Goal: Transaction & Acquisition: Book appointment/travel/reservation

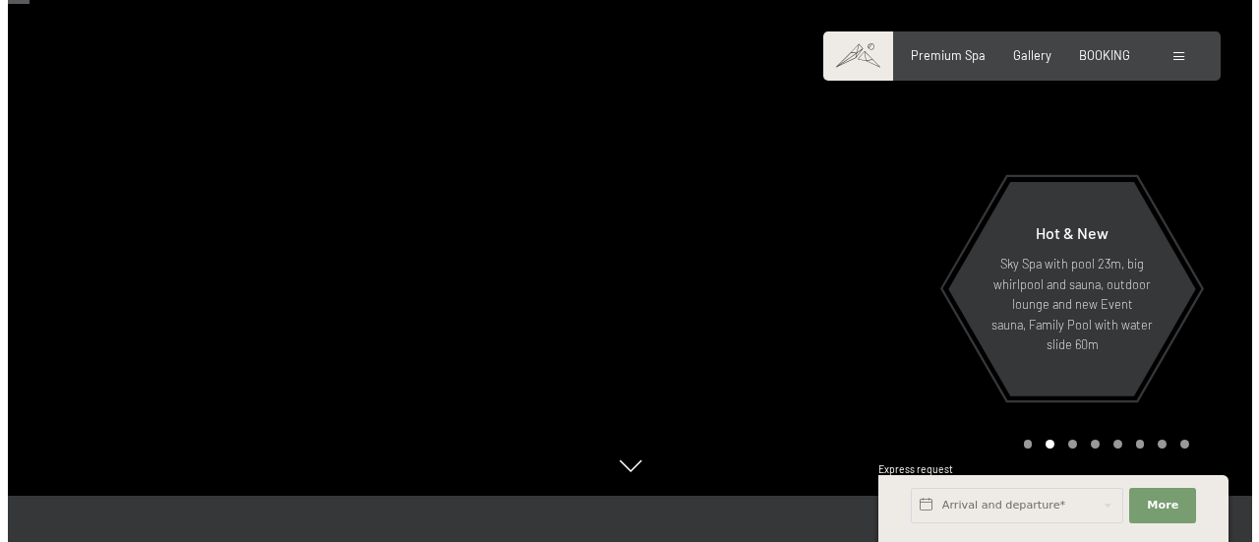
scroll to position [154, 0]
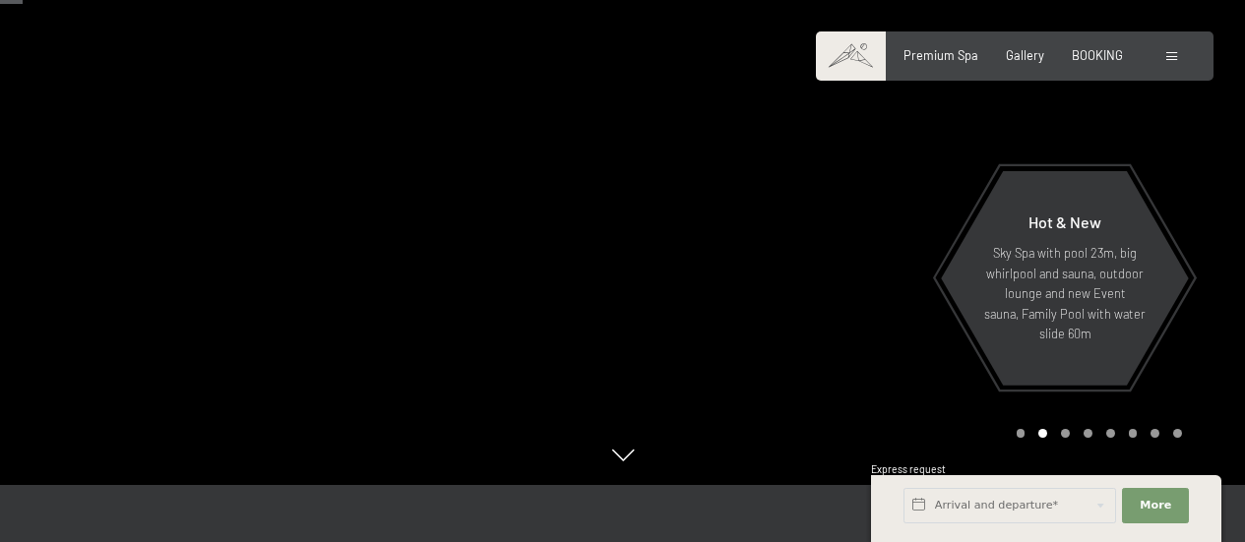
click at [1171, 48] on div at bounding box center [1174, 56] width 16 height 18
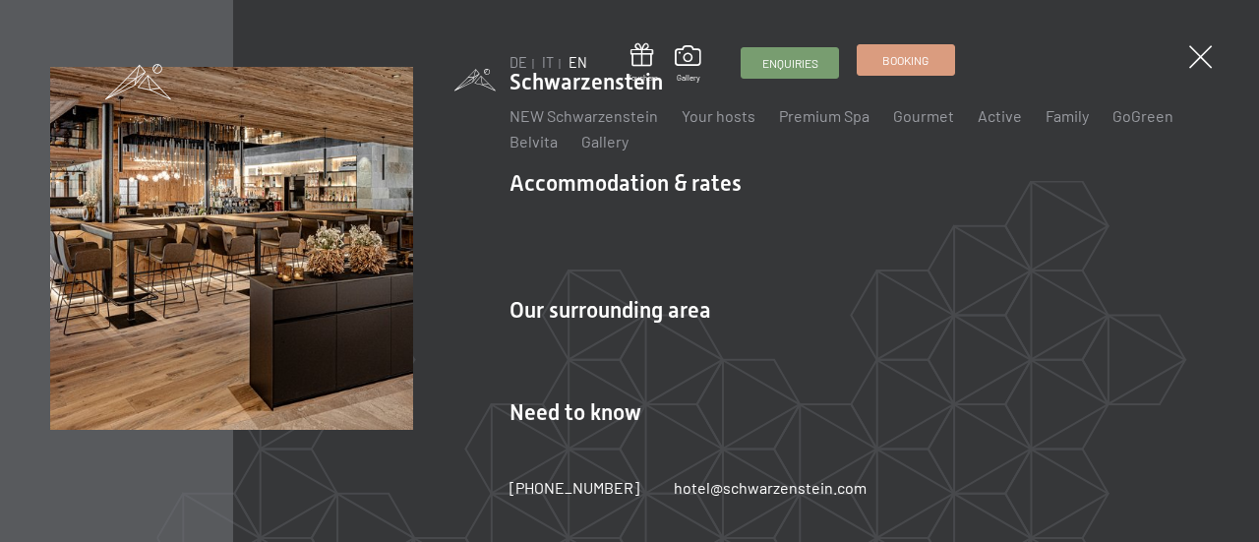
click at [895, 70] on link "Booking" at bounding box center [906, 60] width 96 height 30
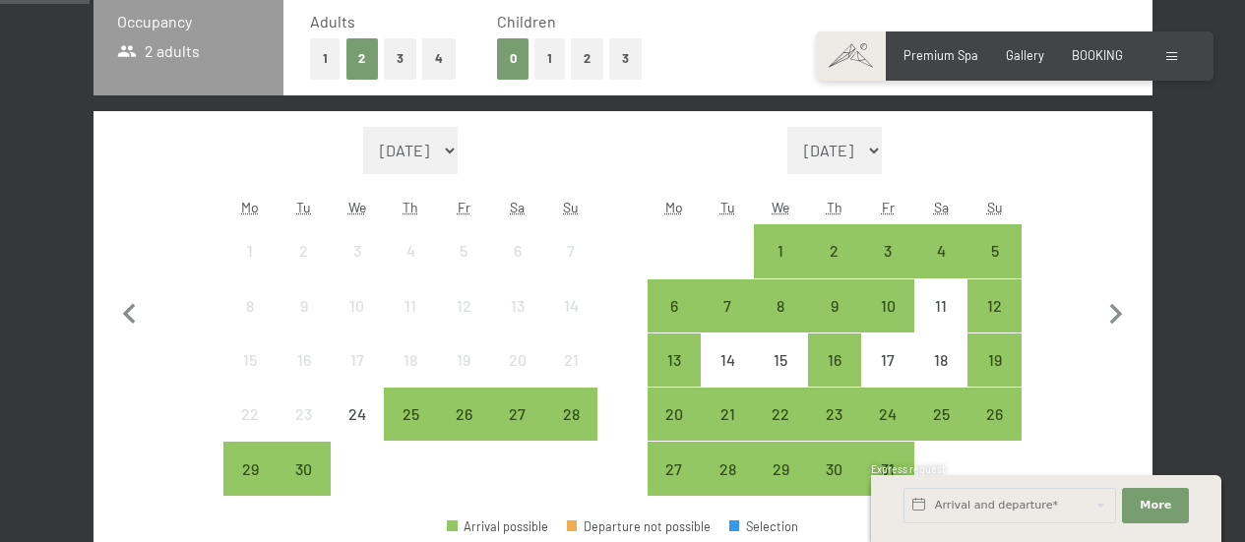
scroll to position [492, 0]
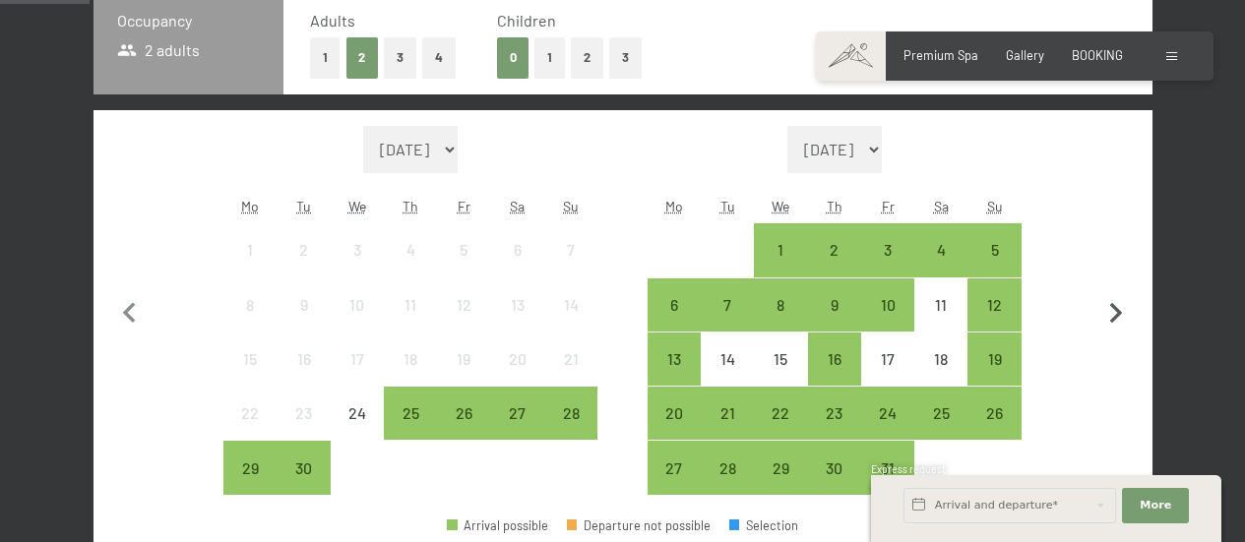
click at [1113, 314] on icon "button" at bounding box center [1115, 313] width 41 height 41
select select "[DATE]"
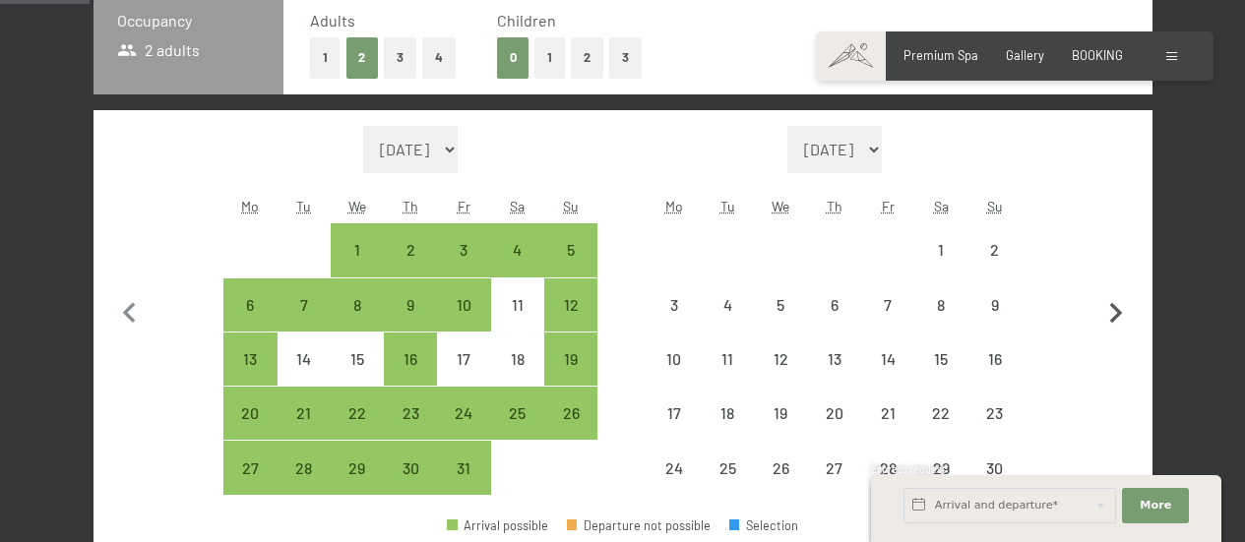
click at [1111, 317] on icon "button" at bounding box center [1115, 313] width 41 height 41
select select "[DATE]"
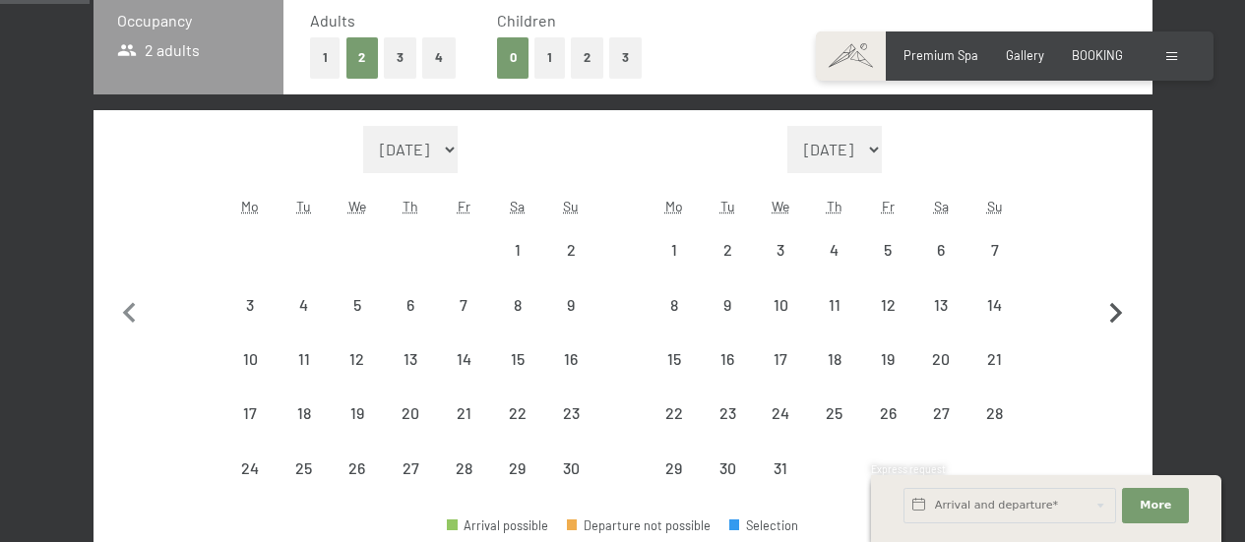
select select "[DATE]"
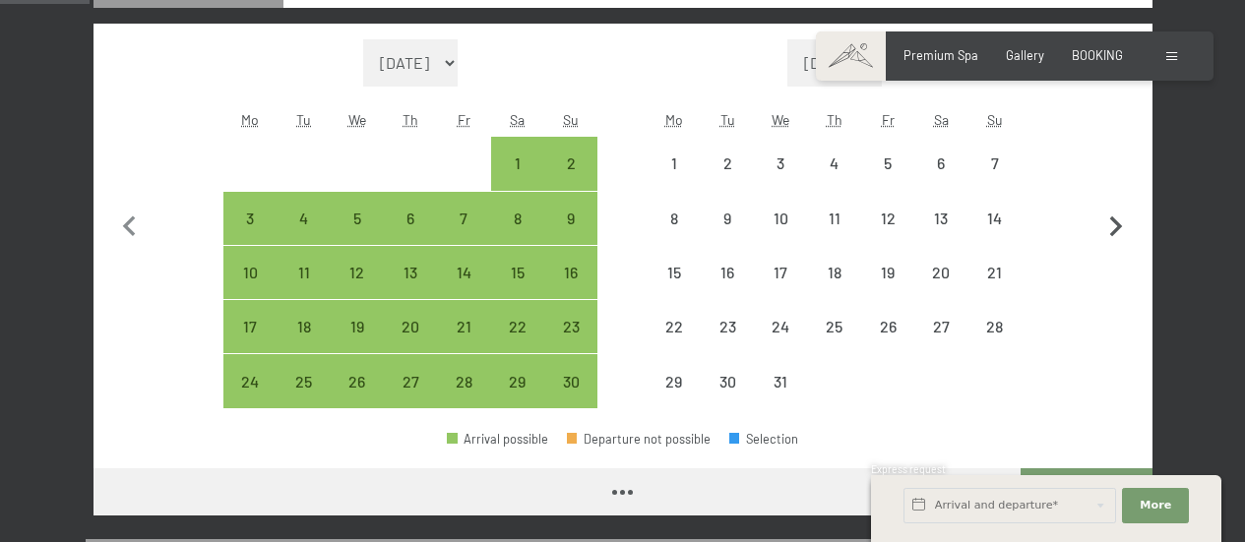
select select "[DATE]"
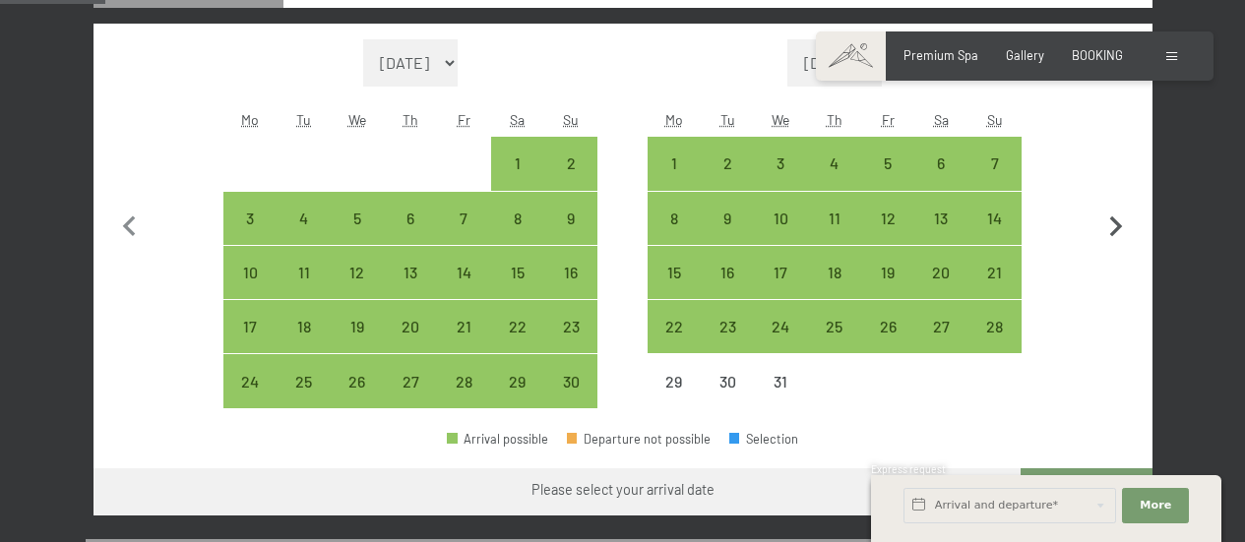
scroll to position [580, 0]
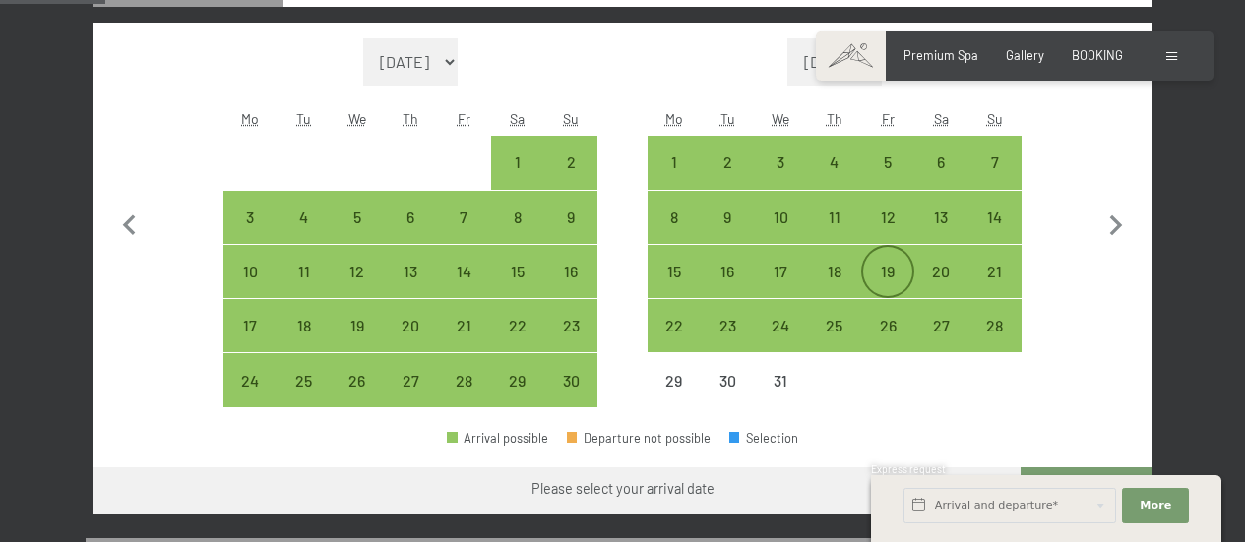
click at [891, 269] on div "19" at bounding box center [887, 288] width 49 height 49
select select "[DATE]"
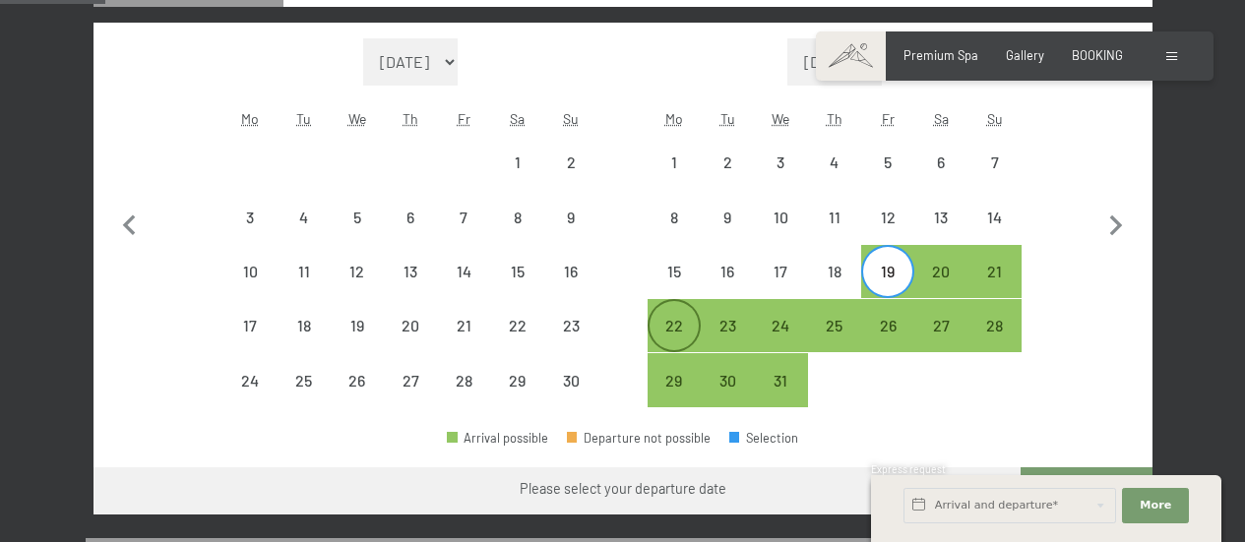
click at [679, 329] on div "22" at bounding box center [673, 342] width 49 height 49
select select "[DATE]"
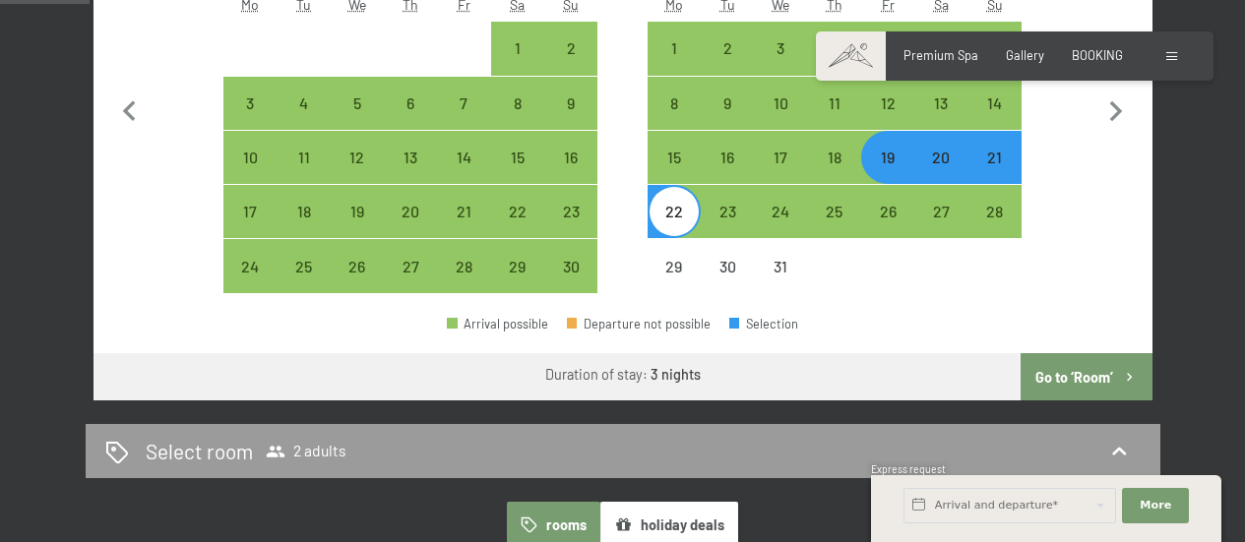
scroll to position [695, 0]
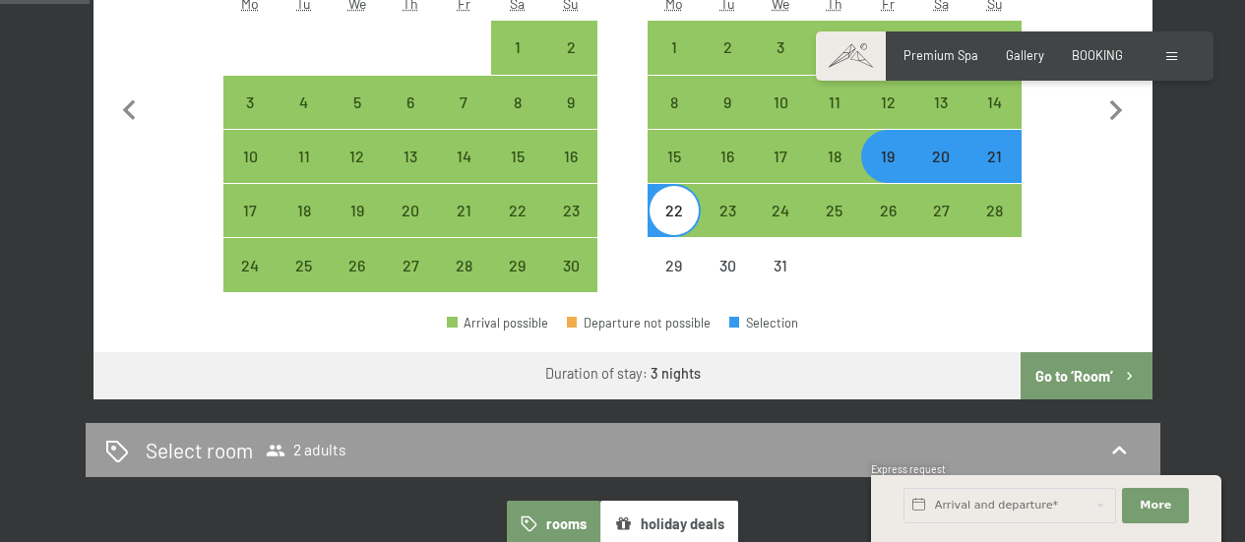
click at [1087, 368] on button "Go to ‘Room’" at bounding box center [1085, 375] width 131 height 47
select select "[DATE]"
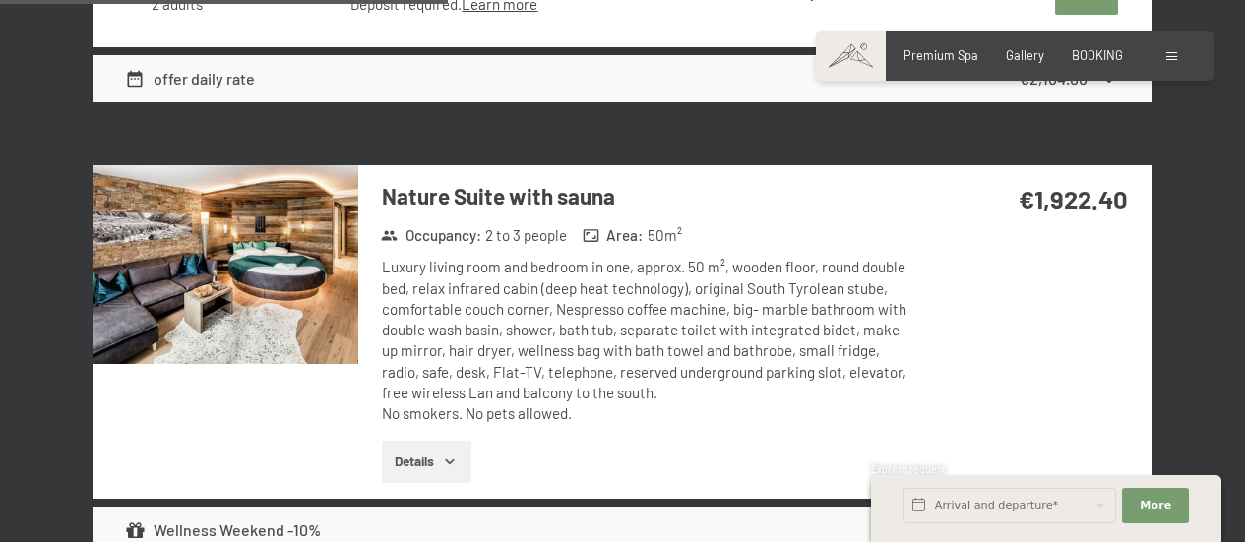
scroll to position [3245, 0]
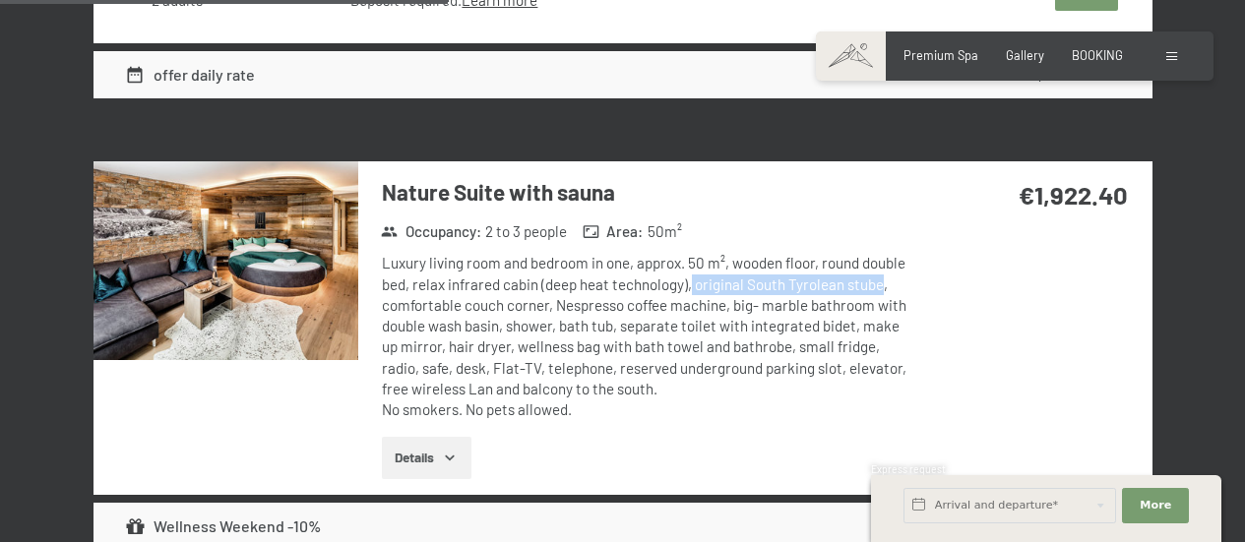
drag, startPoint x: 880, startPoint y: 284, endPoint x: 690, endPoint y: 286, distance: 189.9
click at [690, 286] on div "Luxury living room and bedroom in one, approx. 50 m², wooden floor, round doubl…" at bounding box center [648, 336] width 532 height 167
copy div "original South Tyrolean stube"
click at [919, 341] on div "Nature Suite with sauna Occupancy : 2 to 3 people Area : 50 m² Luxury living ro…" at bounding box center [622, 328] width 1059 height 334
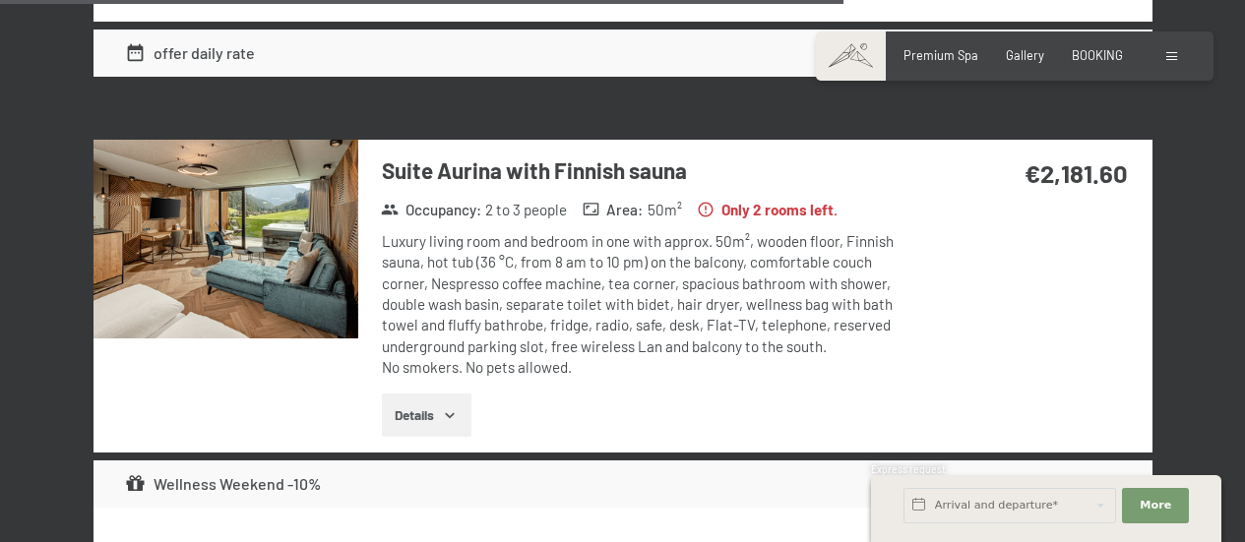
scroll to position [6118, 0]
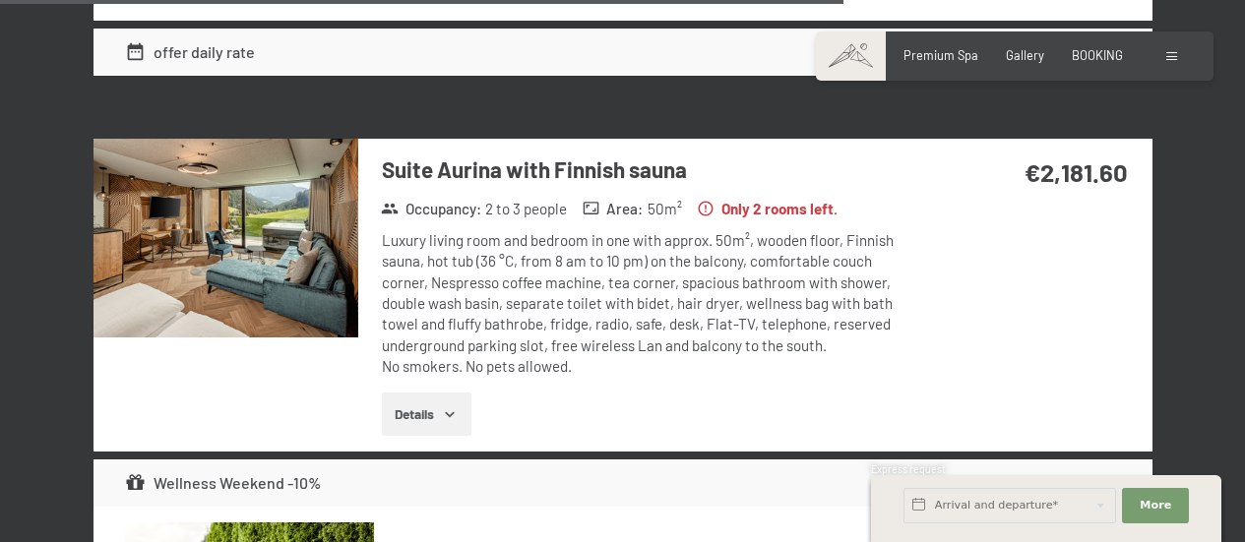
click at [292, 273] on img at bounding box center [225, 238] width 265 height 199
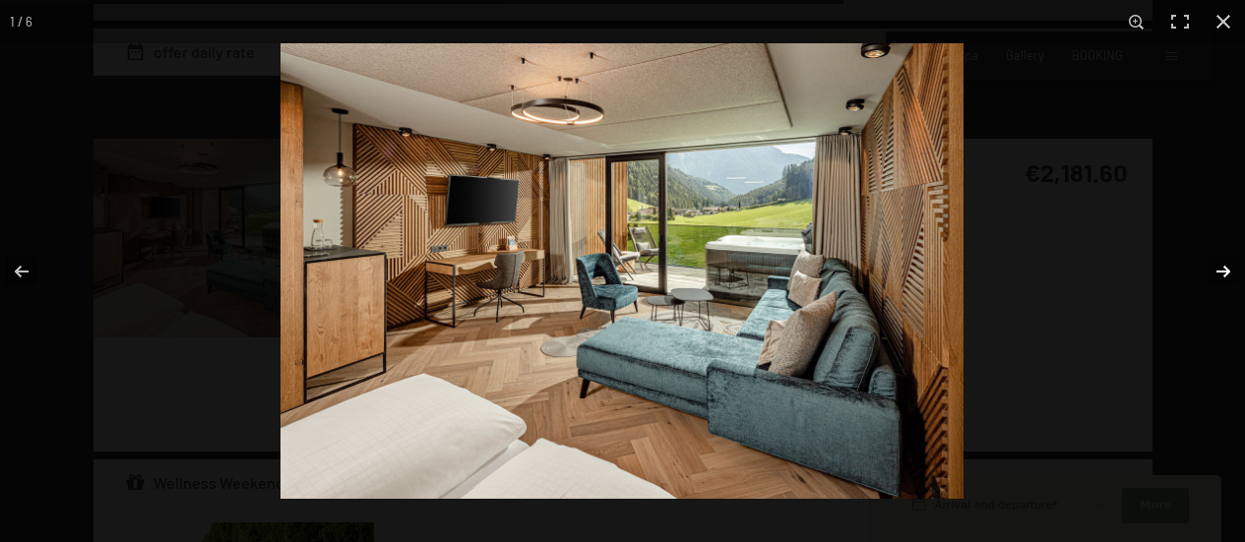
click at [1228, 275] on button "button" at bounding box center [1210, 271] width 69 height 98
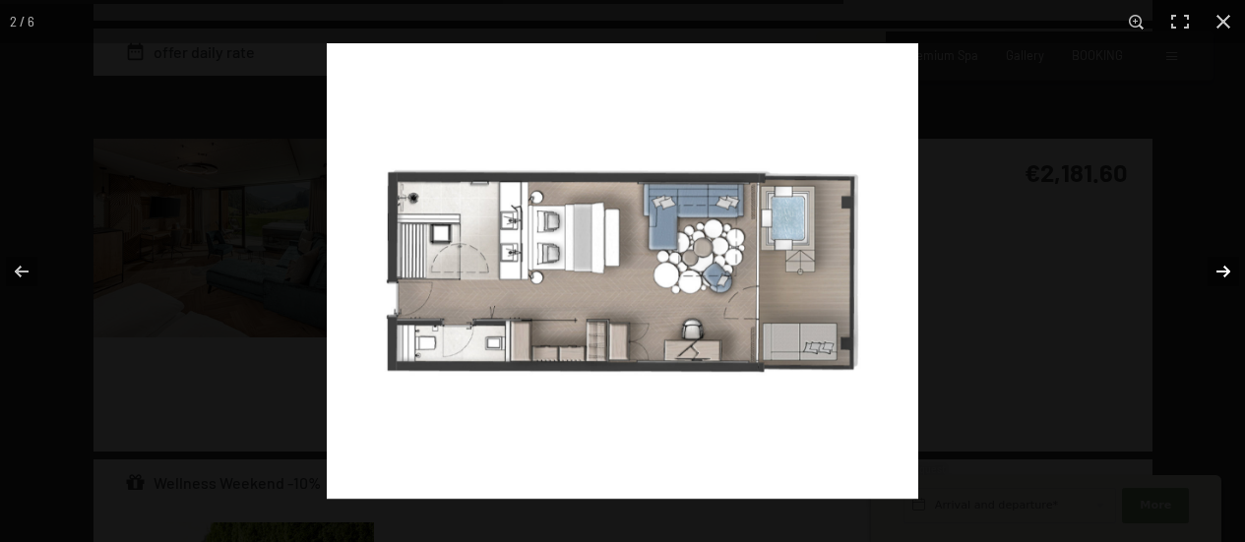
click at [1228, 275] on button "button" at bounding box center [1210, 271] width 69 height 98
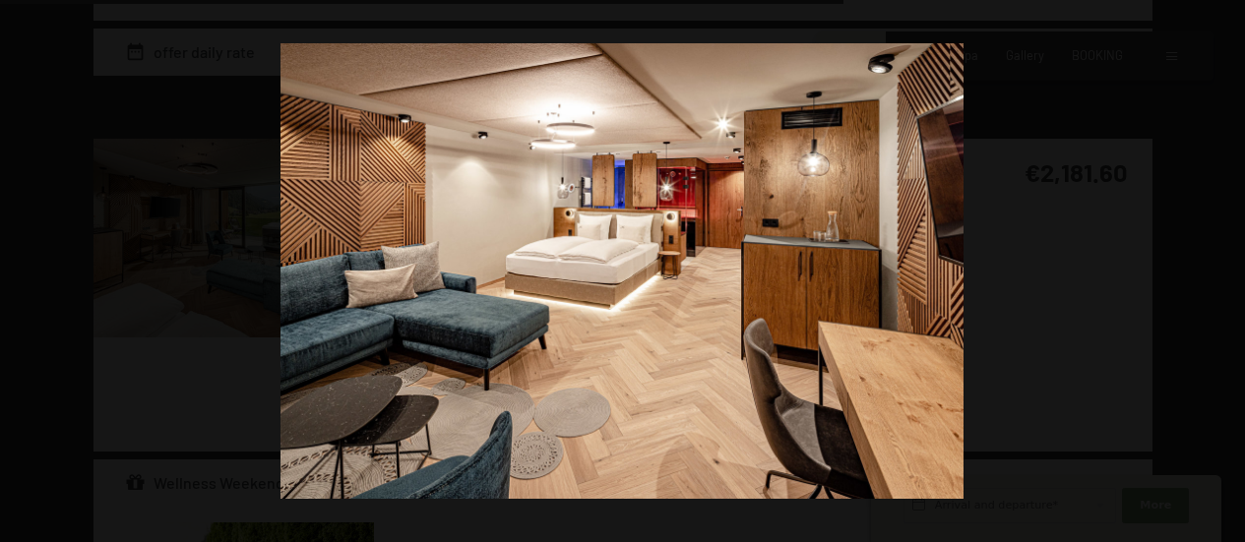
click at [1228, 275] on button "button" at bounding box center [1210, 271] width 69 height 98
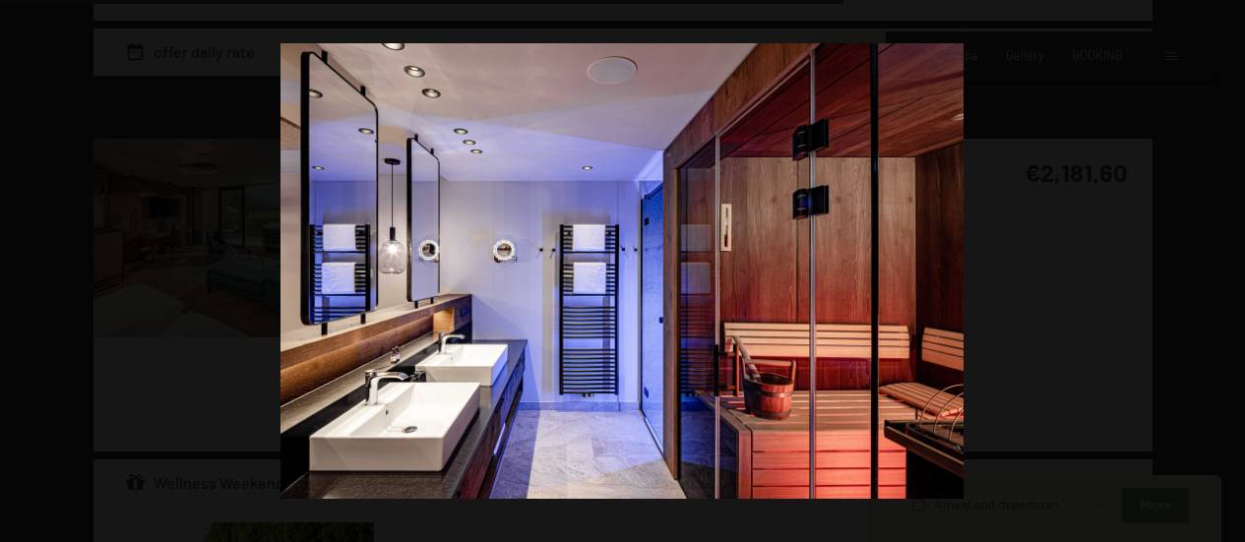
click at [1228, 275] on button "button" at bounding box center [1210, 271] width 69 height 98
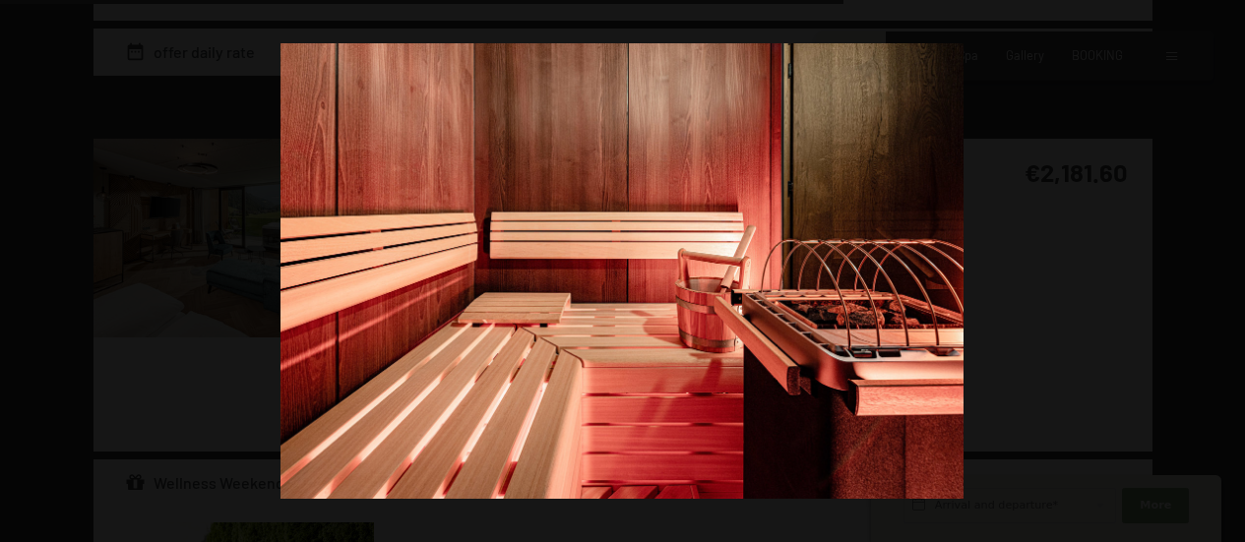
click at [1228, 275] on button "button" at bounding box center [1210, 271] width 69 height 98
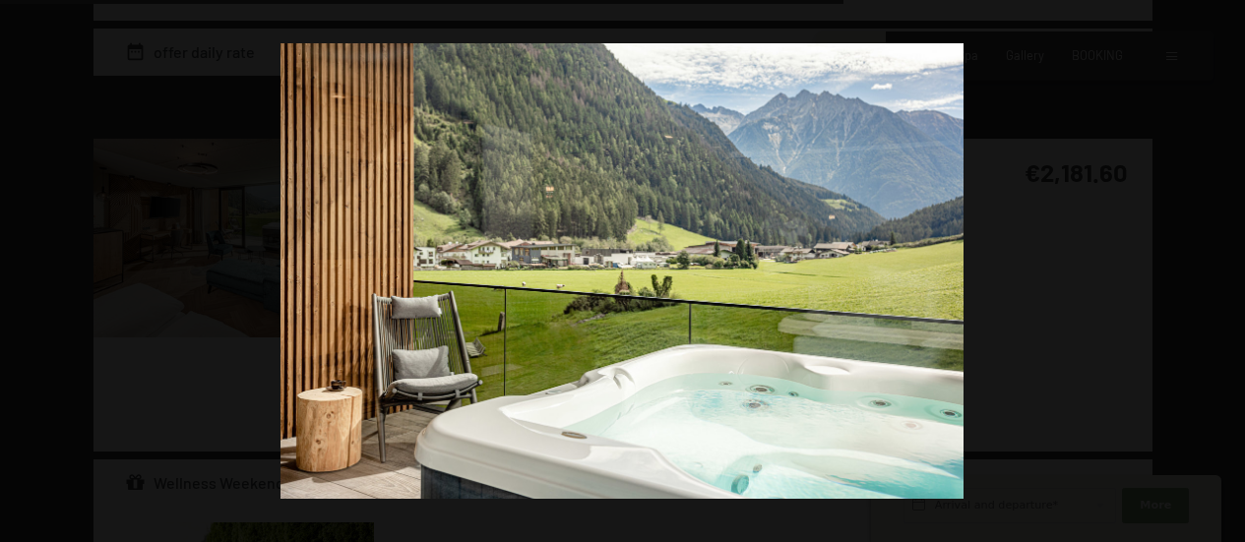
click at [1228, 275] on button "button" at bounding box center [1210, 271] width 69 height 98
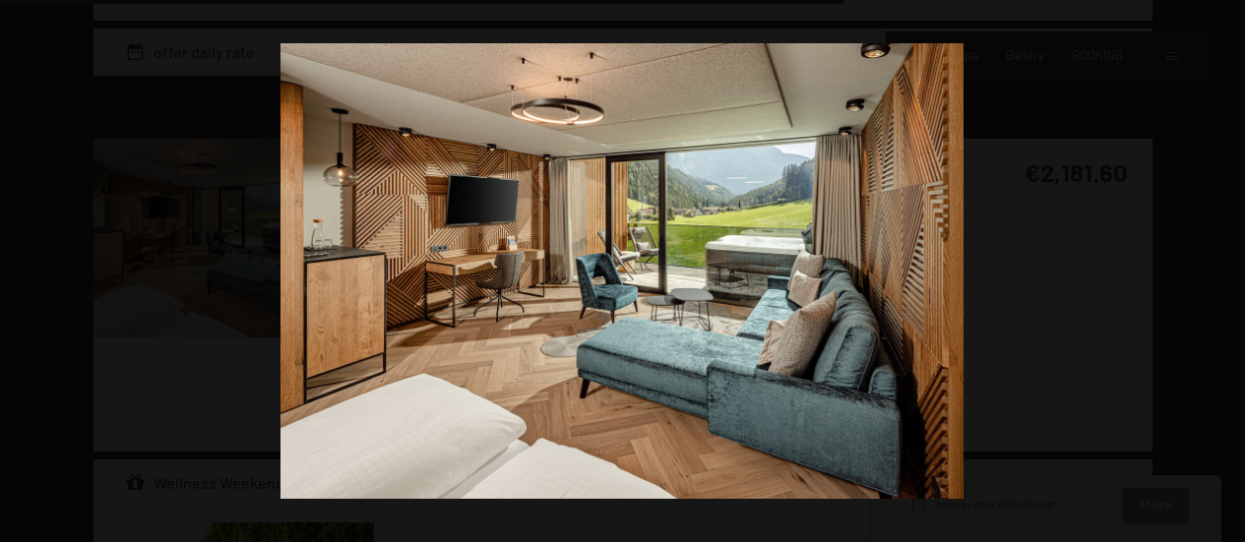
click at [1228, 275] on button "button" at bounding box center [1210, 271] width 69 height 98
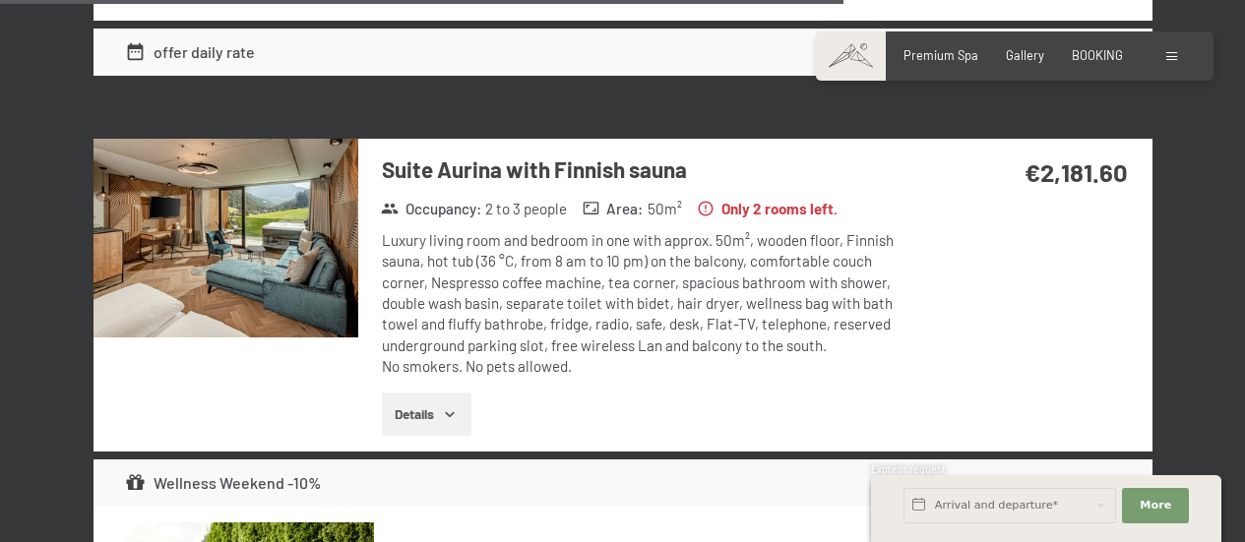
click at [0, 0] on button "button" at bounding box center [0, 0] width 0 height 0
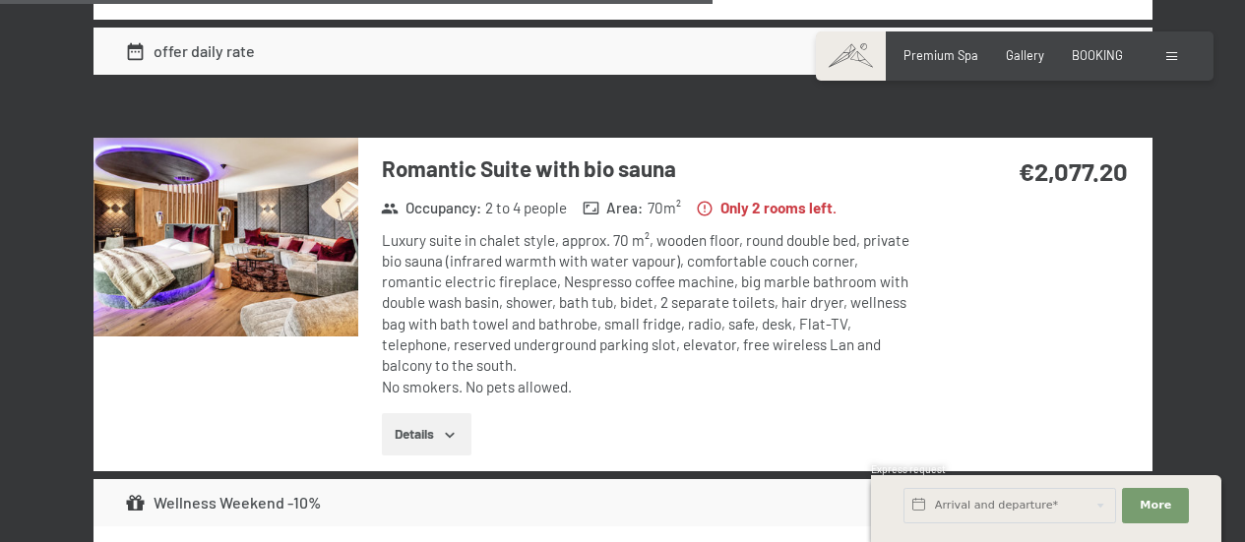
scroll to position [5168, 0]
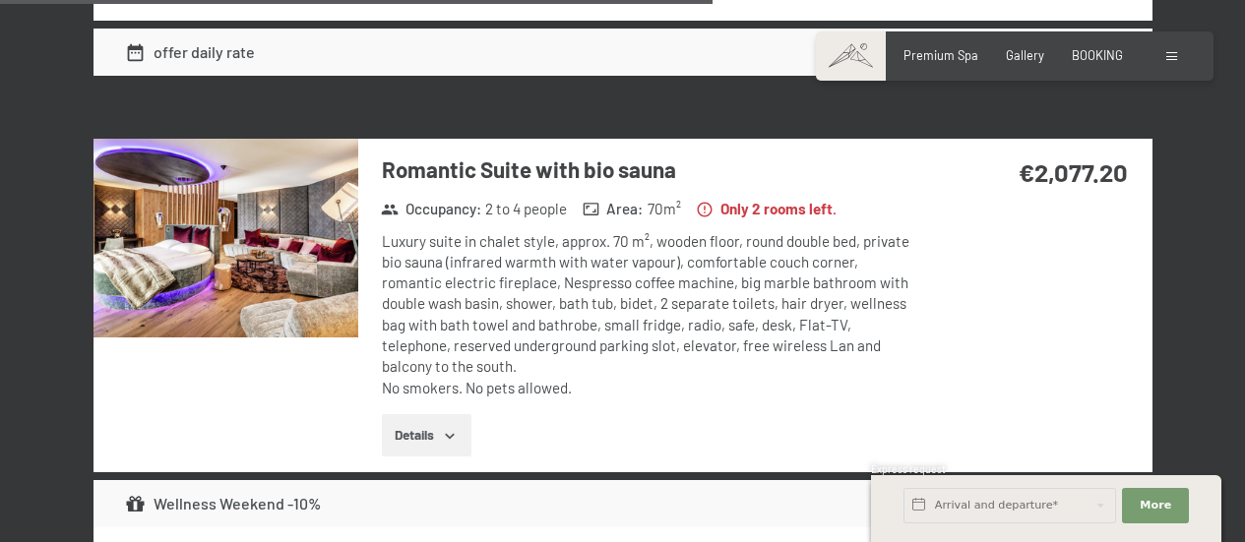
click at [272, 248] on img at bounding box center [225, 238] width 265 height 199
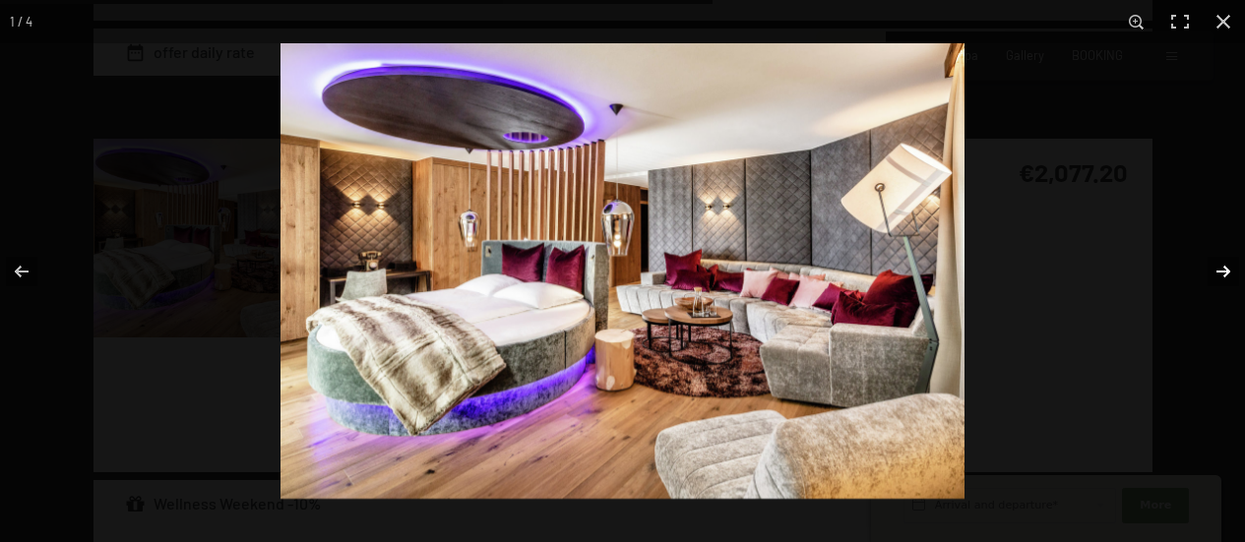
click at [1226, 278] on button "button" at bounding box center [1210, 271] width 69 height 98
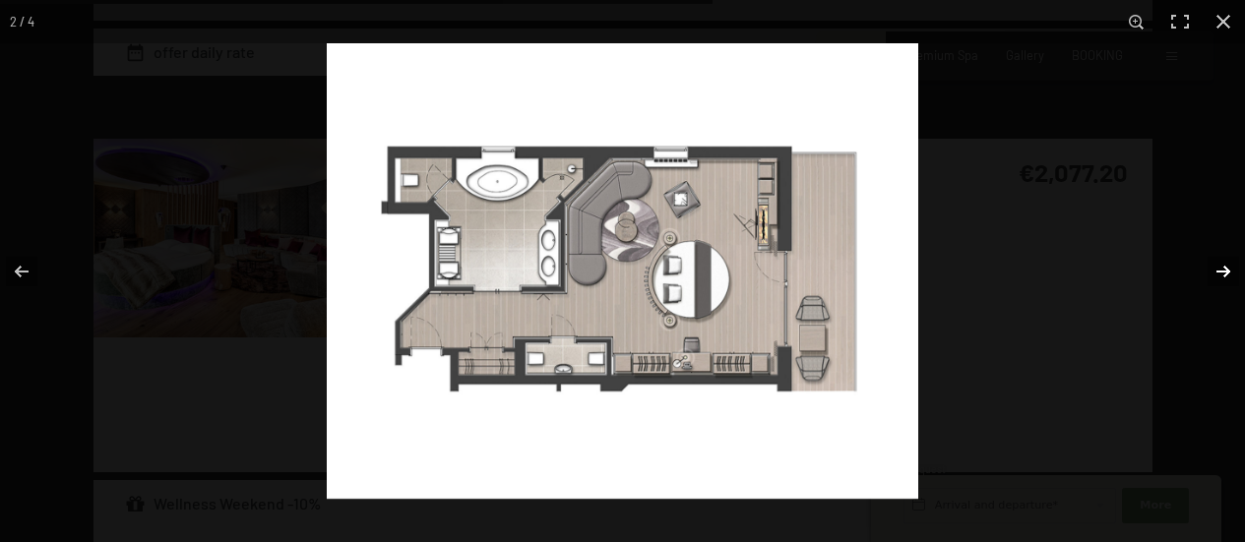
click at [1226, 267] on button "button" at bounding box center [1210, 271] width 69 height 98
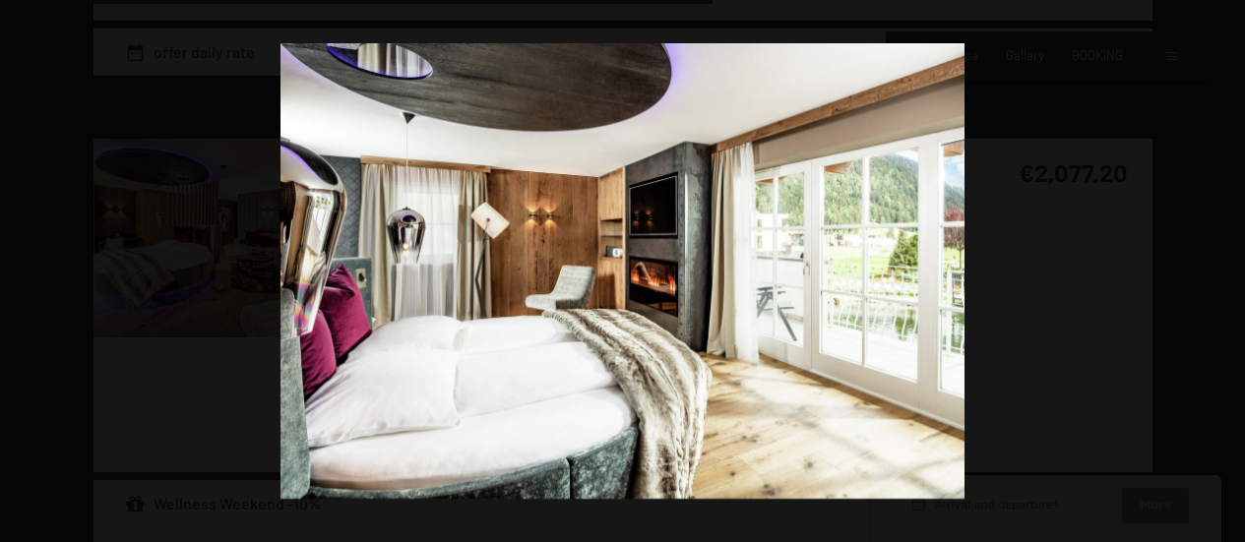
click at [1226, 267] on button "button" at bounding box center [1210, 271] width 69 height 98
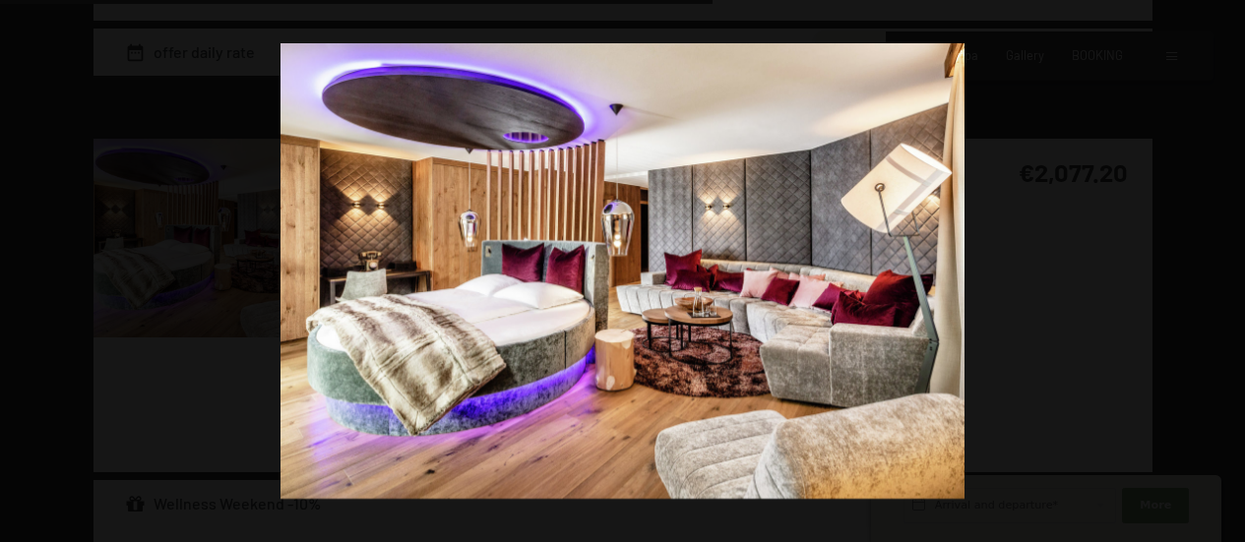
click at [1226, 267] on button "button" at bounding box center [1210, 271] width 69 height 98
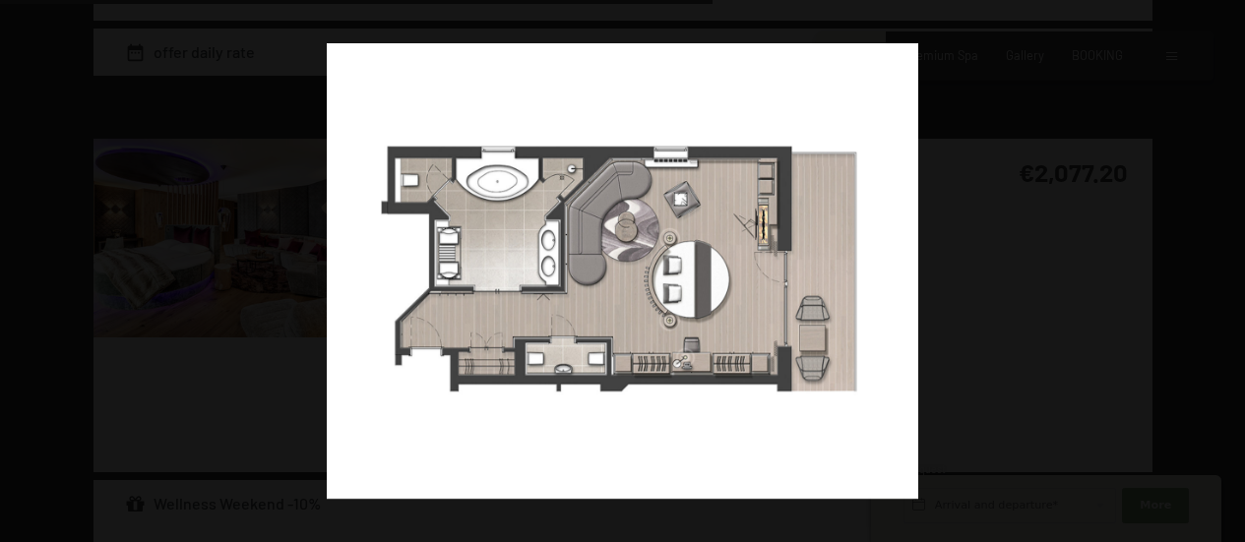
click at [1226, 267] on button "button" at bounding box center [1210, 271] width 69 height 98
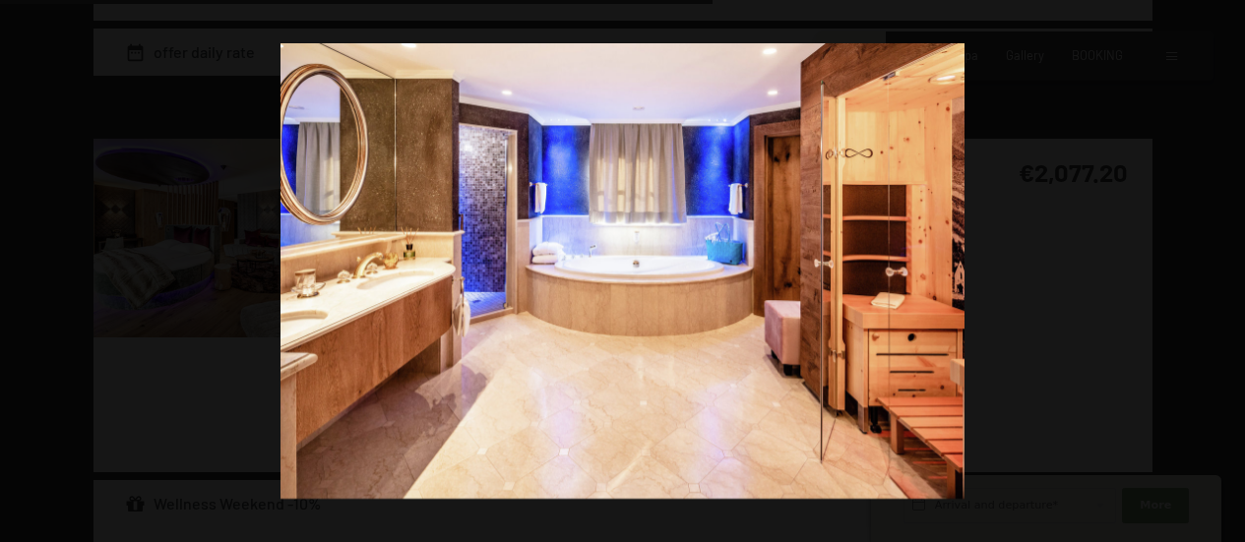
click at [1226, 267] on button "button" at bounding box center [1210, 271] width 69 height 98
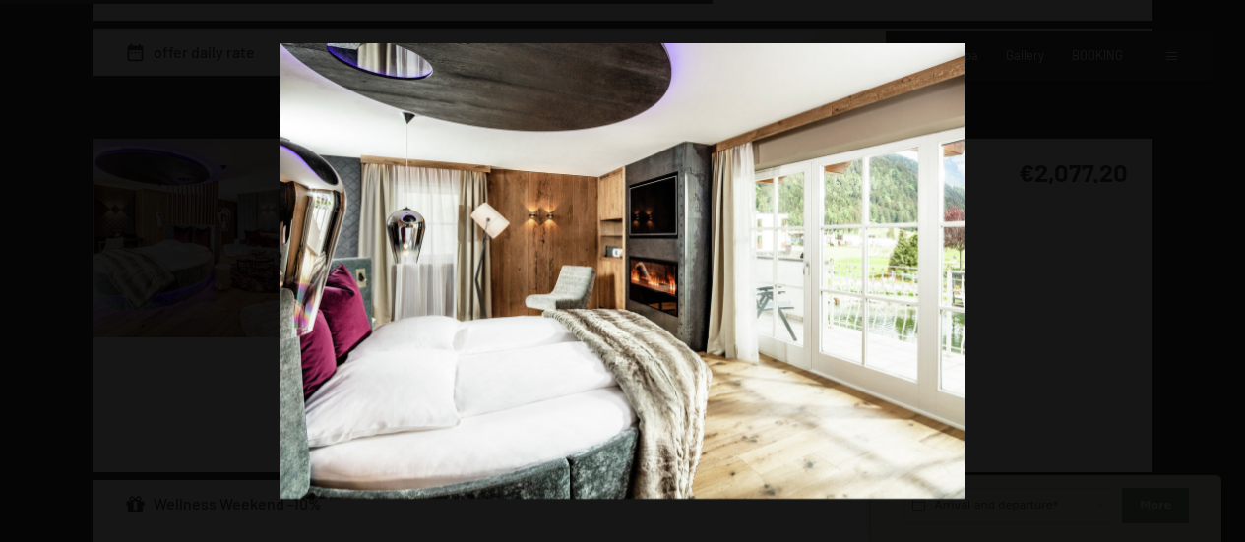
click at [1226, 267] on button "button" at bounding box center [1210, 271] width 69 height 98
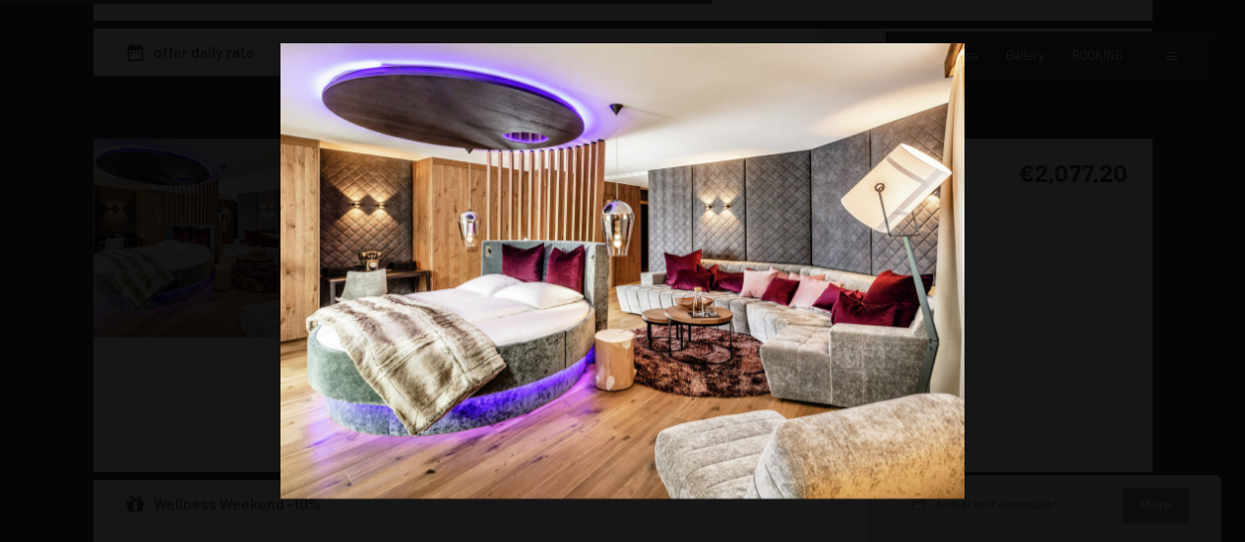
click at [1226, 267] on button "button" at bounding box center [1210, 271] width 69 height 98
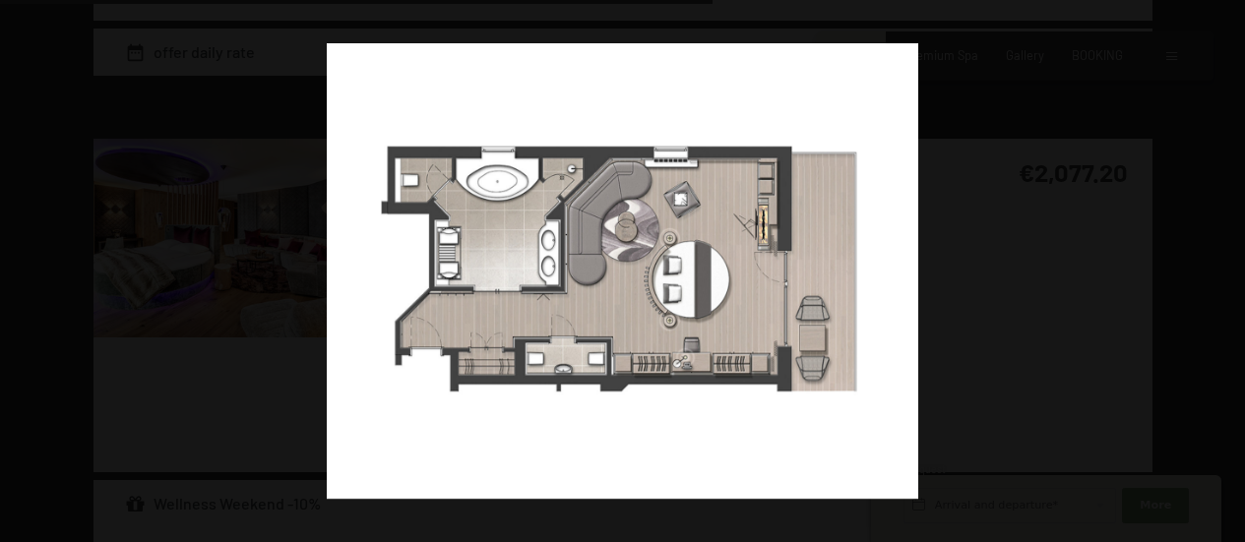
click at [1226, 267] on button "button" at bounding box center [1210, 271] width 69 height 98
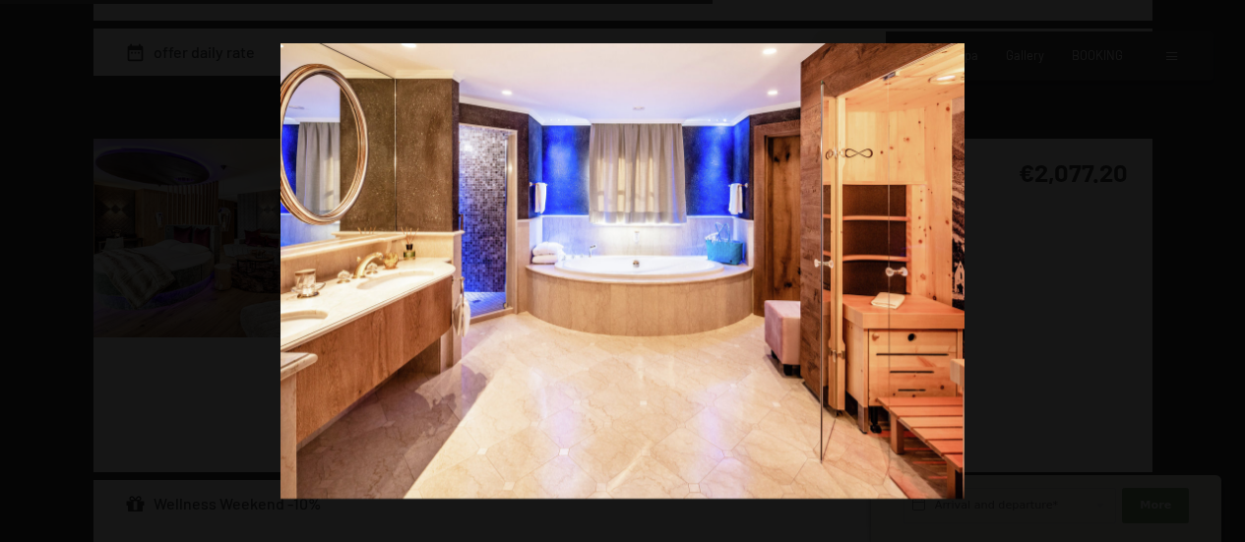
click at [1226, 267] on button "button" at bounding box center [1210, 271] width 69 height 98
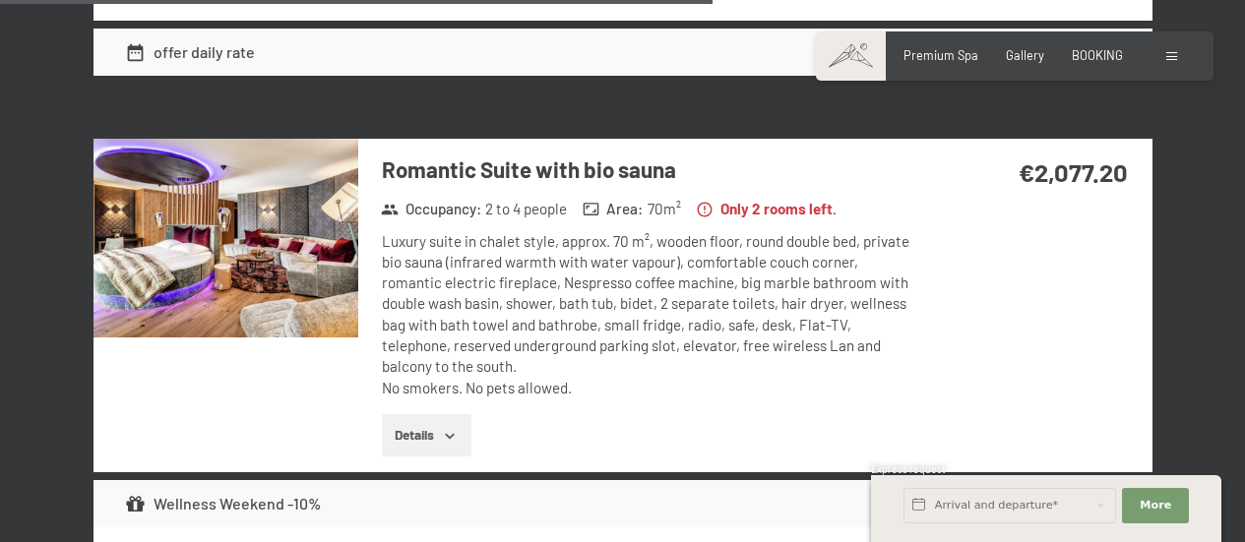
click at [0, 0] on button "button" at bounding box center [0, 0] width 0 height 0
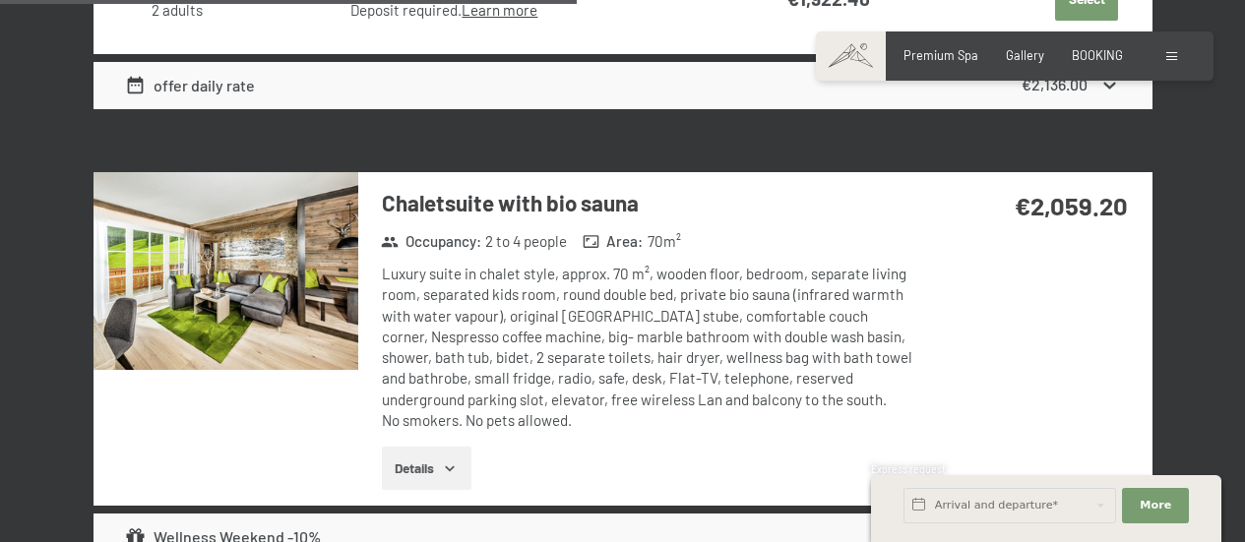
scroll to position [4184, 0]
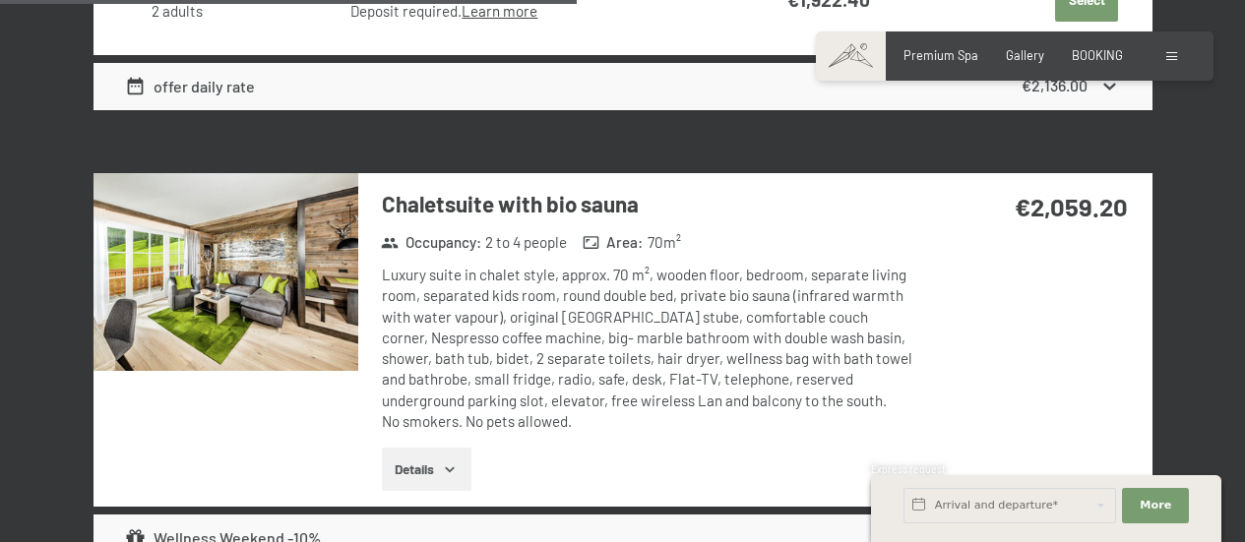
click at [226, 292] on img at bounding box center [225, 272] width 265 height 199
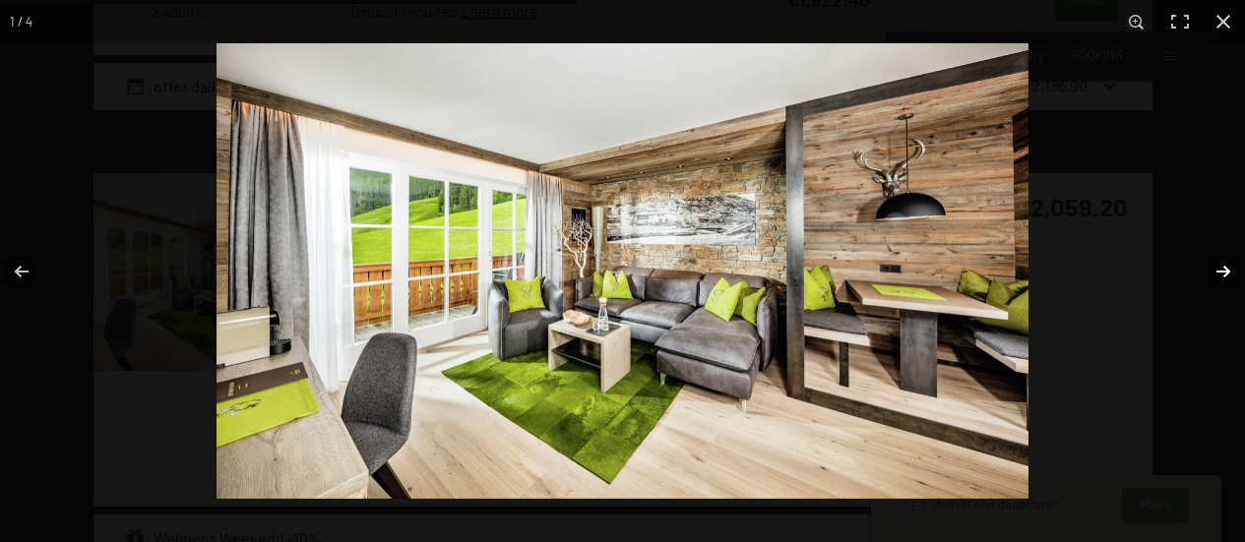
click at [1222, 270] on button "button" at bounding box center [1210, 271] width 69 height 98
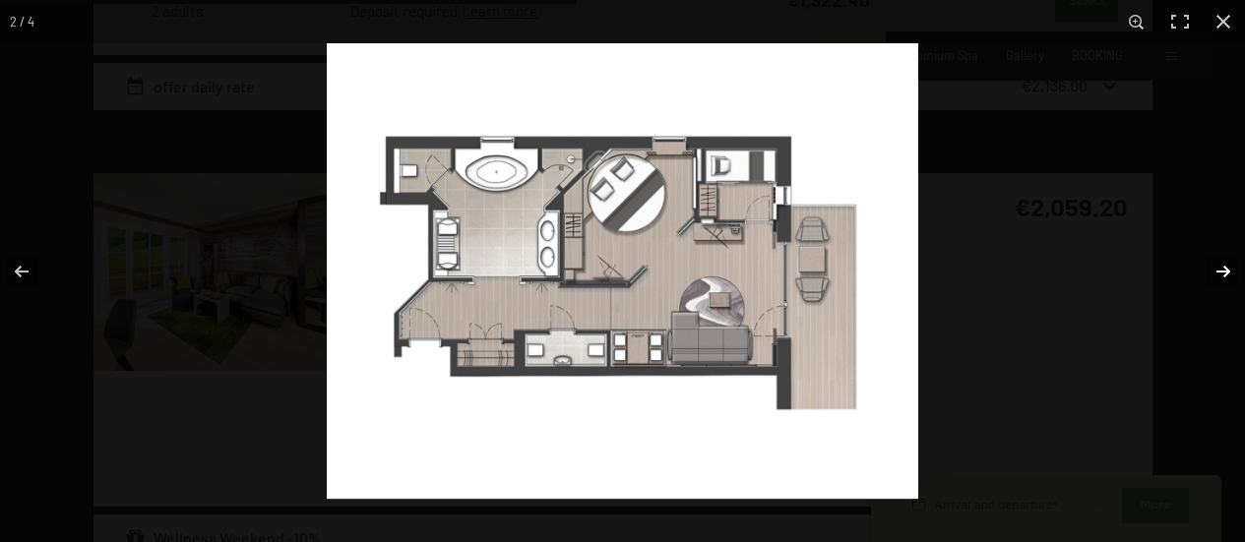
click at [1222, 270] on button "button" at bounding box center [1210, 271] width 69 height 98
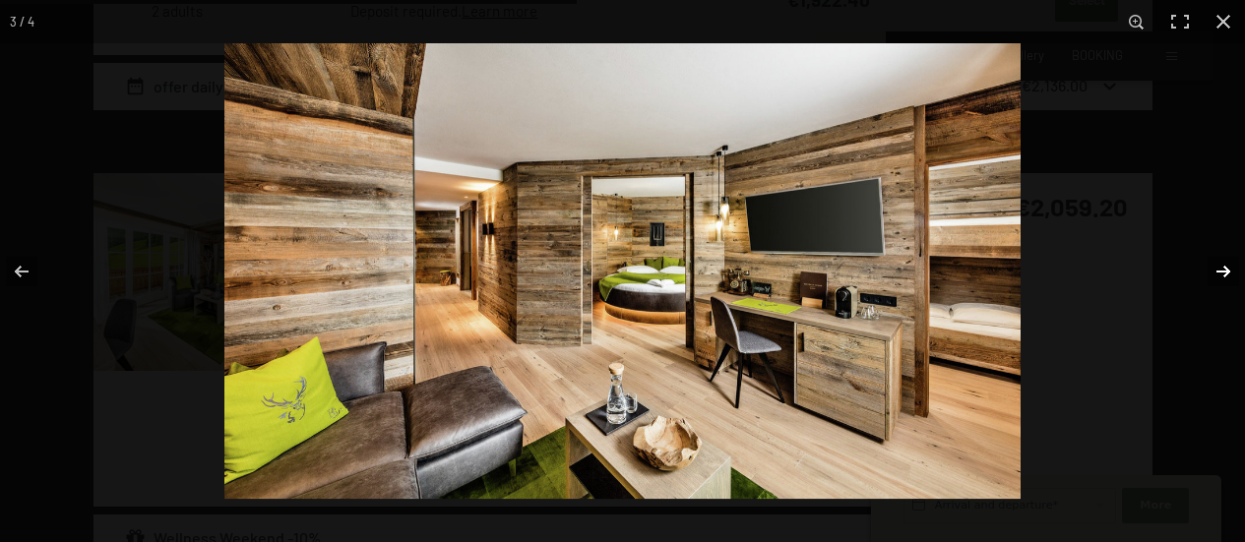
click at [1222, 270] on button "button" at bounding box center [1210, 271] width 69 height 98
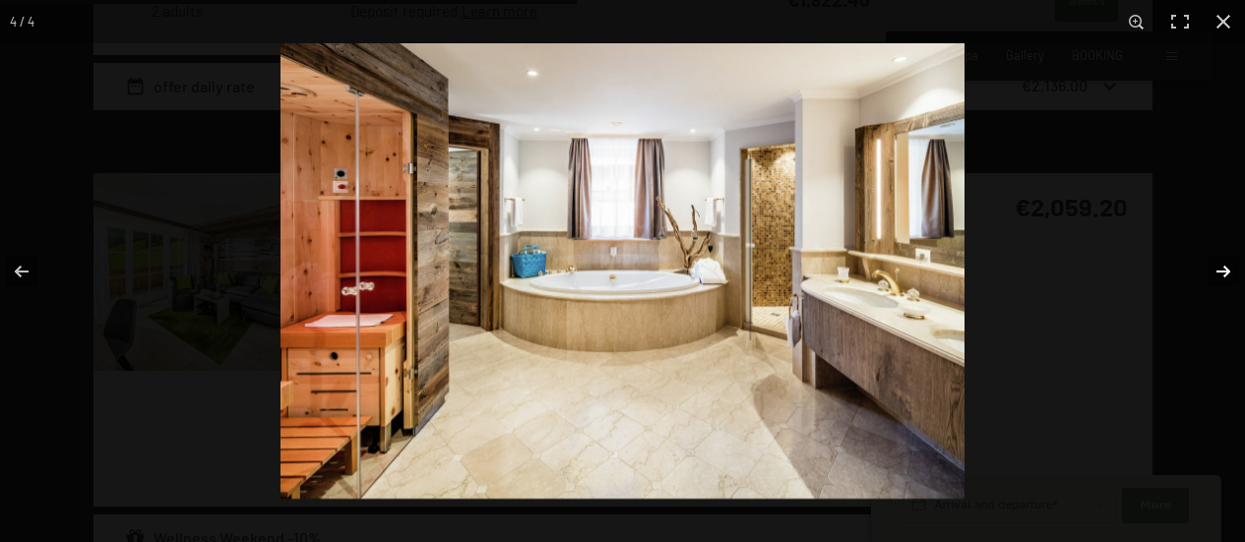
click at [1222, 270] on button "button" at bounding box center [1210, 271] width 69 height 98
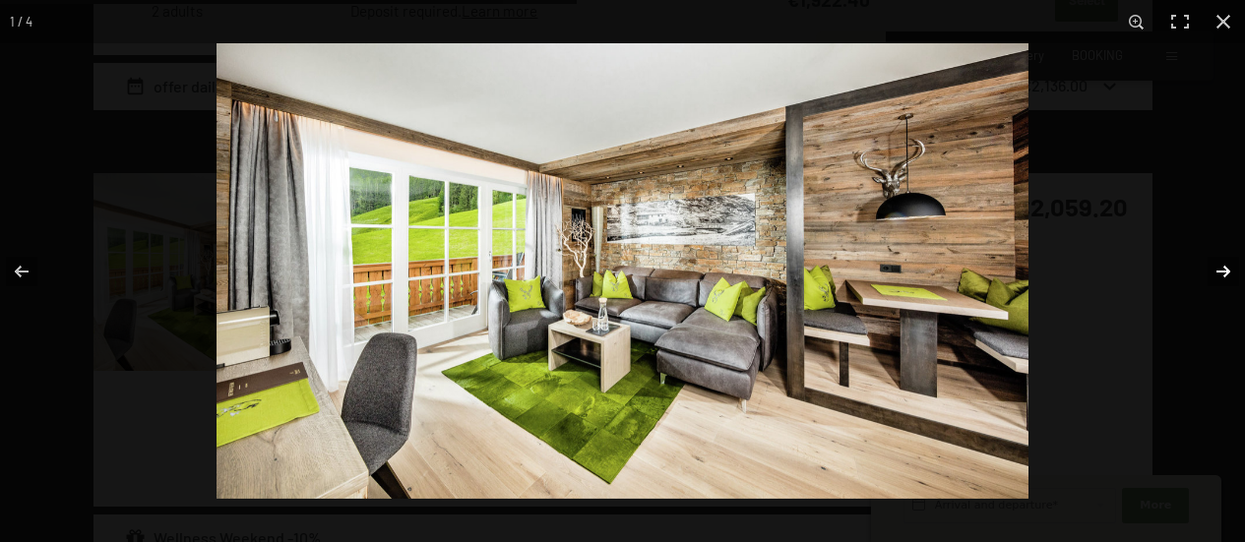
click at [1222, 270] on button "button" at bounding box center [1210, 271] width 69 height 98
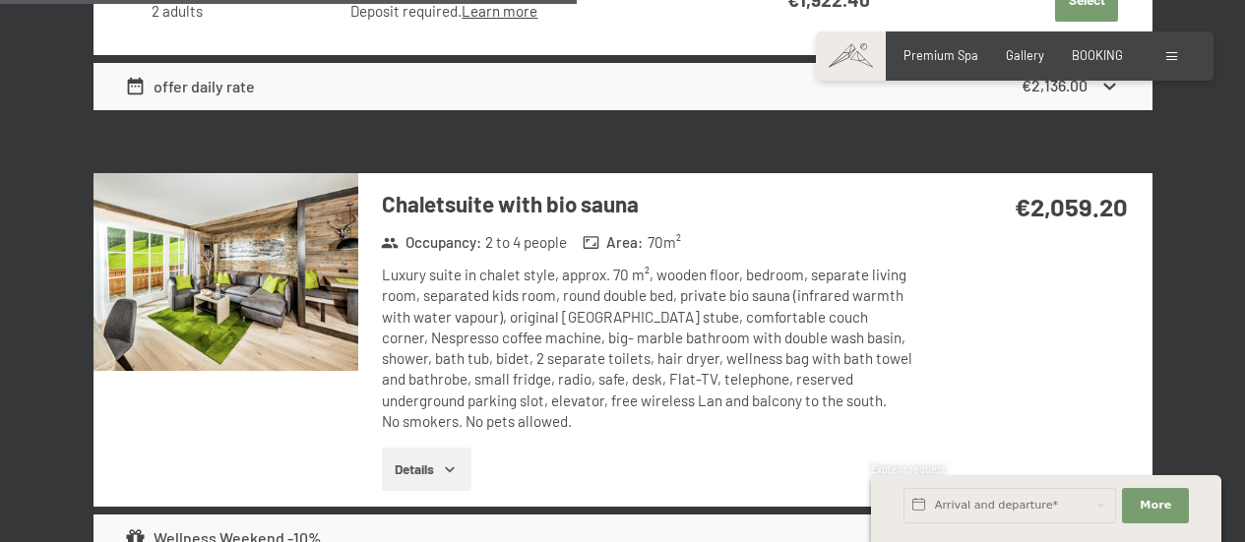
click at [0, 0] on button "button" at bounding box center [0, 0] width 0 height 0
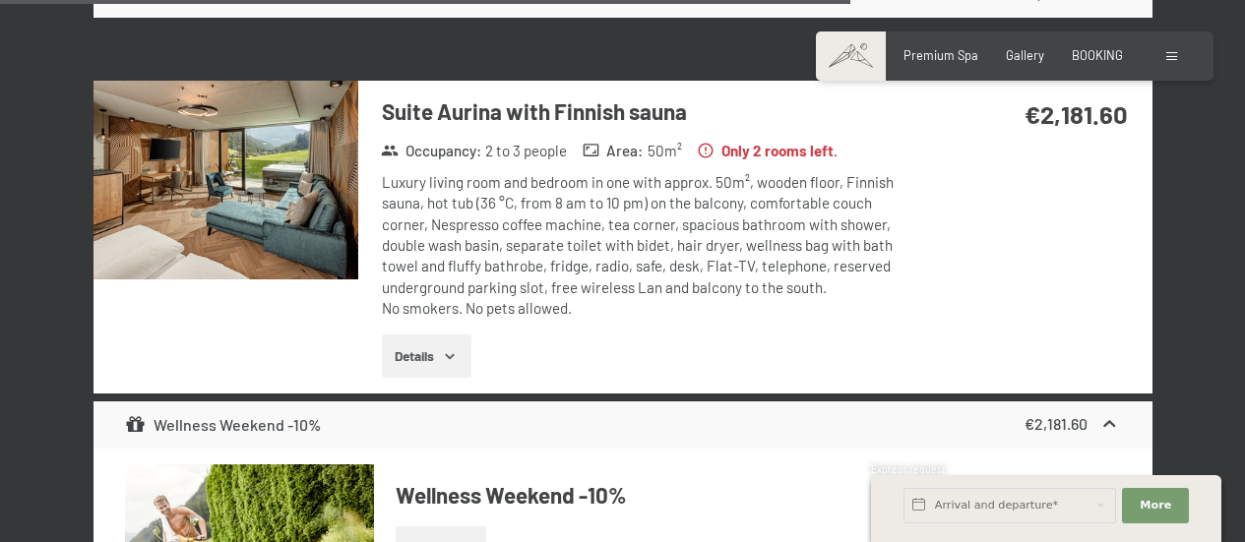
scroll to position [6164, 0]
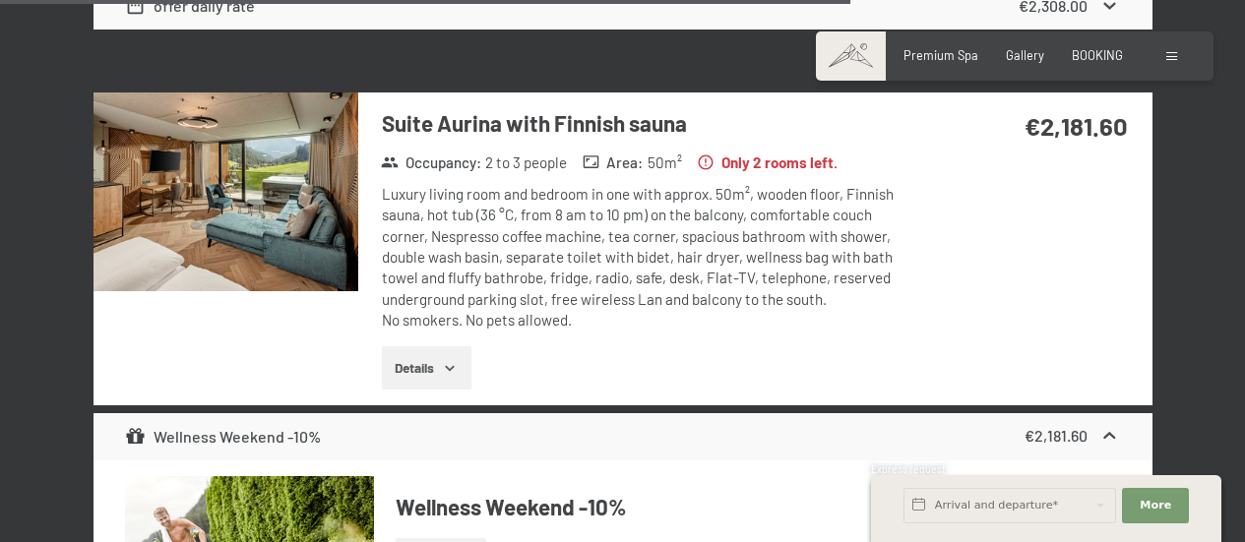
click at [229, 205] on img at bounding box center [225, 191] width 265 height 199
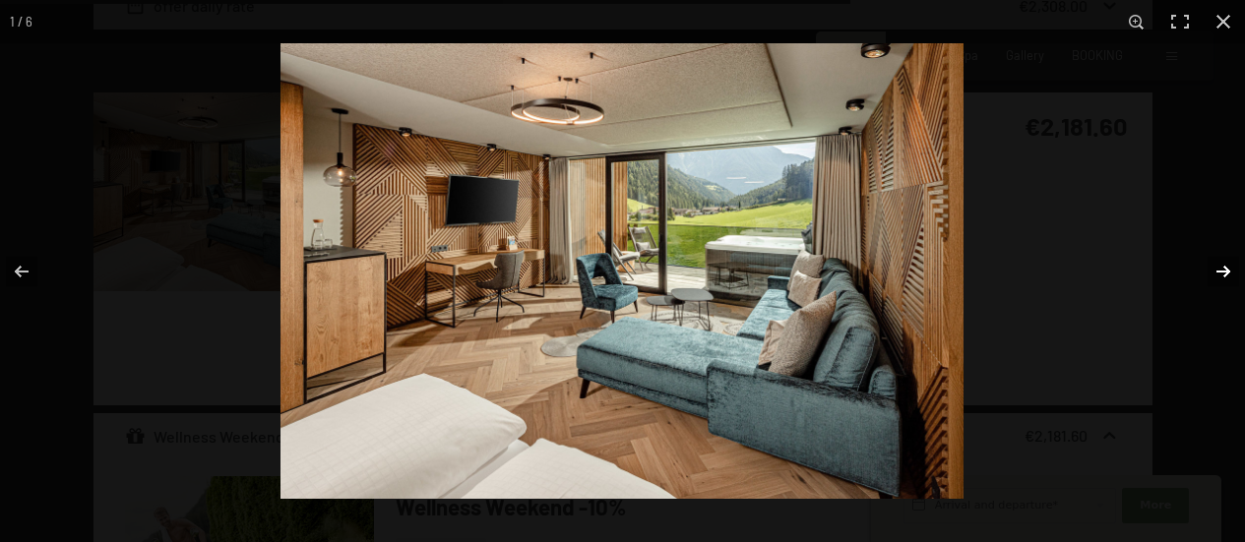
click at [1224, 273] on button "button" at bounding box center [1210, 271] width 69 height 98
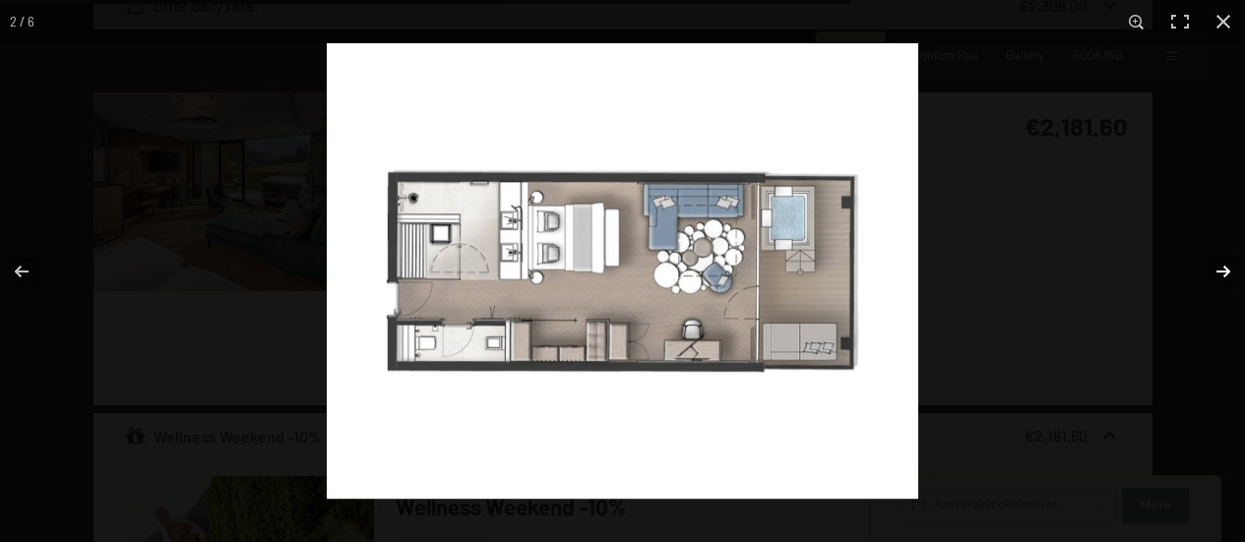
click at [1224, 273] on button "button" at bounding box center [1210, 271] width 69 height 98
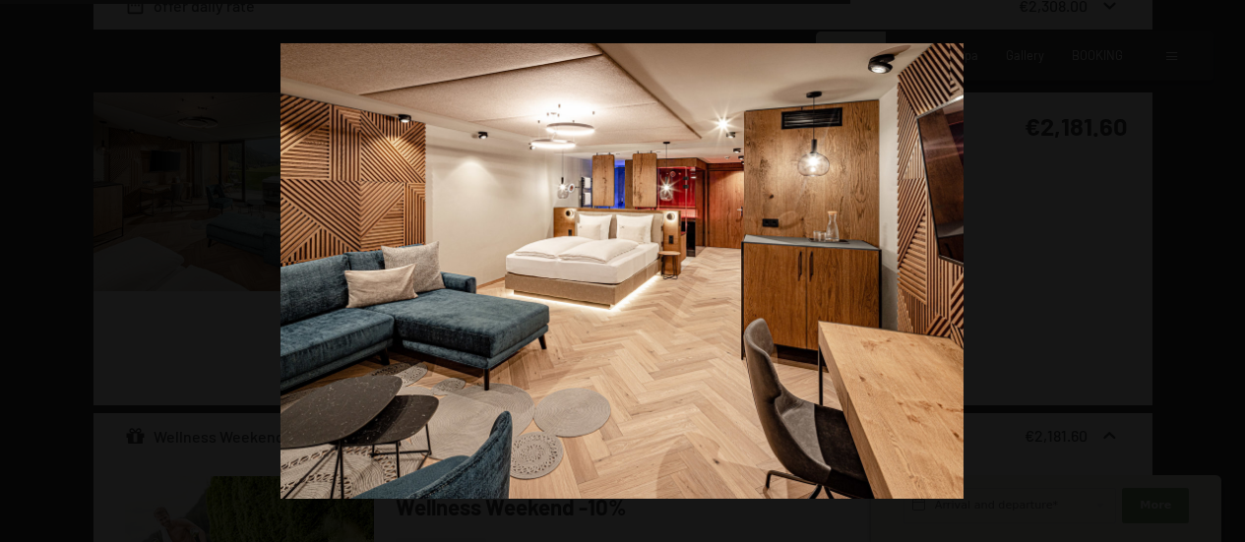
click at [1224, 273] on button "button" at bounding box center [1210, 271] width 69 height 98
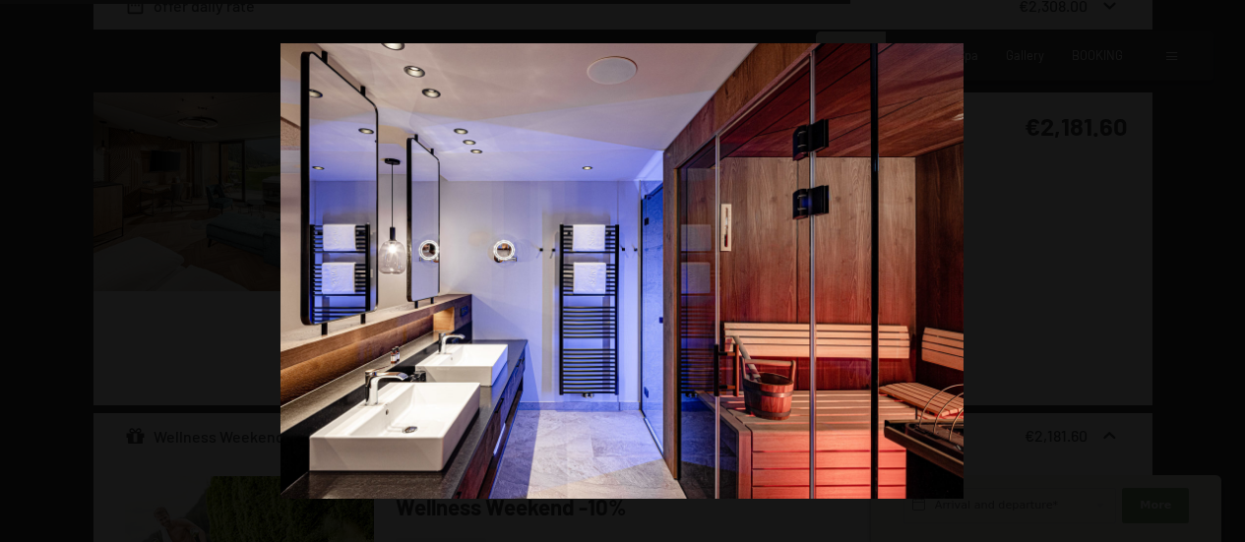
click at [1224, 273] on button "button" at bounding box center [1210, 271] width 69 height 98
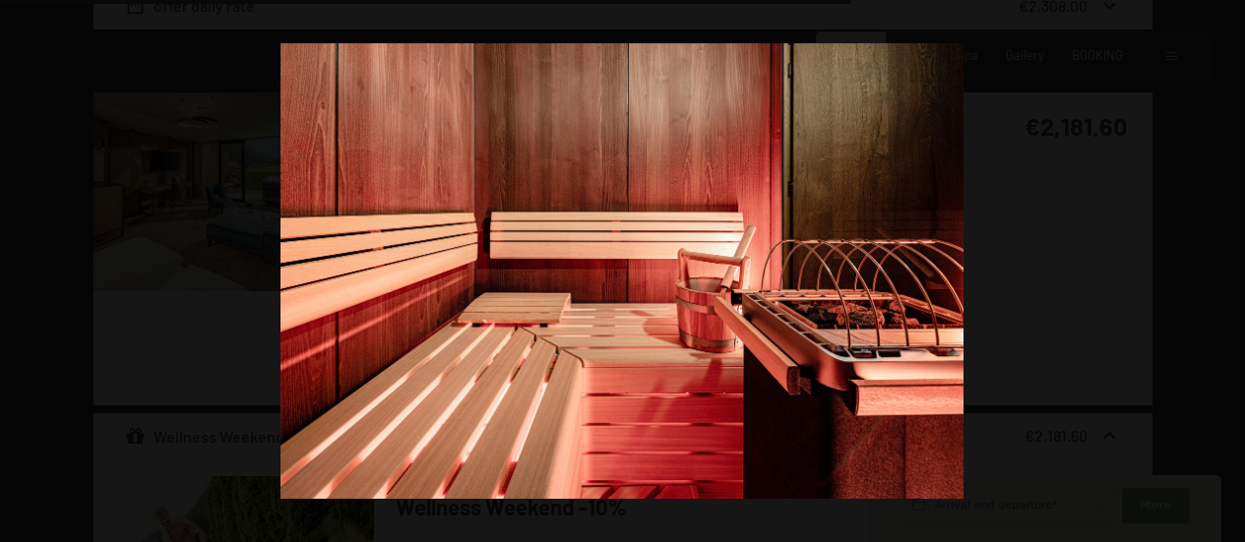
click at [1224, 273] on button "button" at bounding box center [1210, 271] width 69 height 98
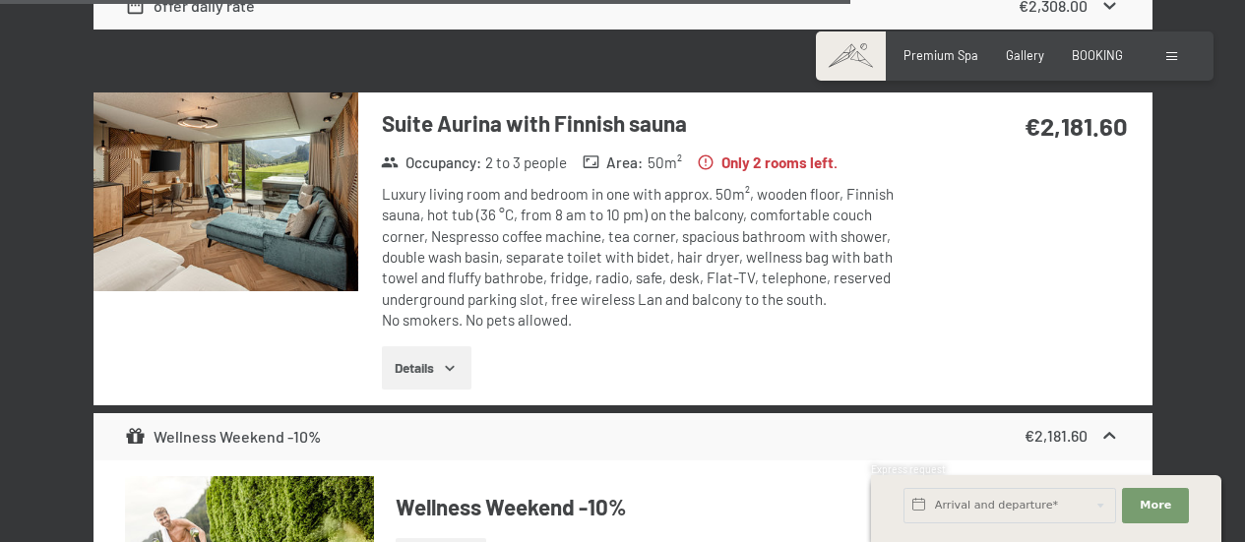
click at [0, 0] on button "button" at bounding box center [0, 0] width 0 height 0
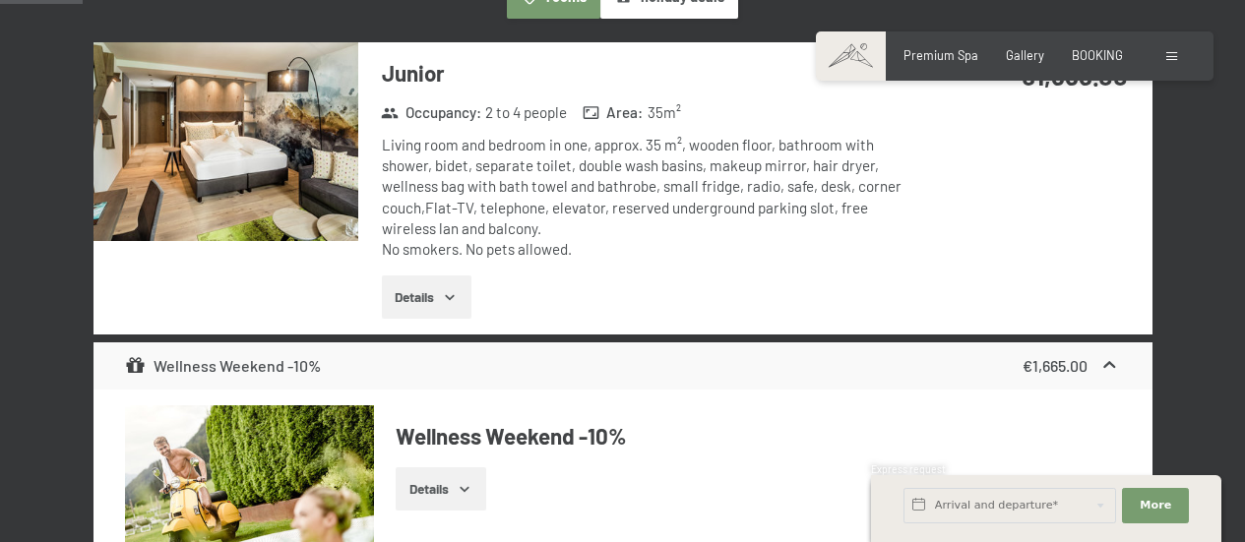
scroll to position [598, 0]
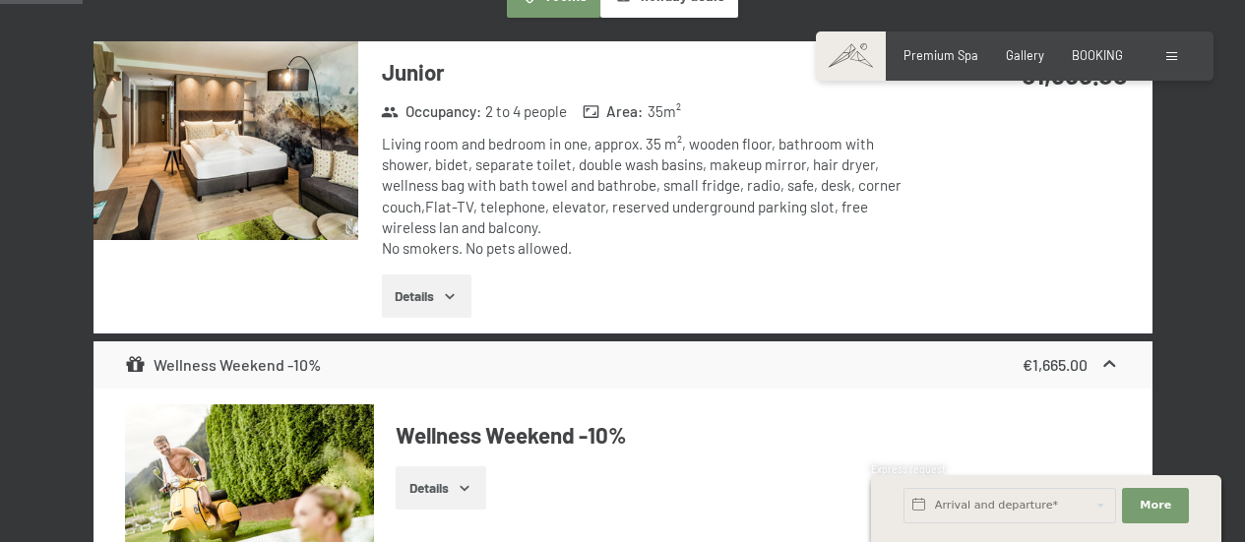
click at [265, 146] on img at bounding box center [225, 140] width 265 height 199
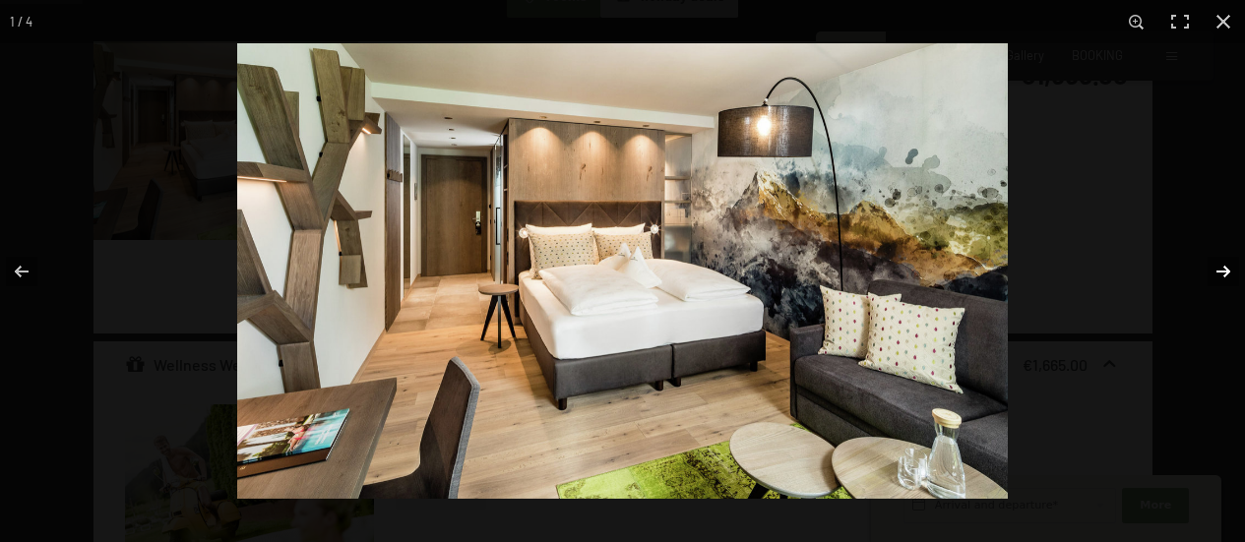
click at [1217, 270] on button "button" at bounding box center [1210, 271] width 69 height 98
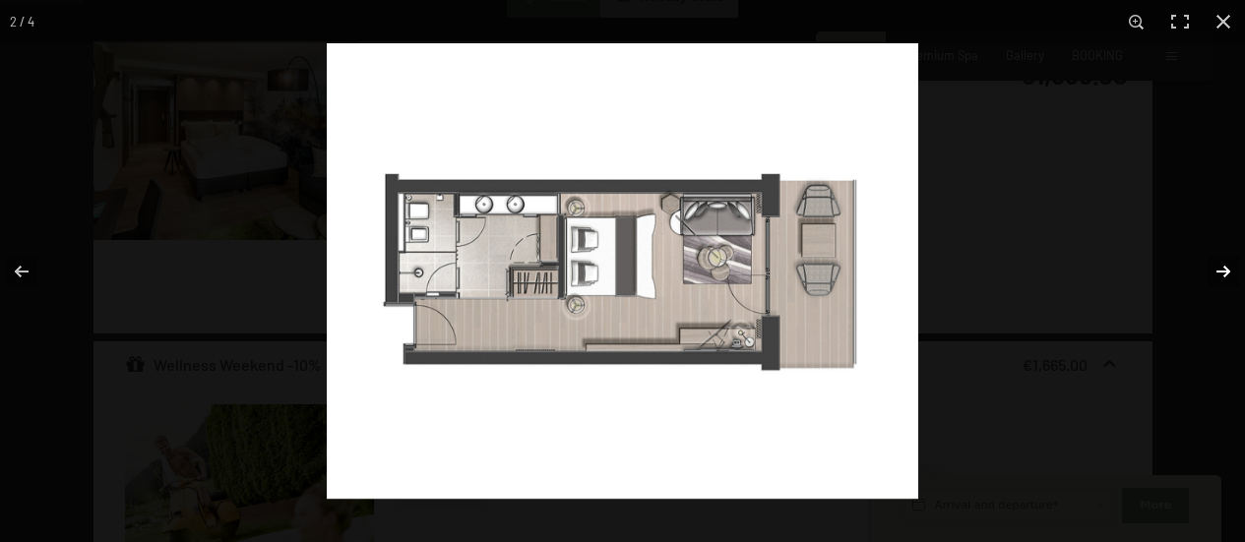
click at [1217, 270] on button "button" at bounding box center [1210, 271] width 69 height 98
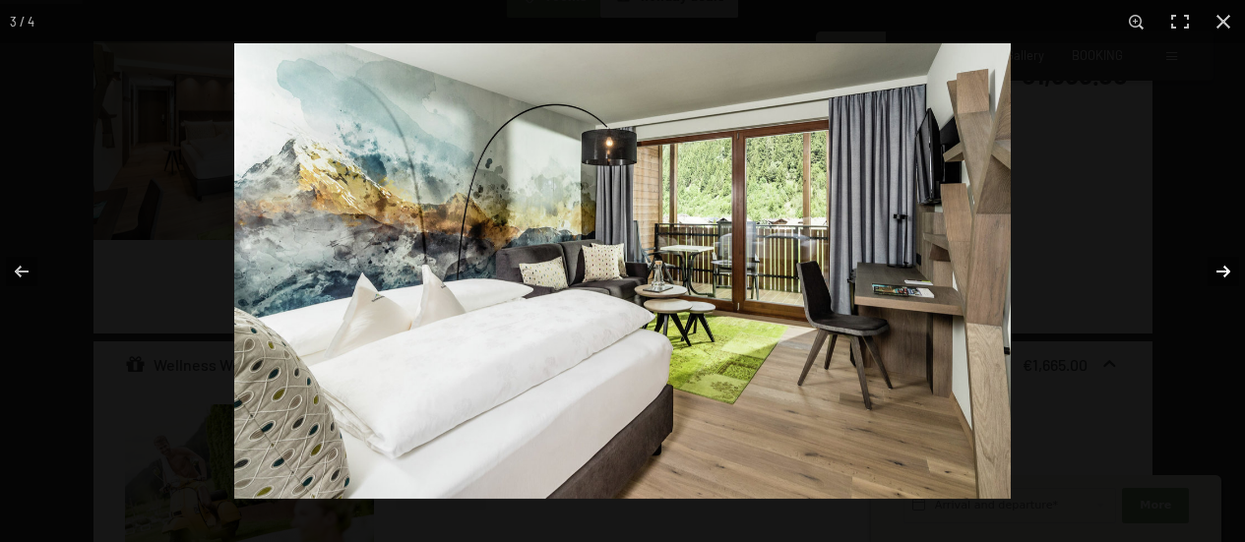
click at [1217, 270] on button "button" at bounding box center [1210, 271] width 69 height 98
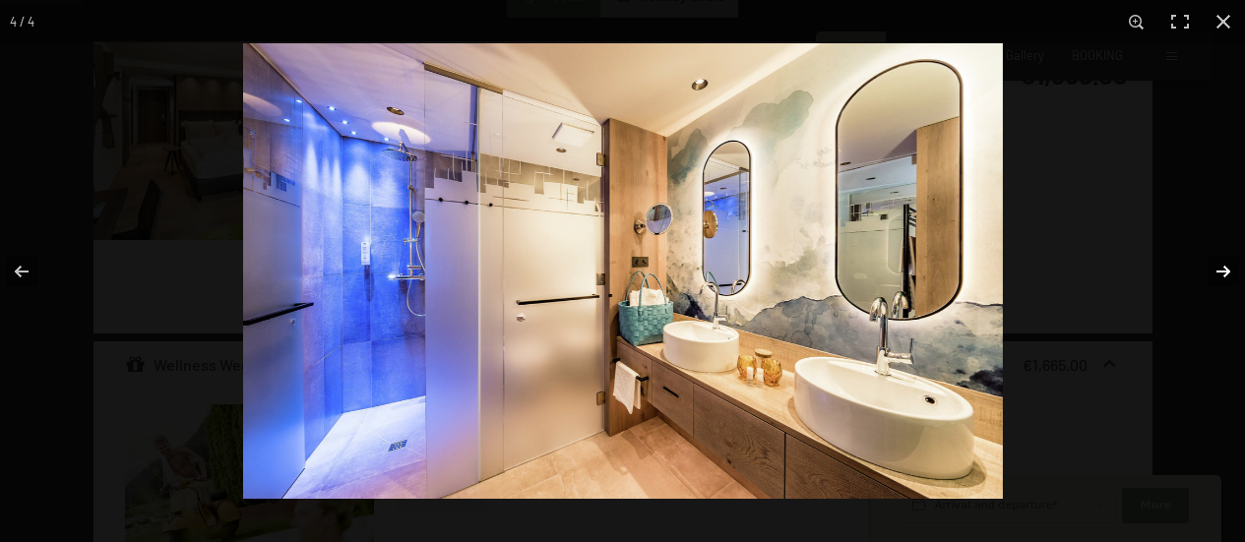
click at [1217, 270] on button "button" at bounding box center [1210, 271] width 69 height 98
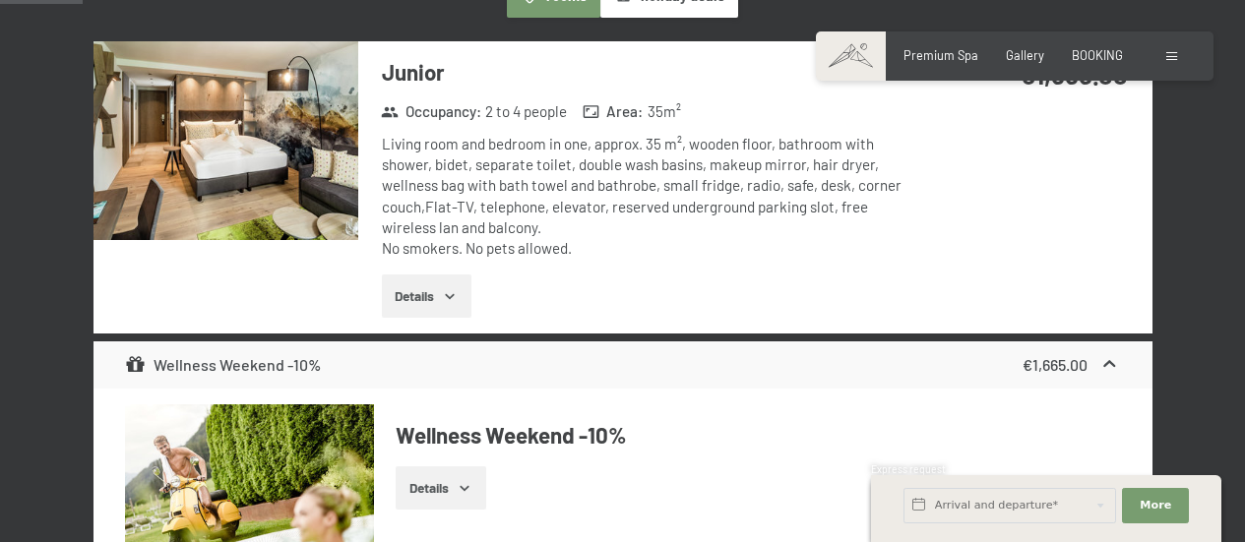
click at [0, 0] on button "button" at bounding box center [0, 0] width 0 height 0
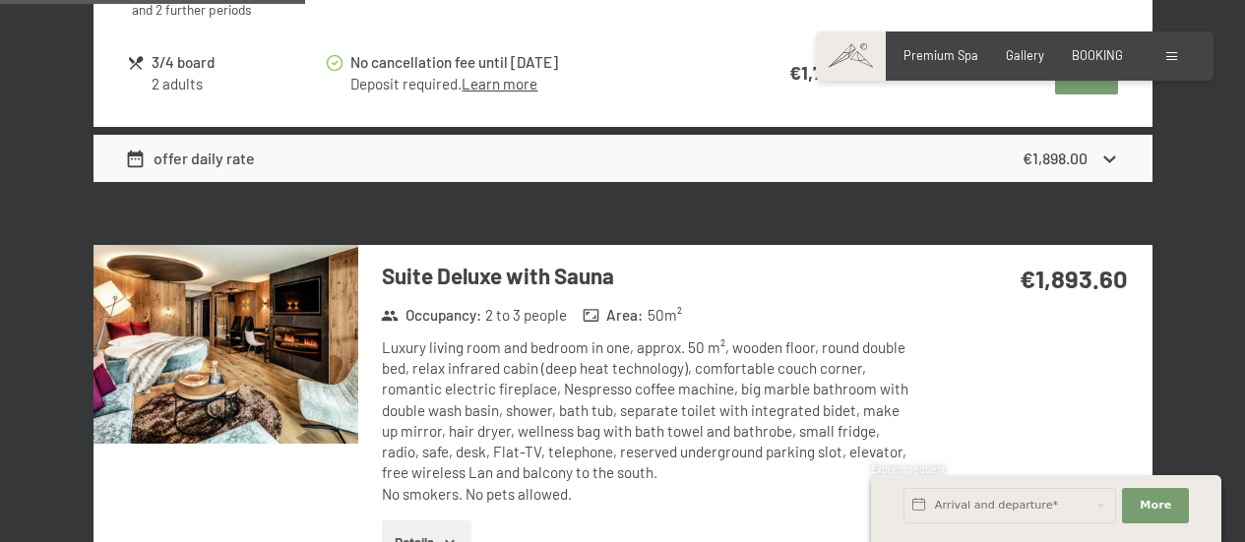
scroll to position [2380, 0]
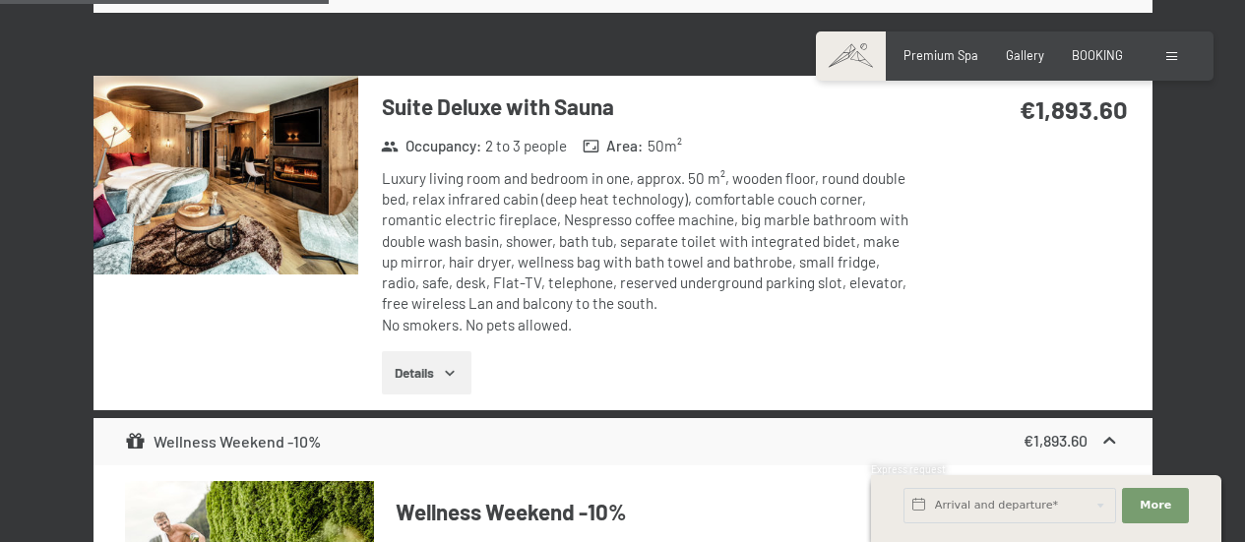
click at [241, 205] on img at bounding box center [225, 175] width 265 height 199
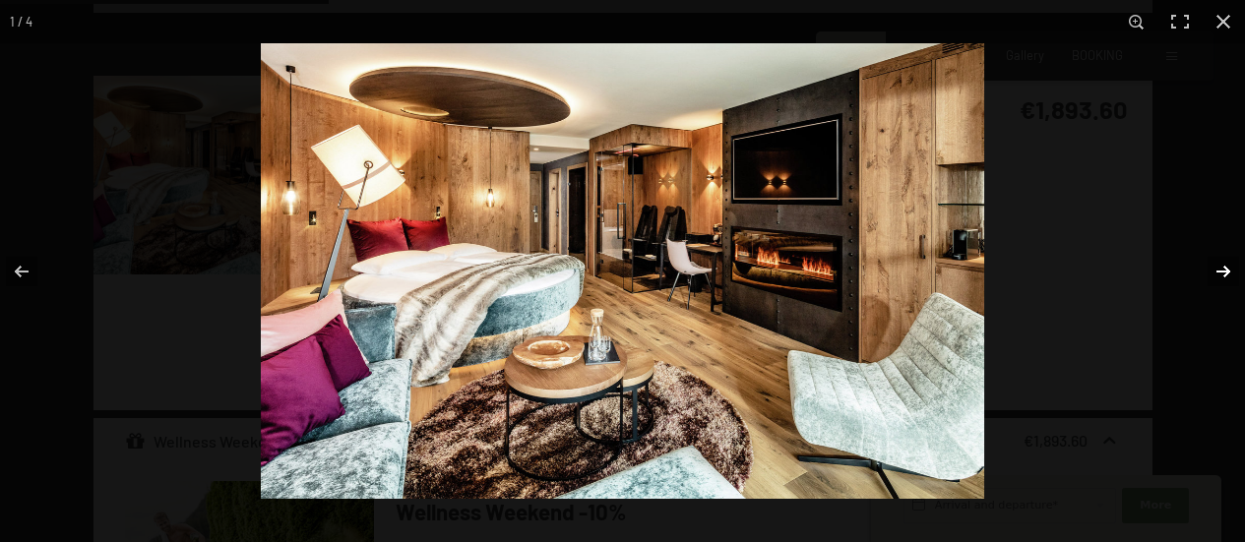
click at [1222, 264] on button "button" at bounding box center [1210, 271] width 69 height 98
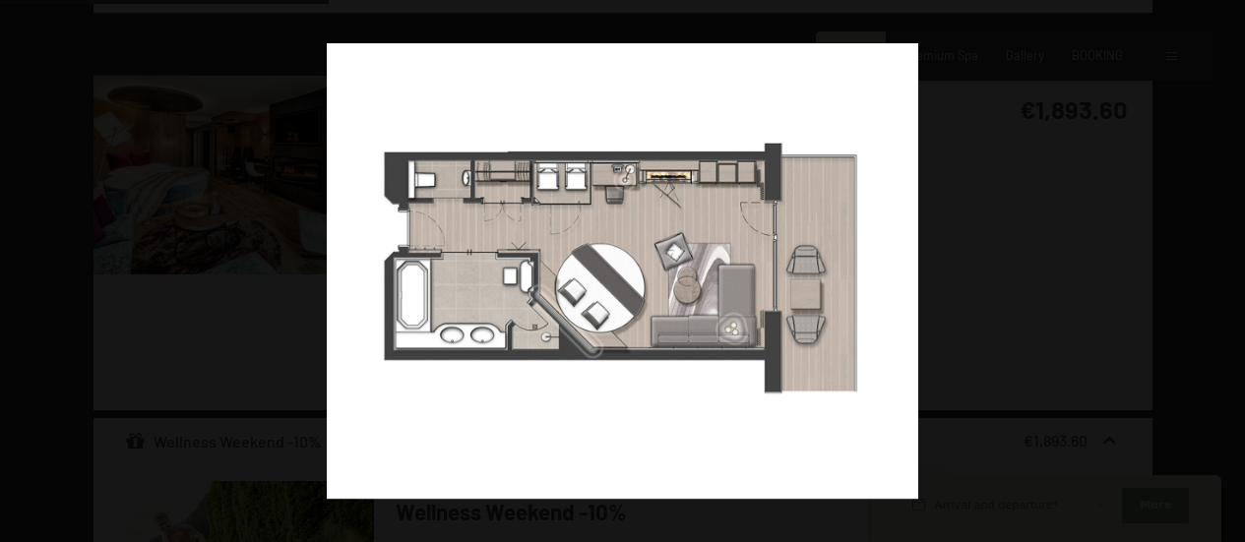
click at [1222, 264] on button "button" at bounding box center [1210, 271] width 69 height 98
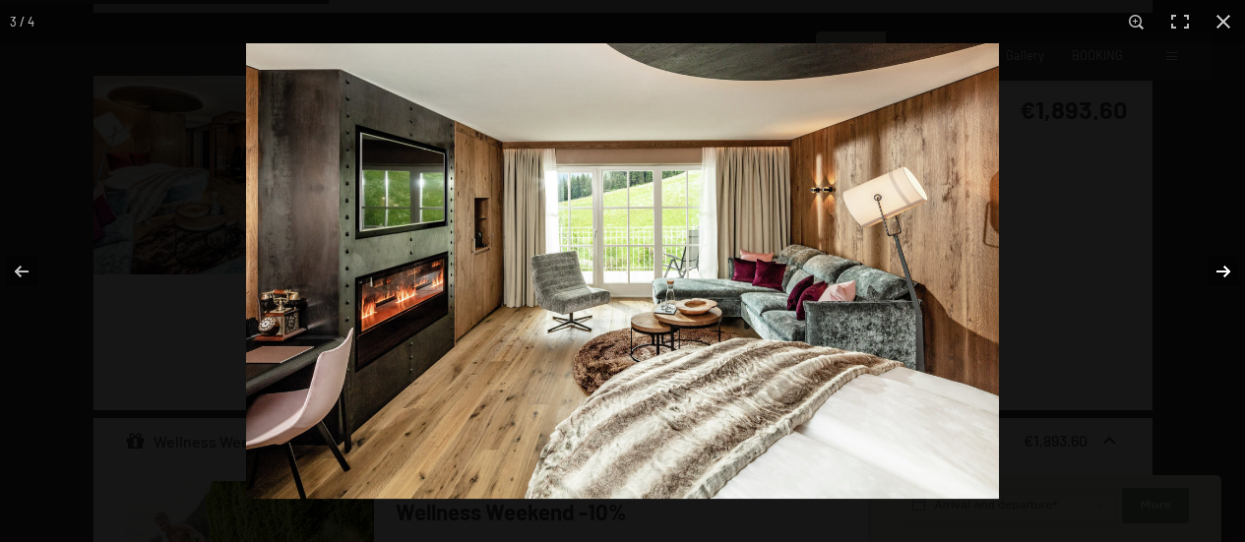
click at [1218, 266] on button "button" at bounding box center [1210, 271] width 69 height 98
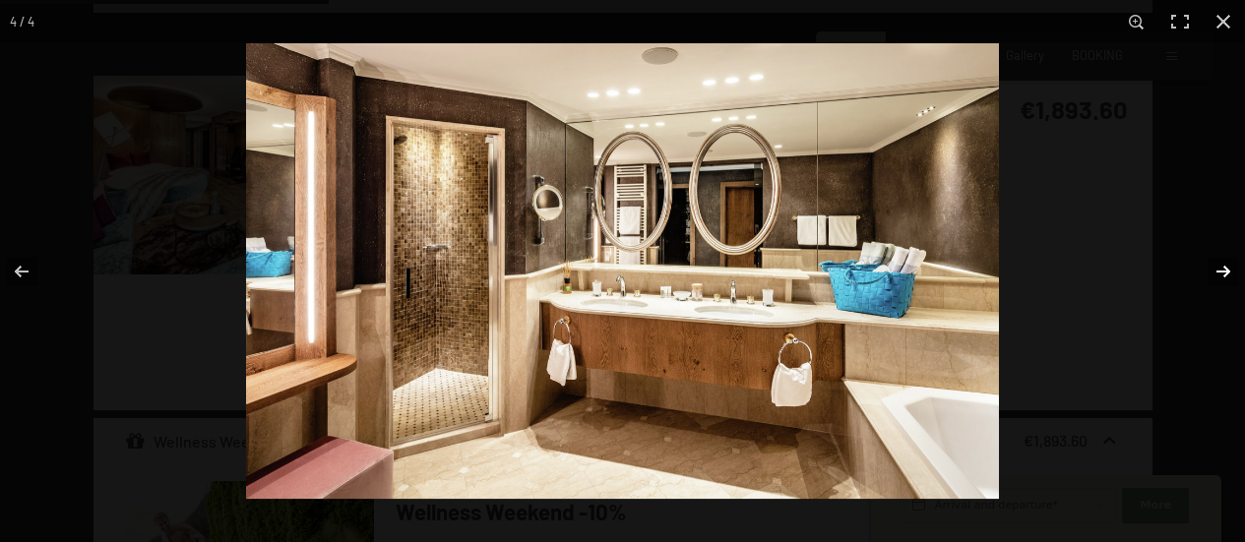
click at [1217, 274] on button "button" at bounding box center [1210, 271] width 69 height 98
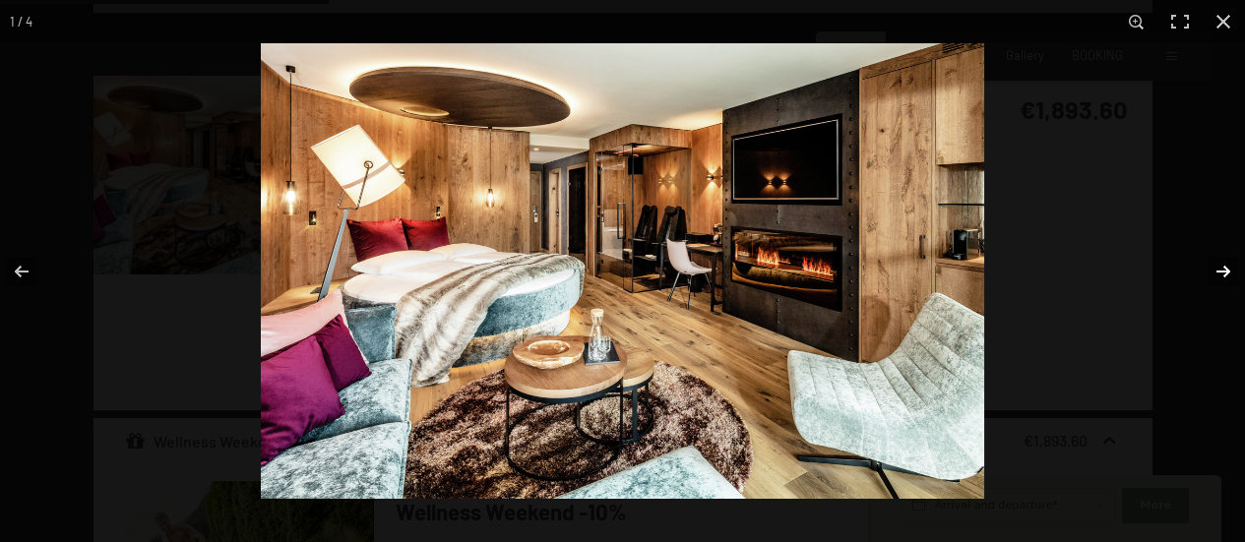
click at [1217, 274] on button "button" at bounding box center [1210, 271] width 69 height 98
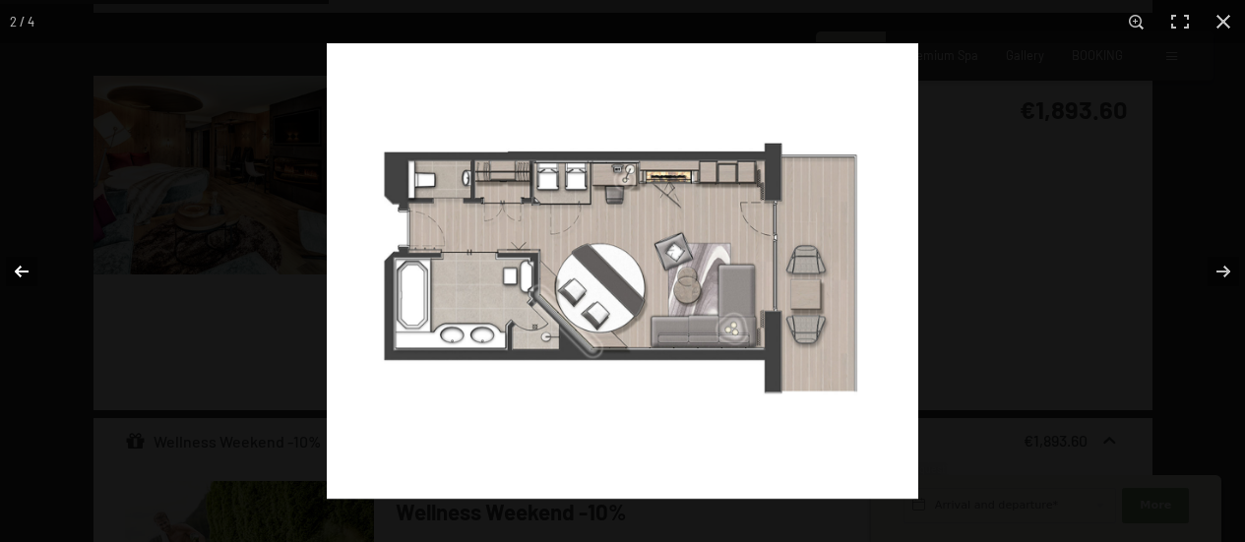
click at [17, 270] on button "button" at bounding box center [34, 271] width 69 height 98
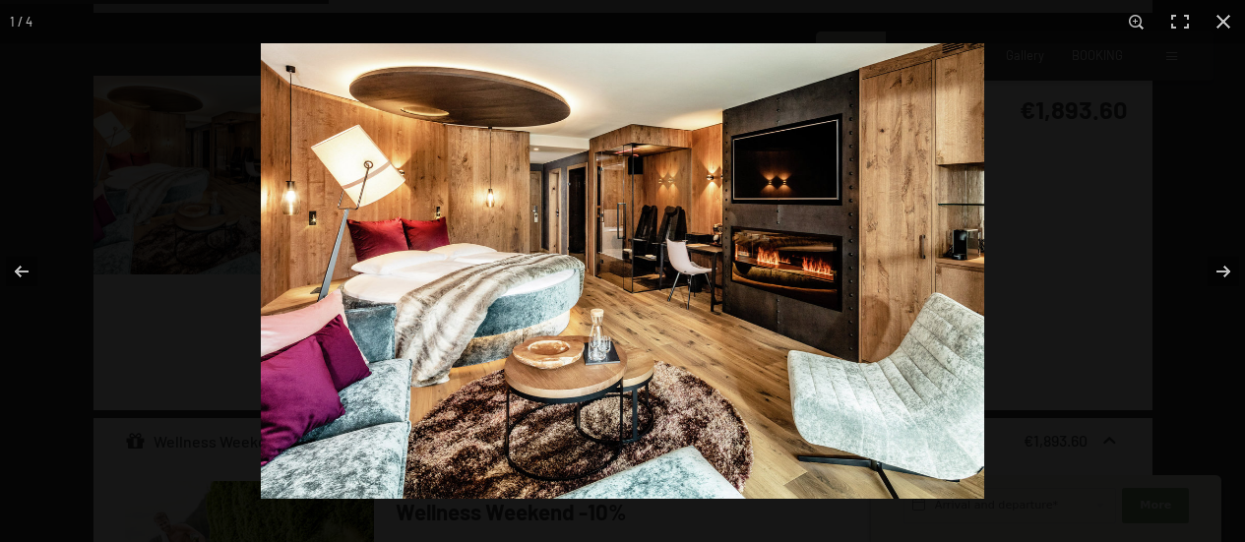
click at [626, 227] on img at bounding box center [622, 271] width 723 height 456
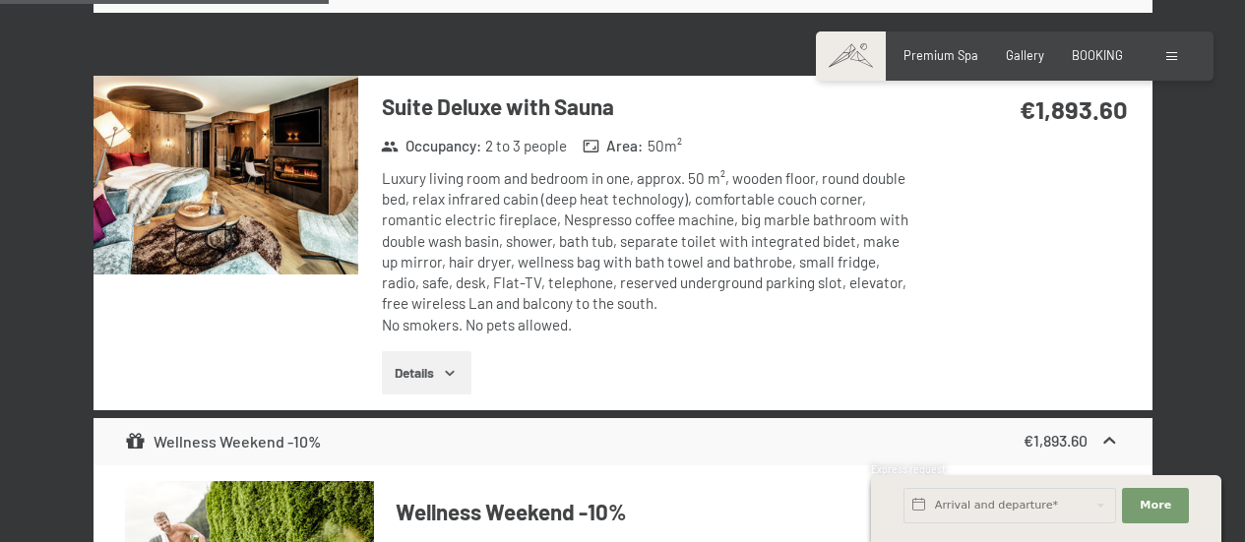
click at [0, 0] on button "button" at bounding box center [0, 0] width 0 height 0
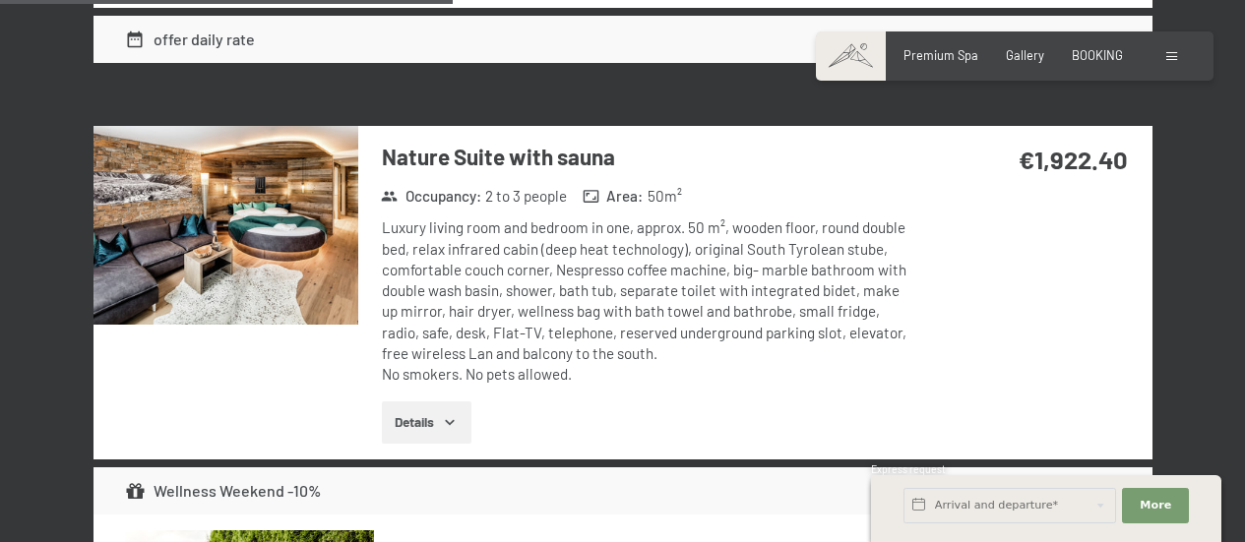
scroll to position [3282, 0]
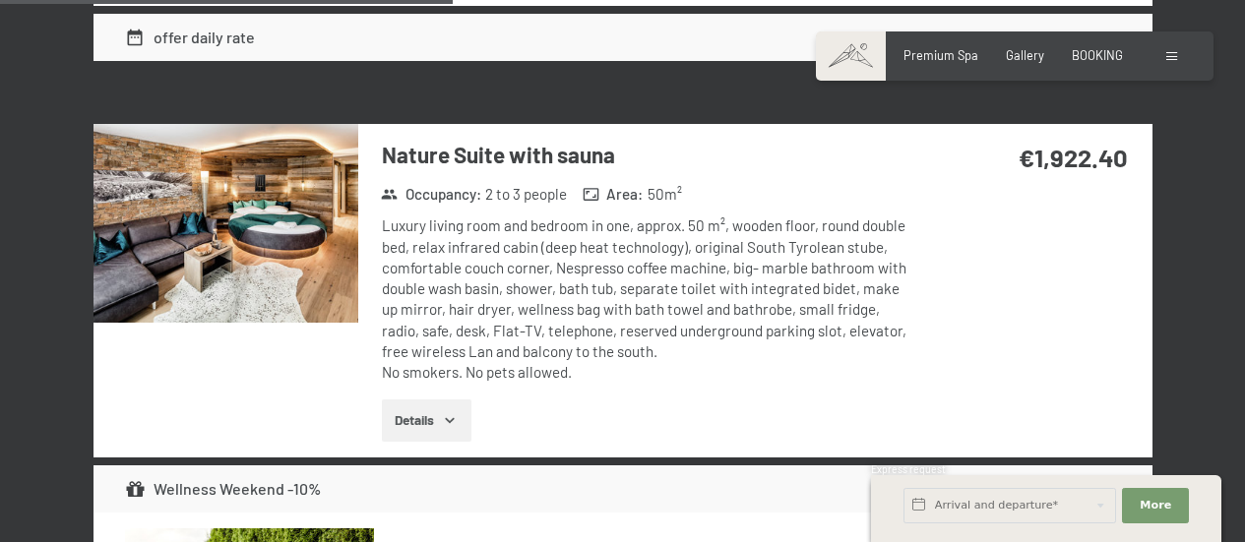
click at [180, 213] on img at bounding box center [225, 223] width 265 height 199
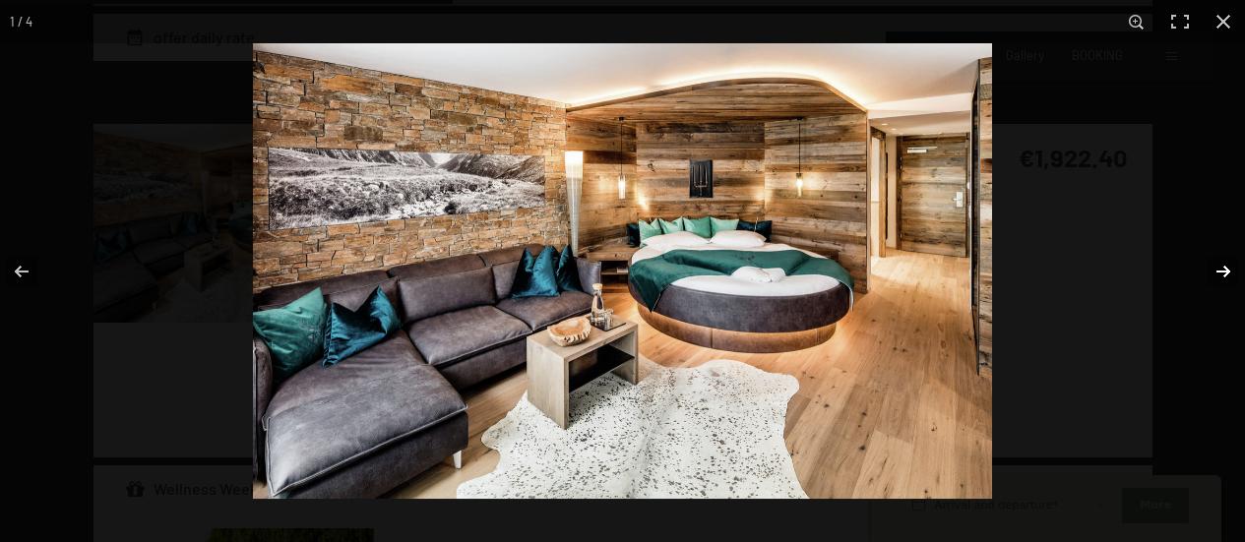
click at [1227, 273] on button "button" at bounding box center [1210, 271] width 69 height 98
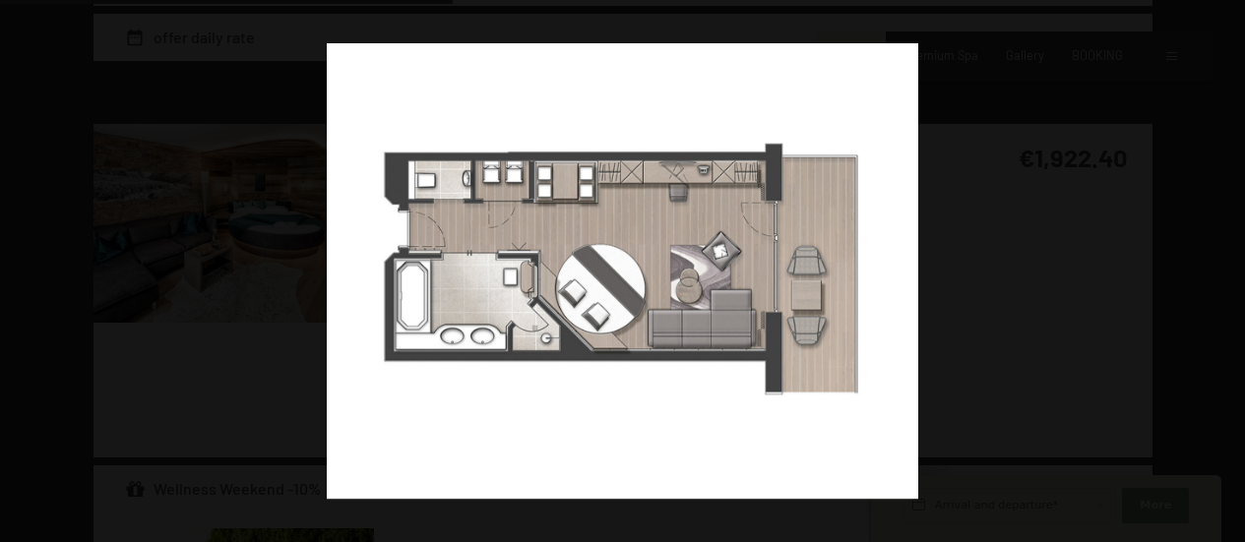
click at [1227, 273] on button "button" at bounding box center [1210, 271] width 69 height 98
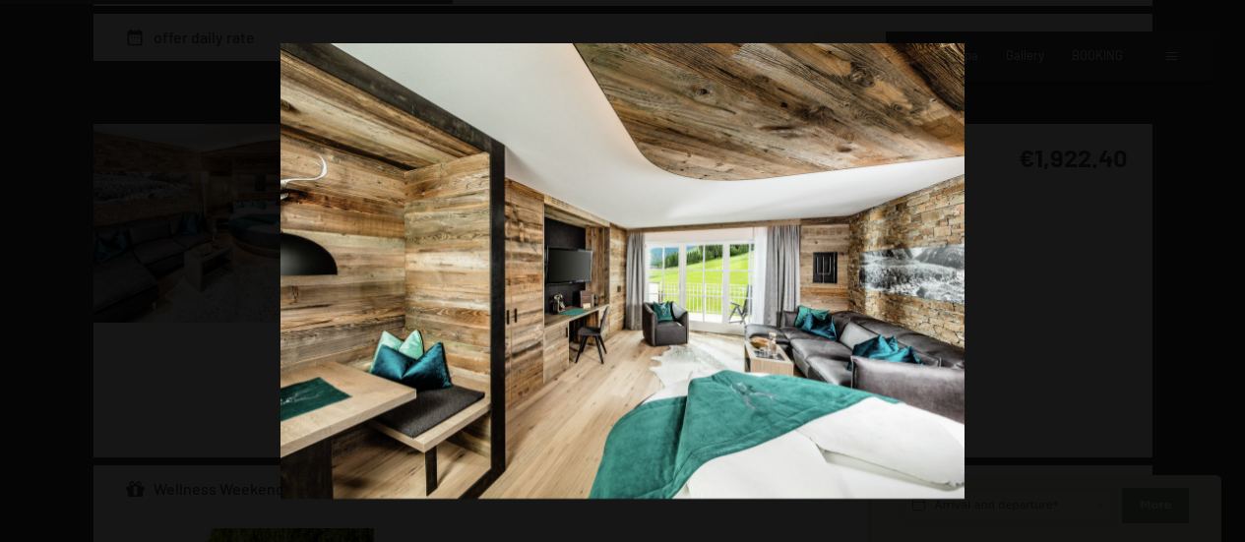
click at [1227, 273] on button "button" at bounding box center [1210, 271] width 69 height 98
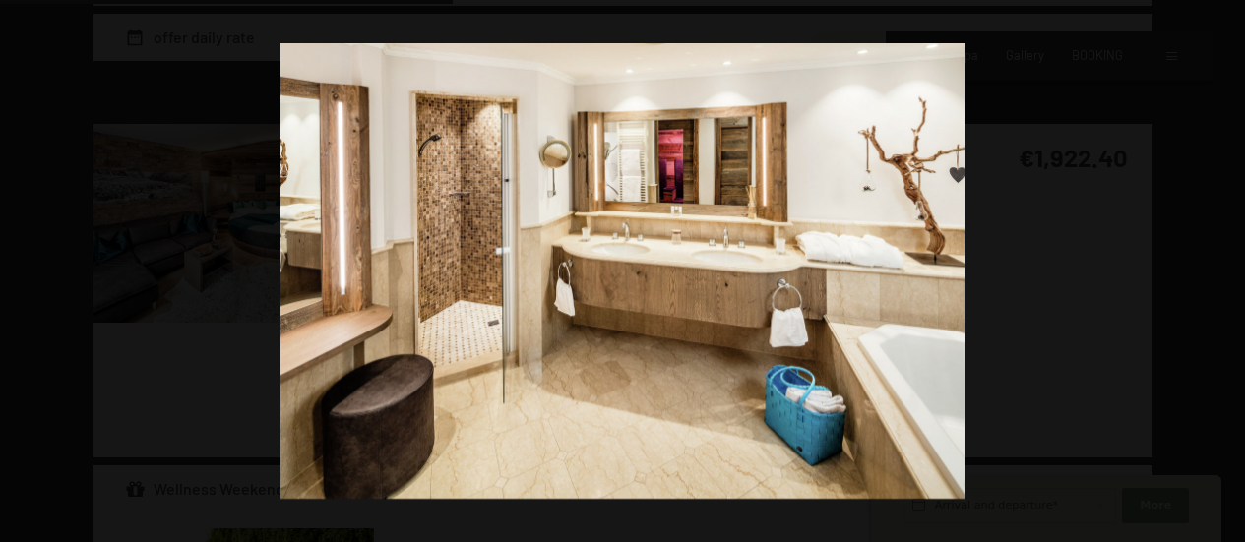
click at [1227, 273] on button "button" at bounding box center [1210, 271] width 69 height 98
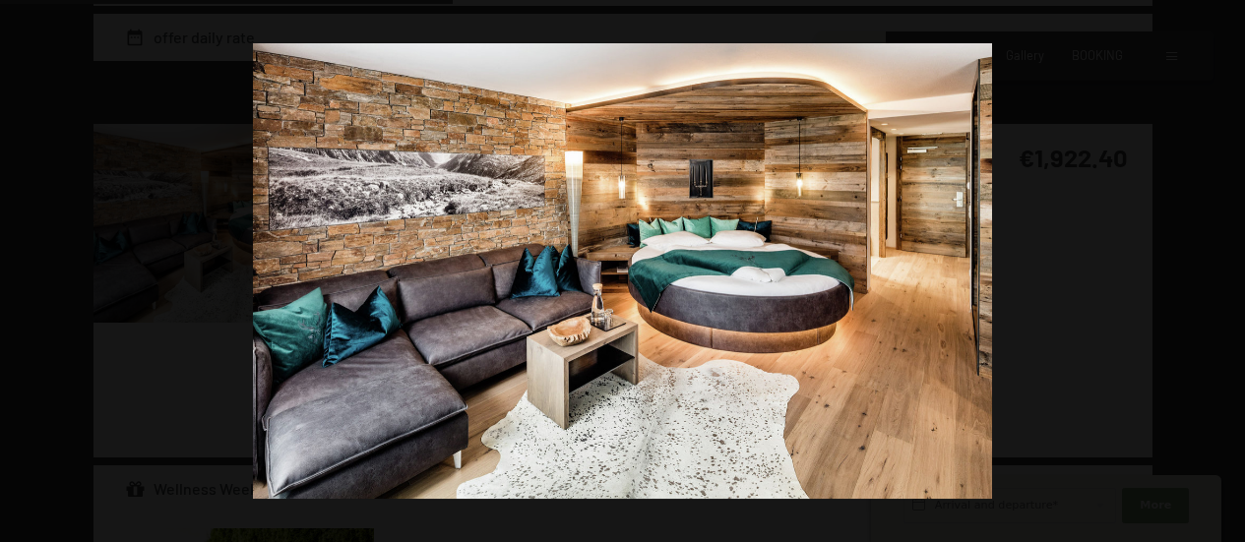
click at [1227, 273] on button "button" at bounding box center [1210, 271] width 69 height 98
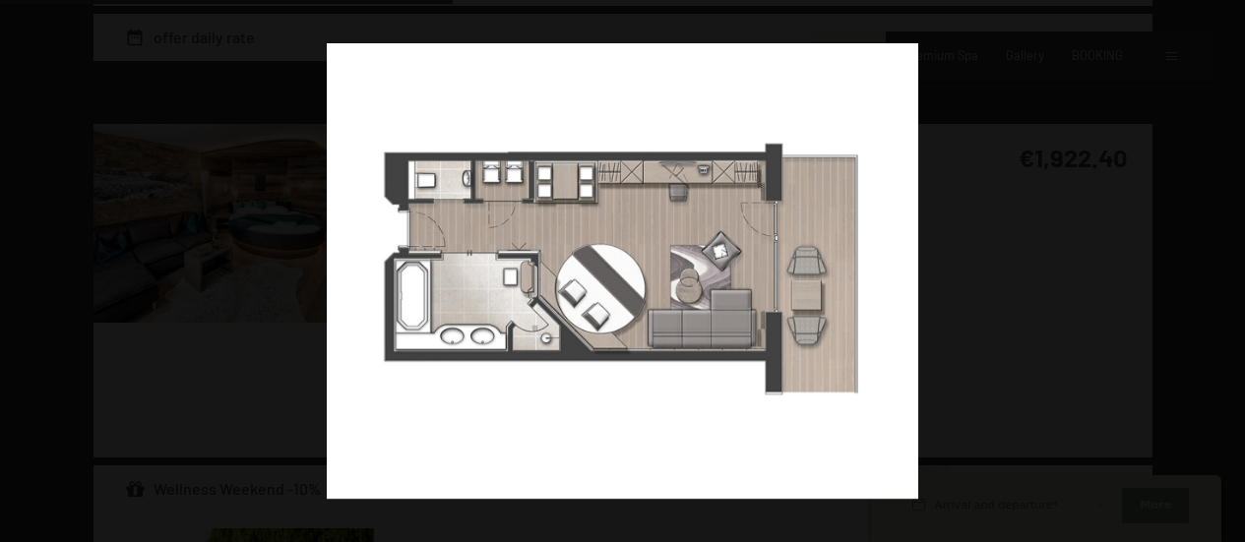
click at [1227, 273] on button "button" at bounding box center [1210, 271] width 69 height 98
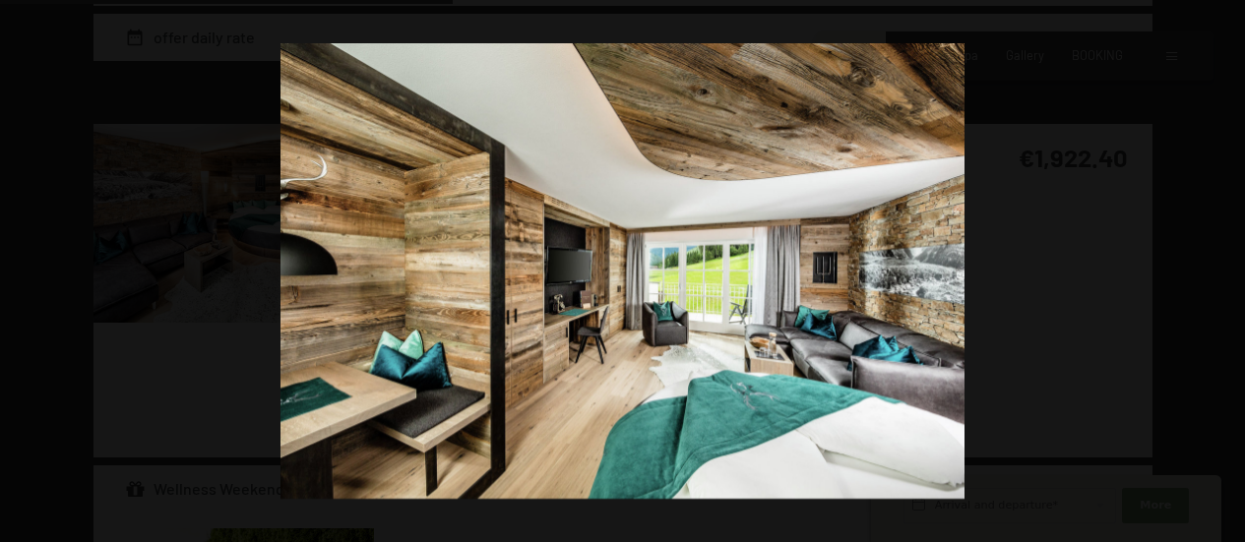
click at [1227, 273] on button "button" at bounding box center [1210, 271] width 69 height 98
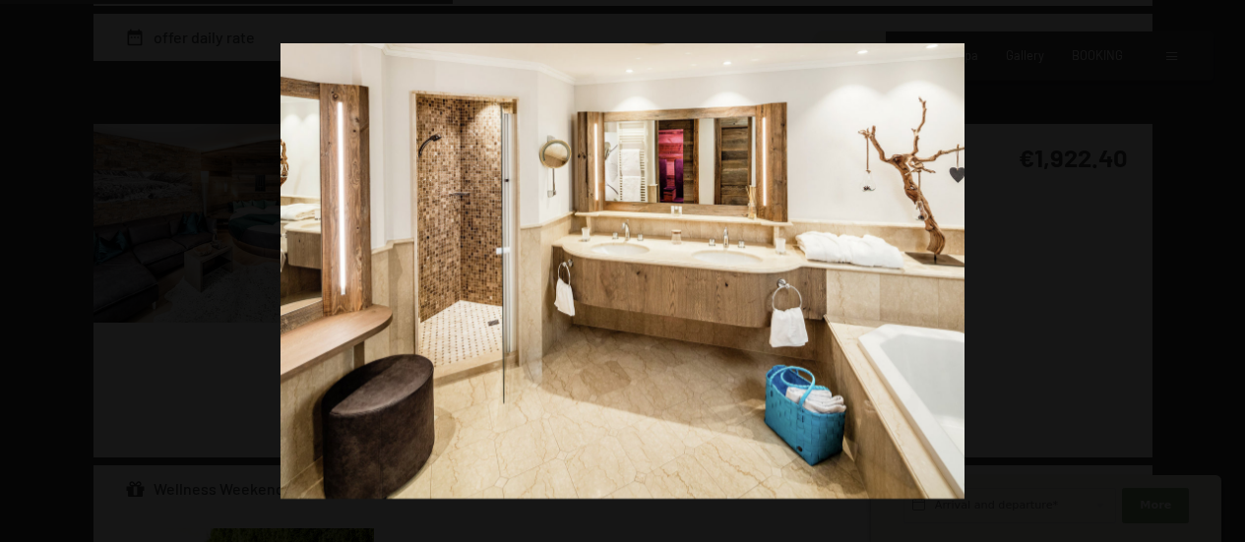
click at [1227, 273] on button "button" at bounding box center [1210, 271] width 69 height 98
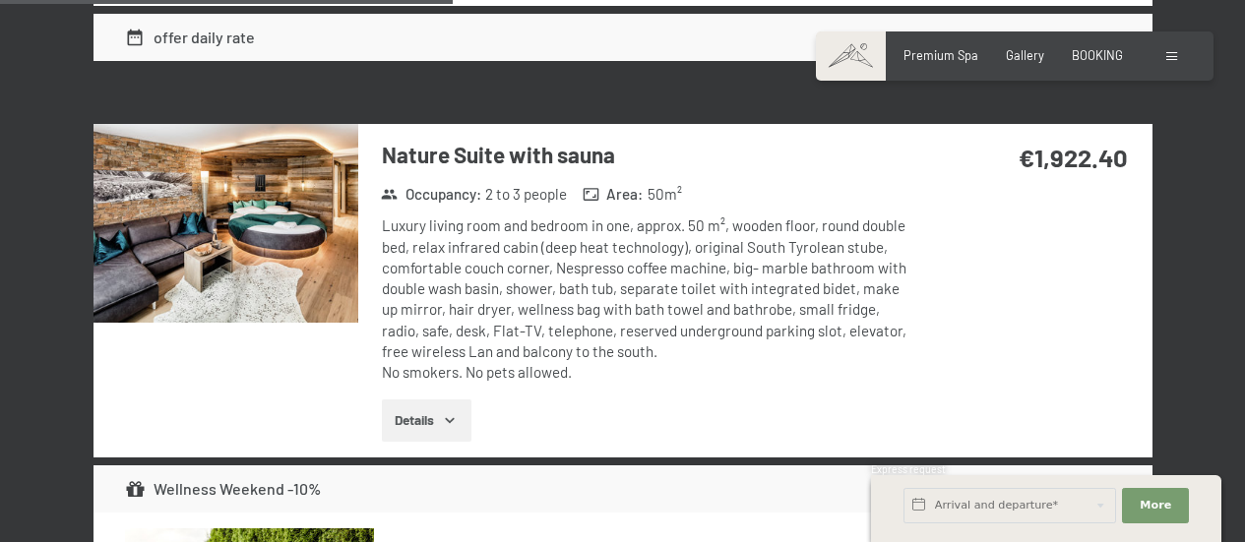
click at [0, 0] on button "button" at bounding box center [0, 0] width 0 height 0
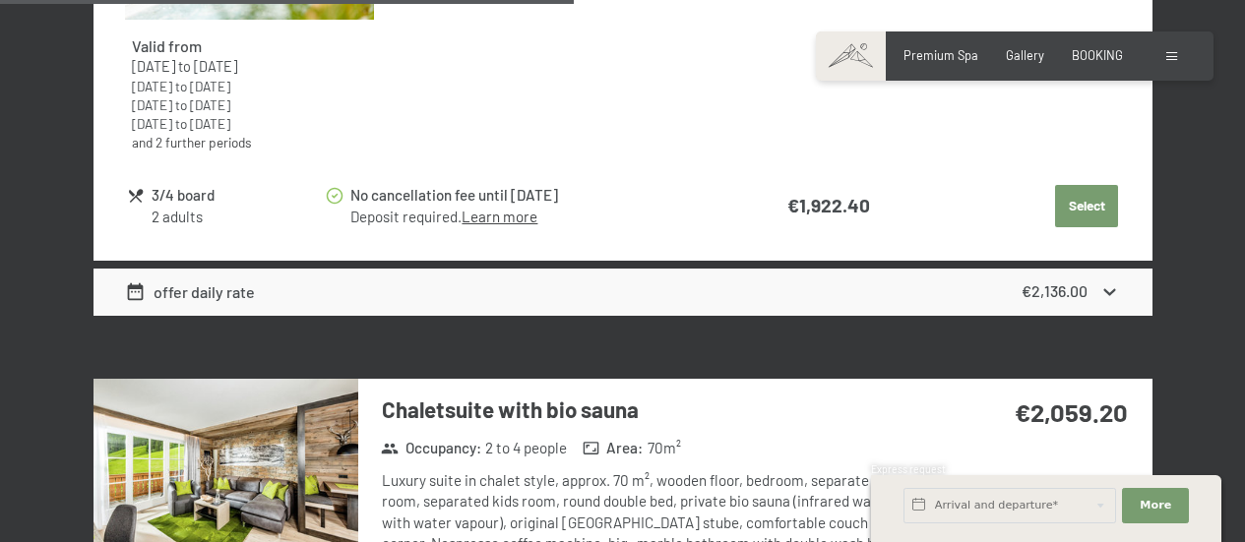
scroll to position [4184, 0]
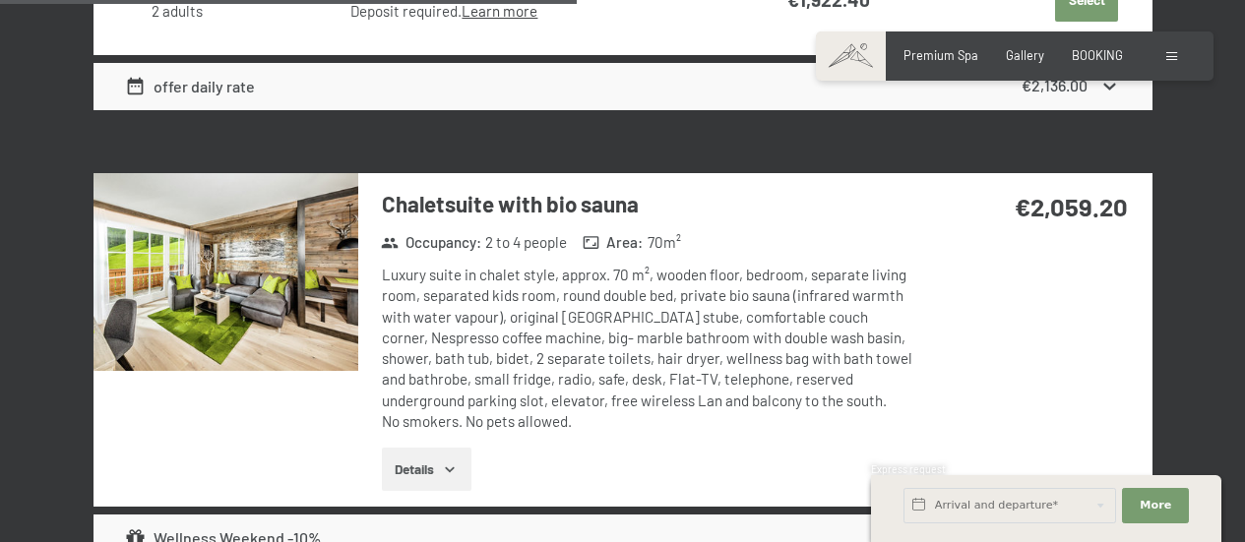
click at [245, 304] on img at bounding box center [225, 272] width 265 height 199
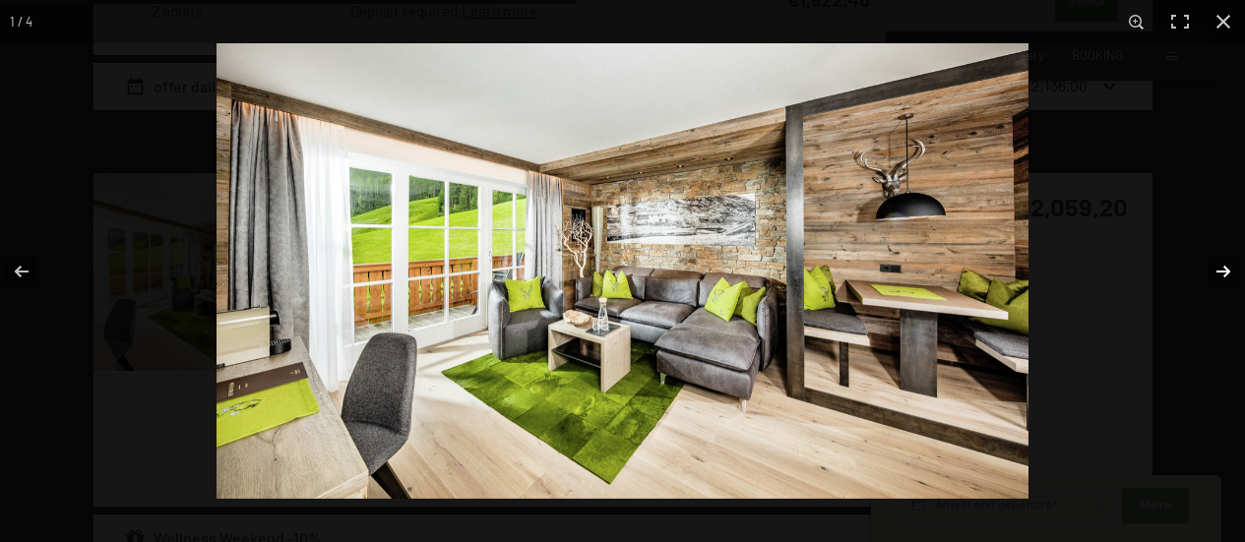
click at [1226, 266] on button "button" at bounding box center [1210, 271] width 69 height 98
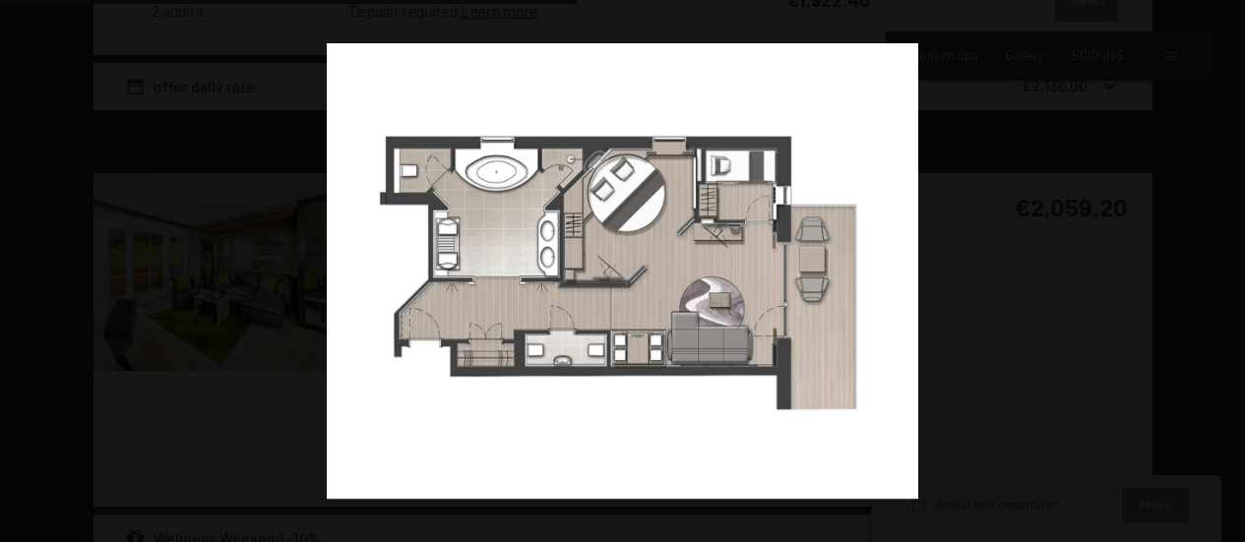
click at [1226, 266] on button "button" at bounding box center [1210, 271] width 69 height 98
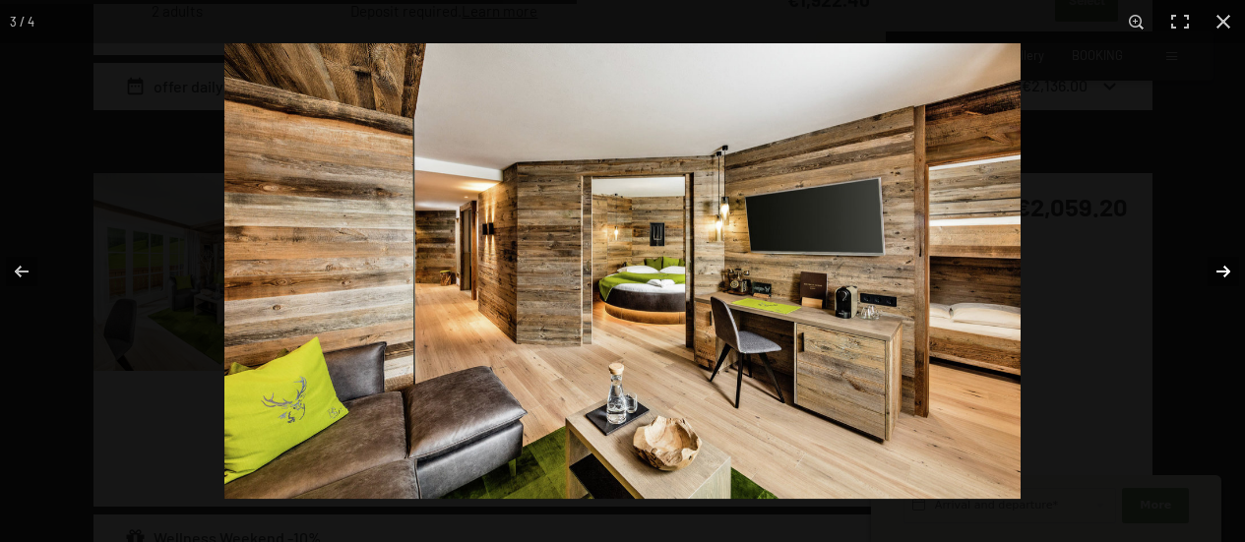
click at [1224, 276] on button "button" at bounding box center [1210, 271] width 69 height 98
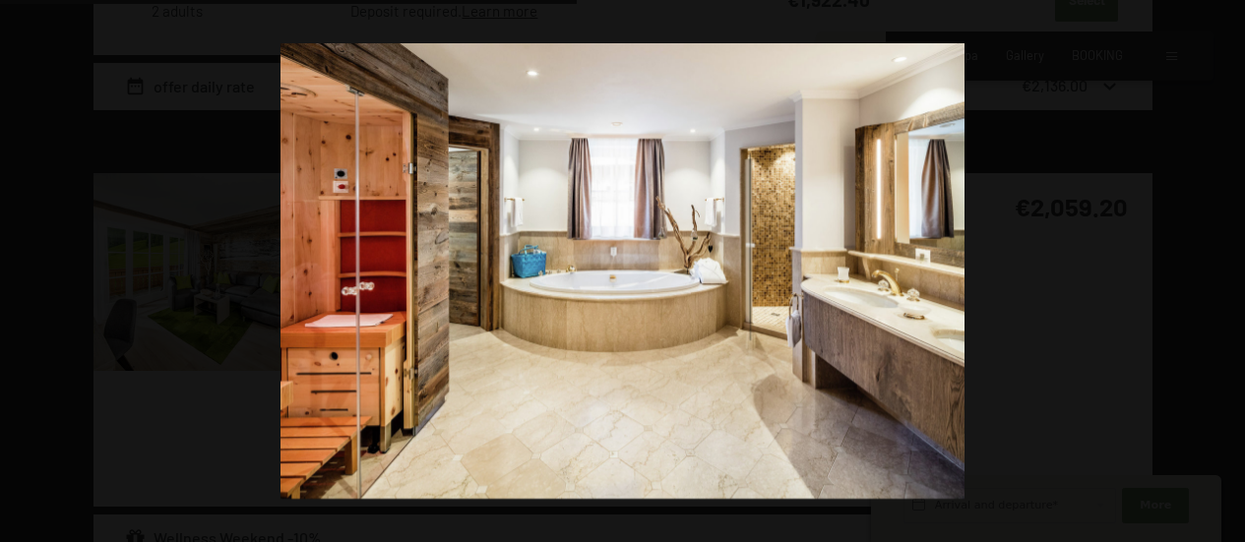
click at [1224, 276] on button "button" at bounding box center [1210, 271] width 69 height 98
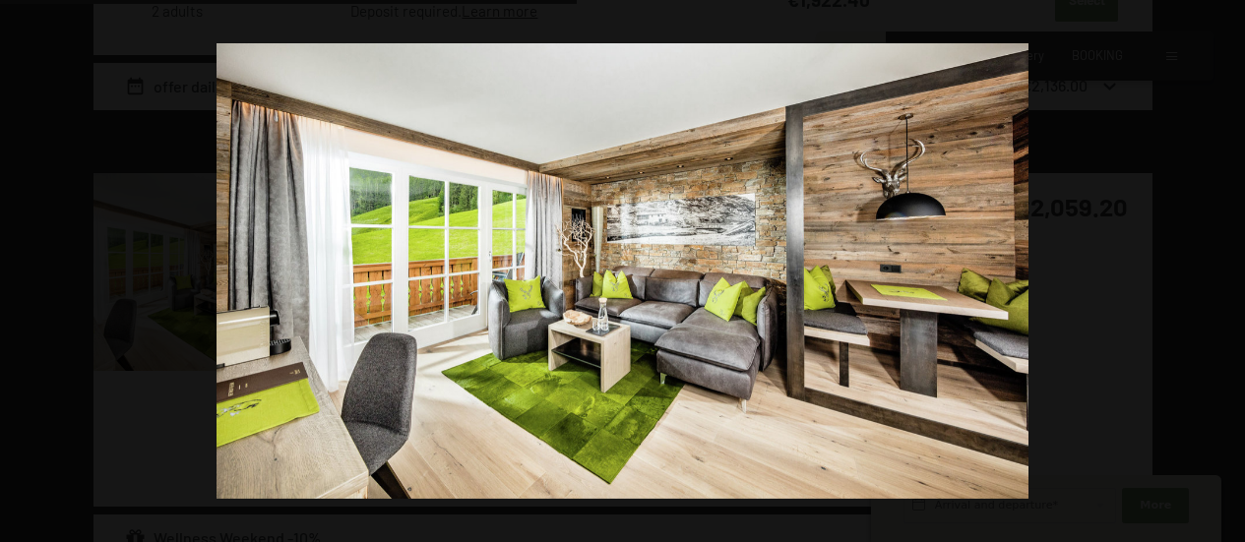
click at [1224, 276] on button "button" at bounding box center [1210, 271] width 69 height 98
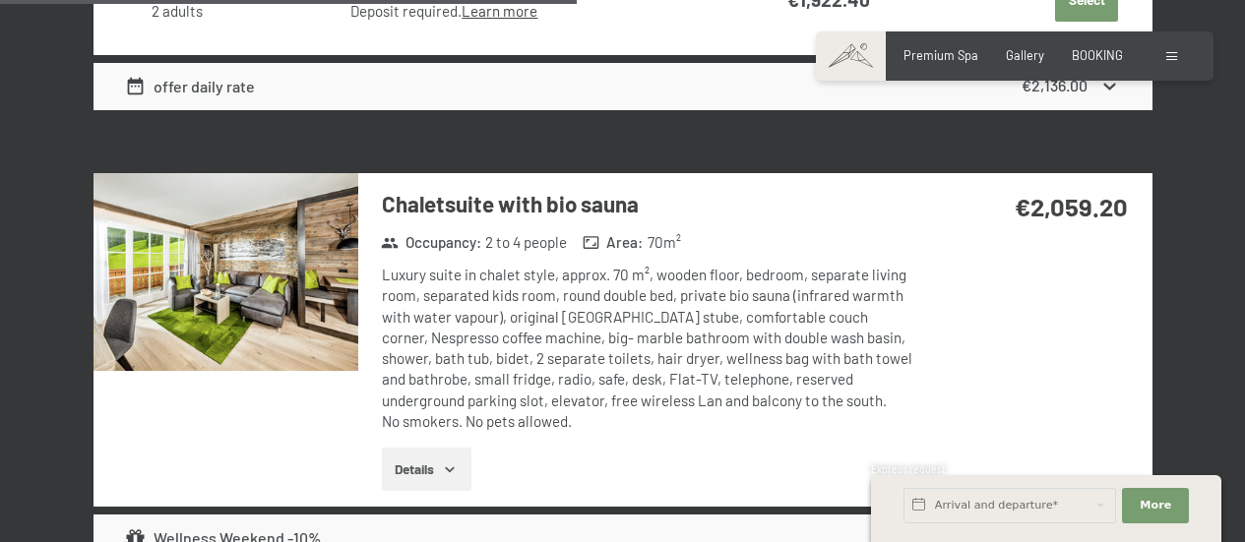
click at [0, 0] on button "button" at bounding box center [0, 0] width 0 height 0
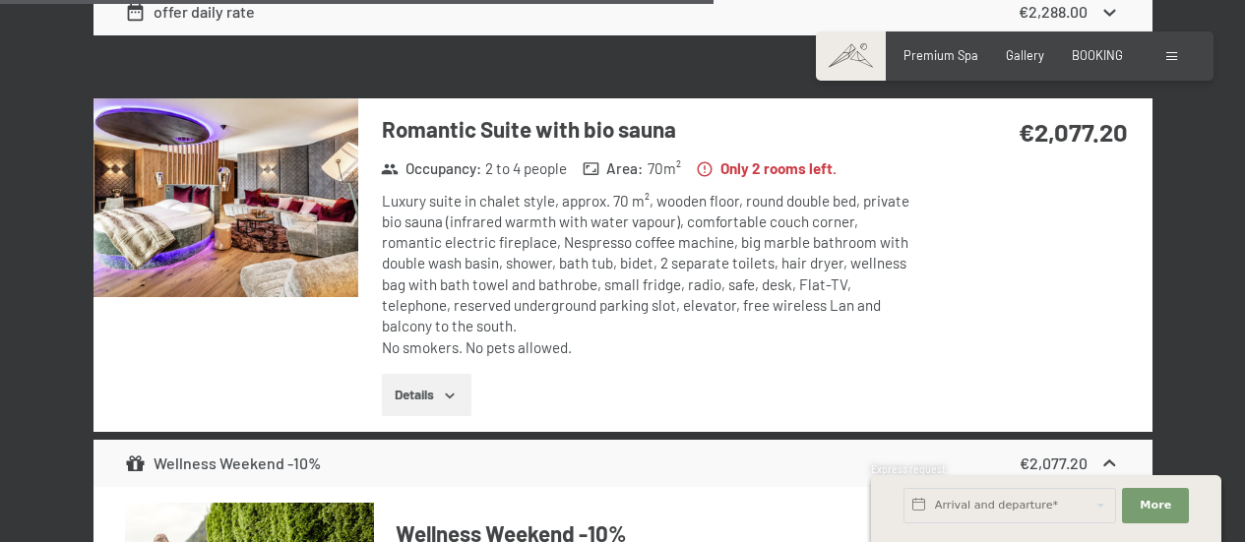
scroll to position [5211, 0]
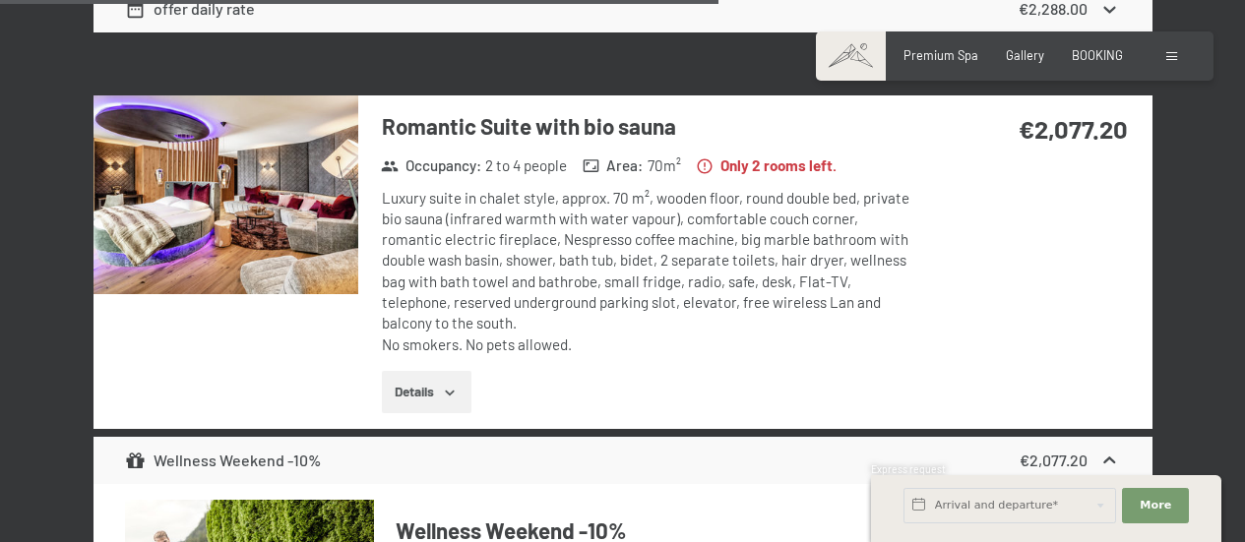
click at [187, 176] on img at bounding box center [225, 194] width 265 height 199
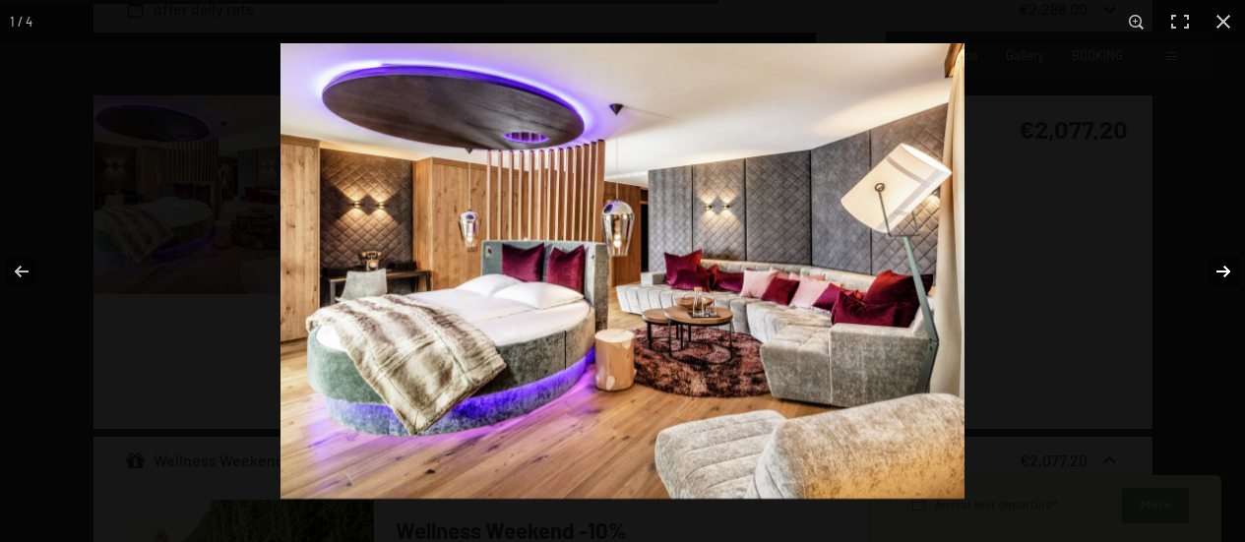
click at [1228, 266] on button "button" at bounding box center [1210, 271] width 69 height 98
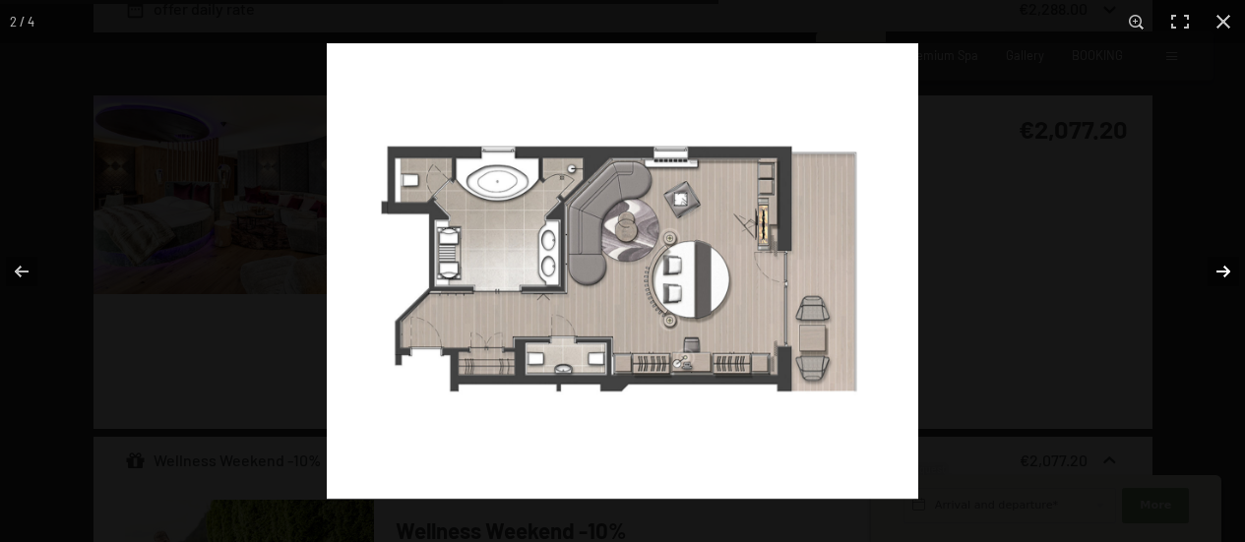
click at [1228, 266] on button "button" at bounding box center [1210, 271] width 69 height 98
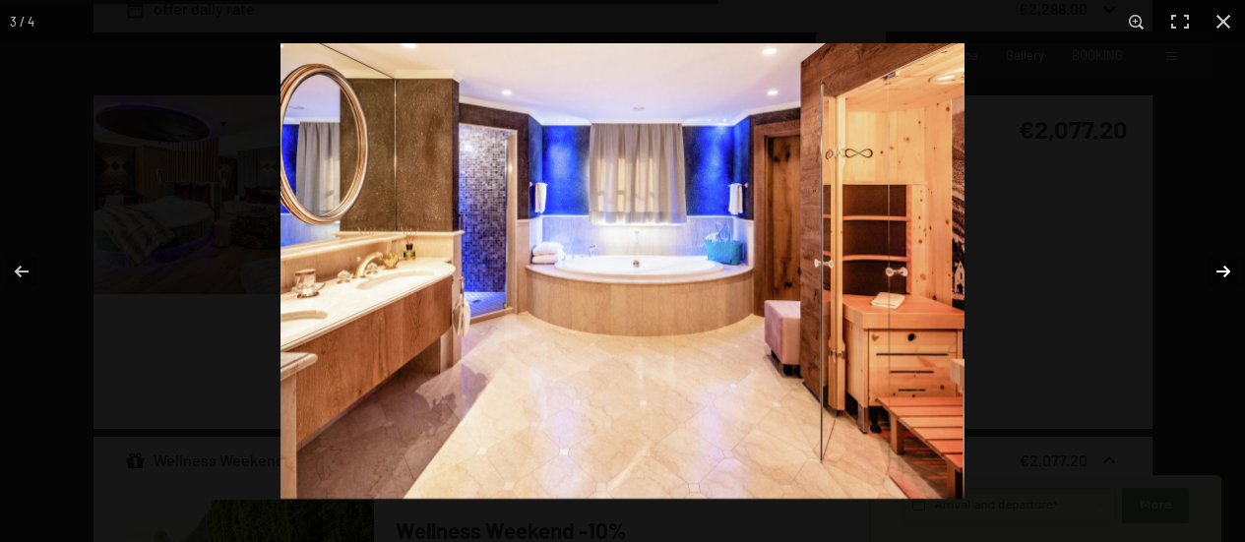
click at [1228, 266] on button "button" at bounding box center [1210, 271] width 69 height 98
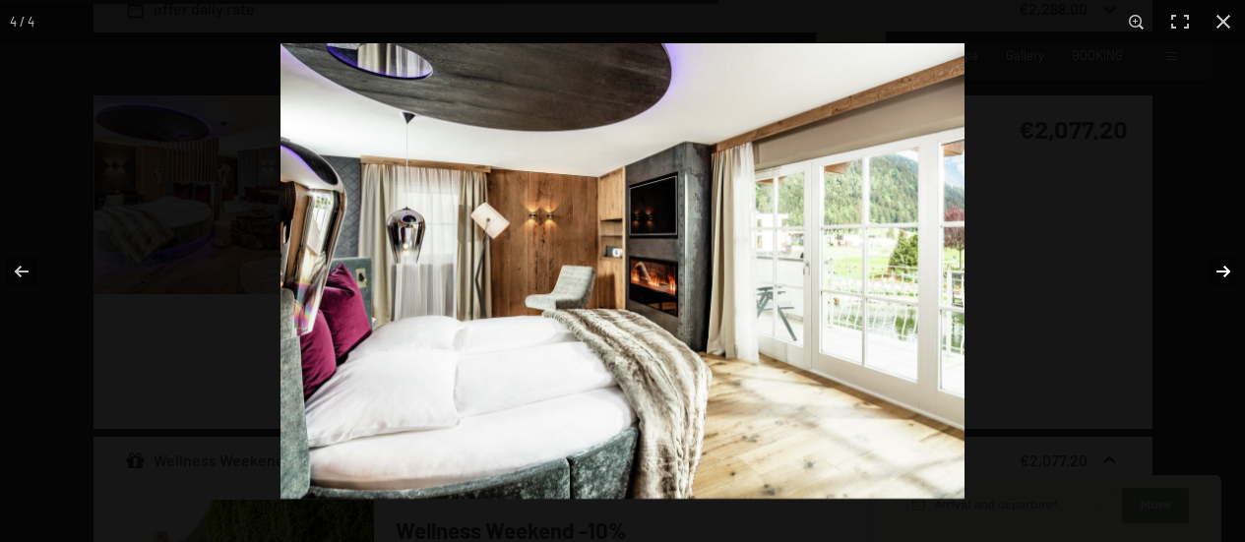
click at [1228, 266] on button "button" at bounding box center [1210, 271] width 69 height 98
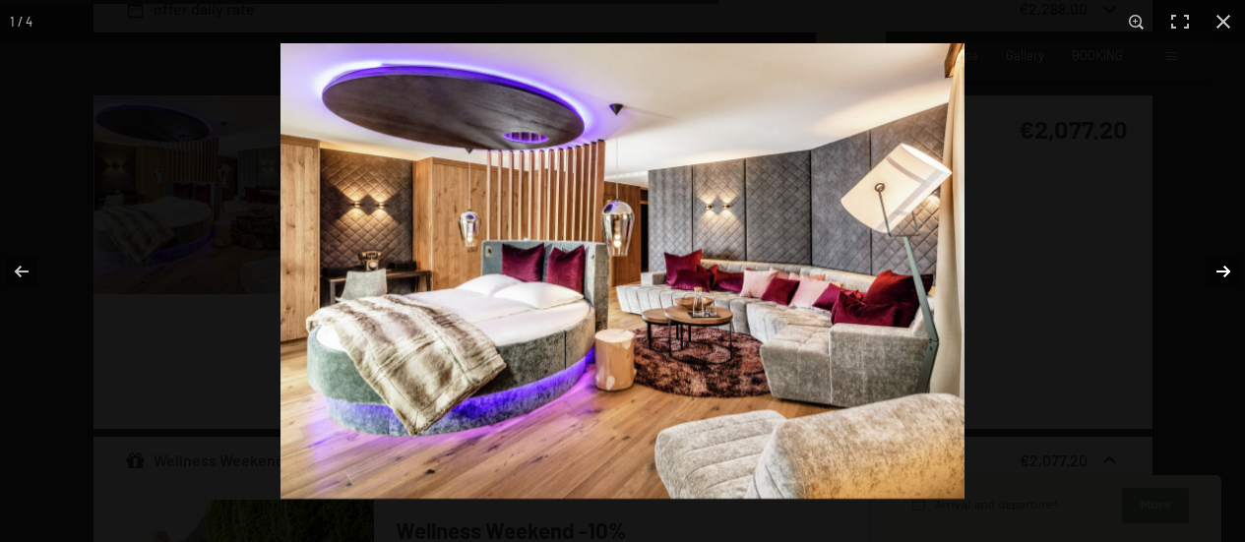
click at [1228, 266] on button "button" at bounding box center [1210, 271] width 69 height 98
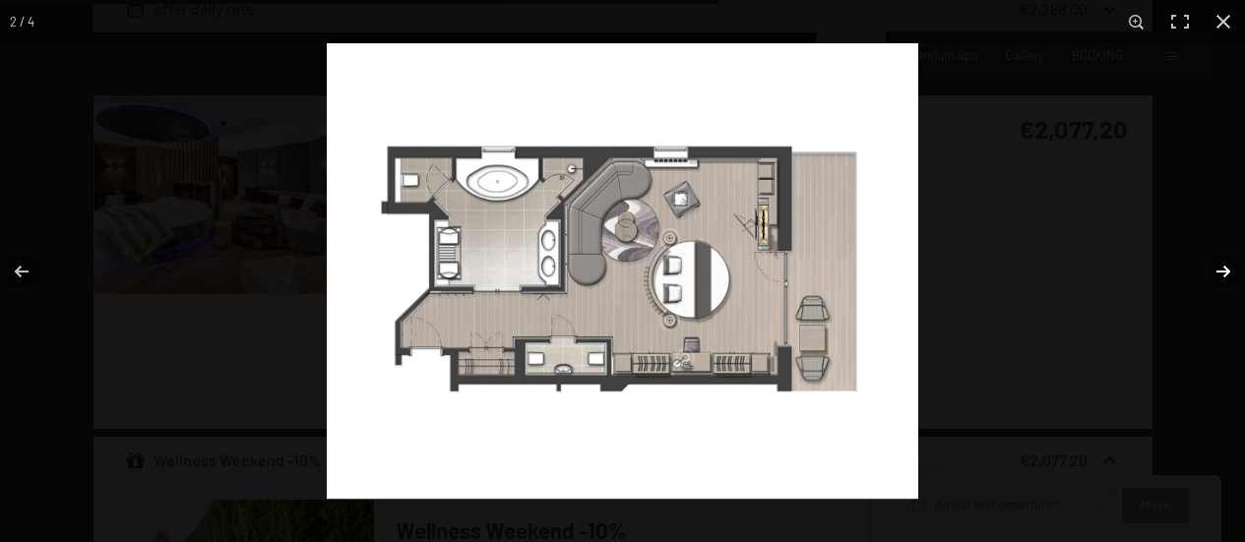
click at [1228, 266] on button "button" at bounding box center [1210, 271] width 69 height 98
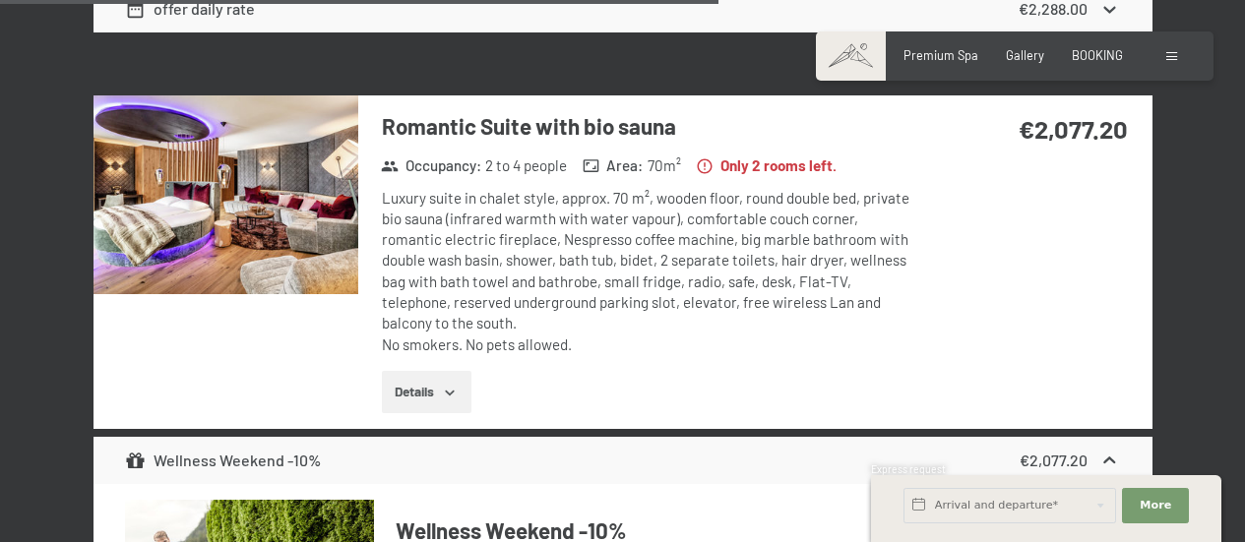
click at [0, 0] on button "button" at bounding box center [0, 0] width 0 height 0
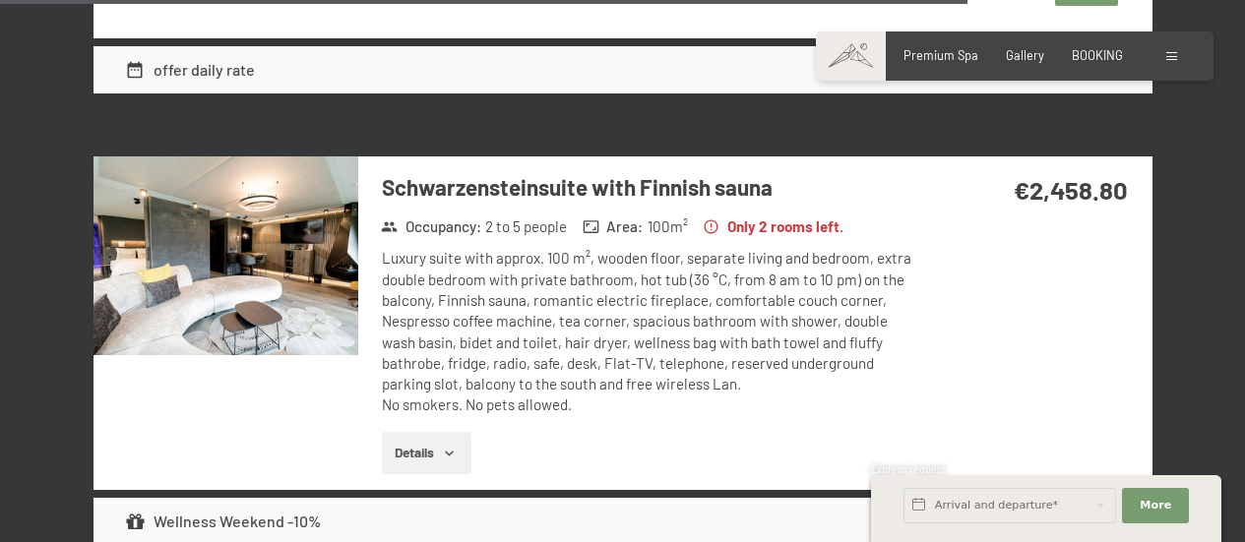
scroll to position [7033, 0]
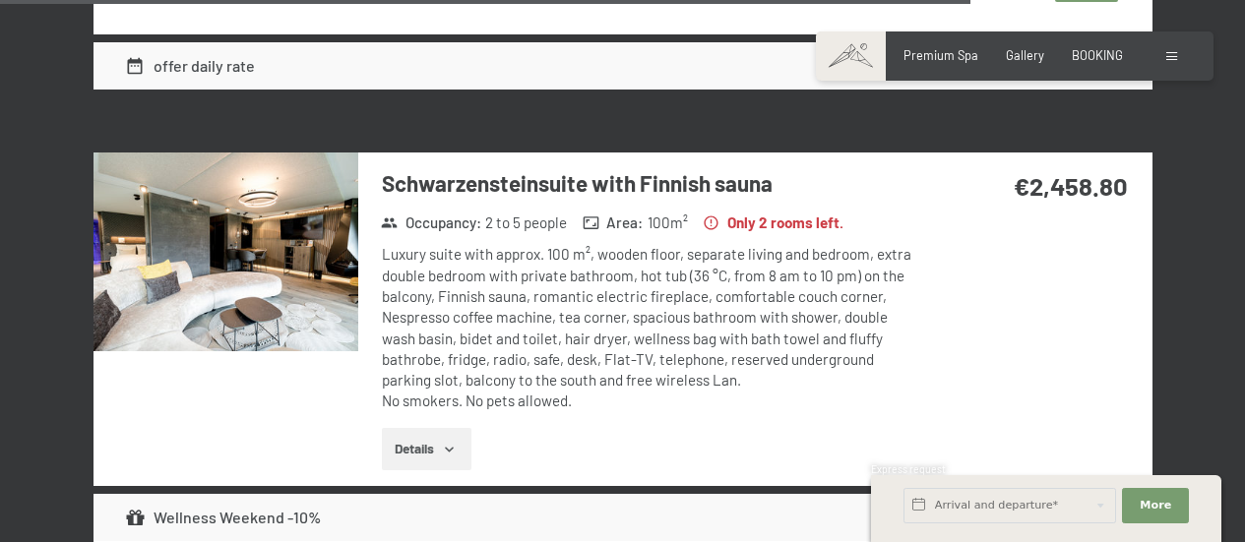
click at [282, 268] on img at bounding box center [225, 252] width 265 height 199
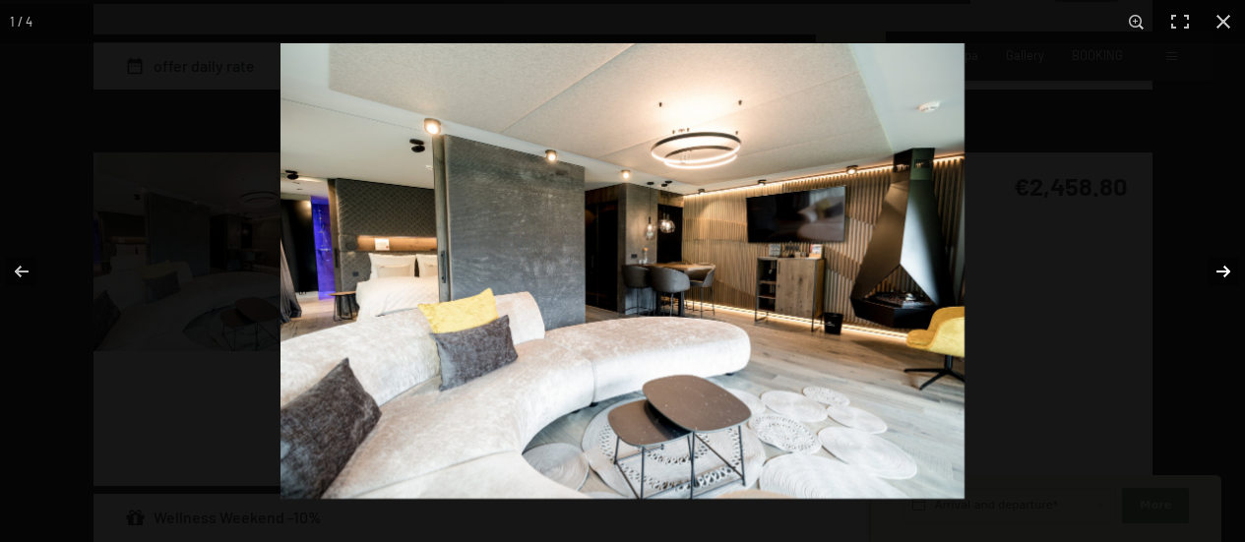
click at [1225, 268] on button "button" at bounding box center [1210, 271] width 69 height 98
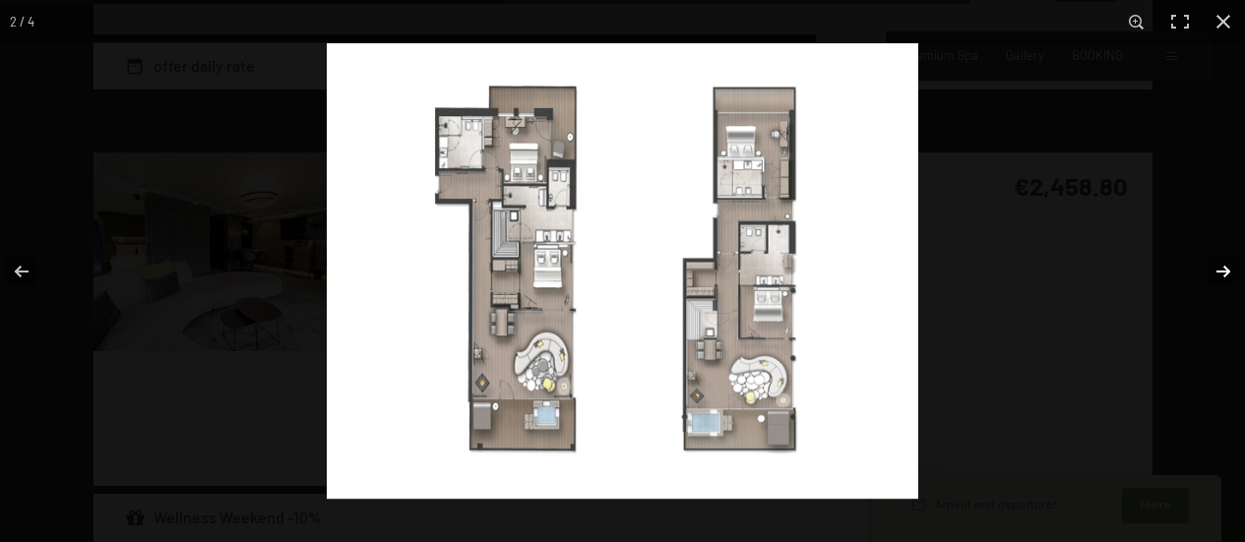
click at [1225, 268] on button "button" at bounding box center [1210, 271] width 69 height 98
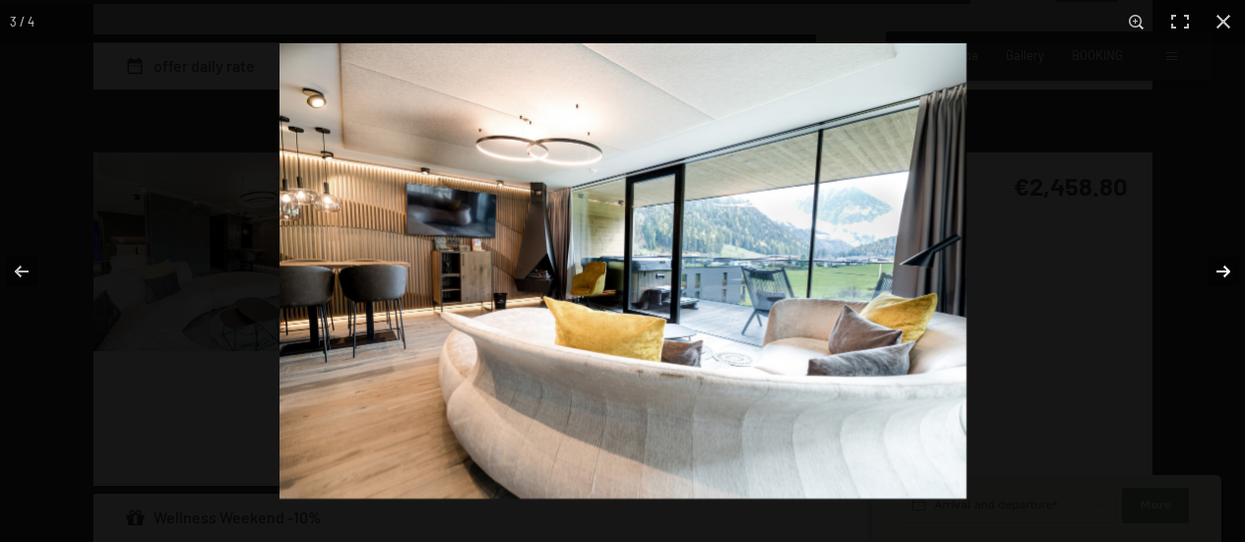
click at [1225, 268] on button "button" at bounding box center [1210, 271] width 69 height 98
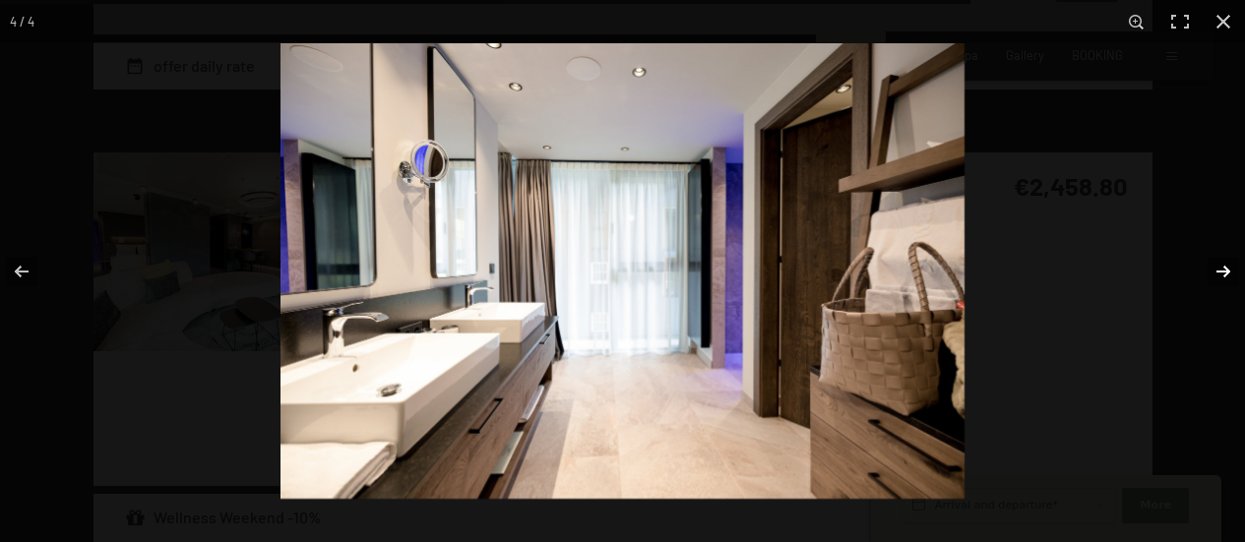
click at [1225, 268] on button "button" at bounding box center [1210, 271] width 69 height 98
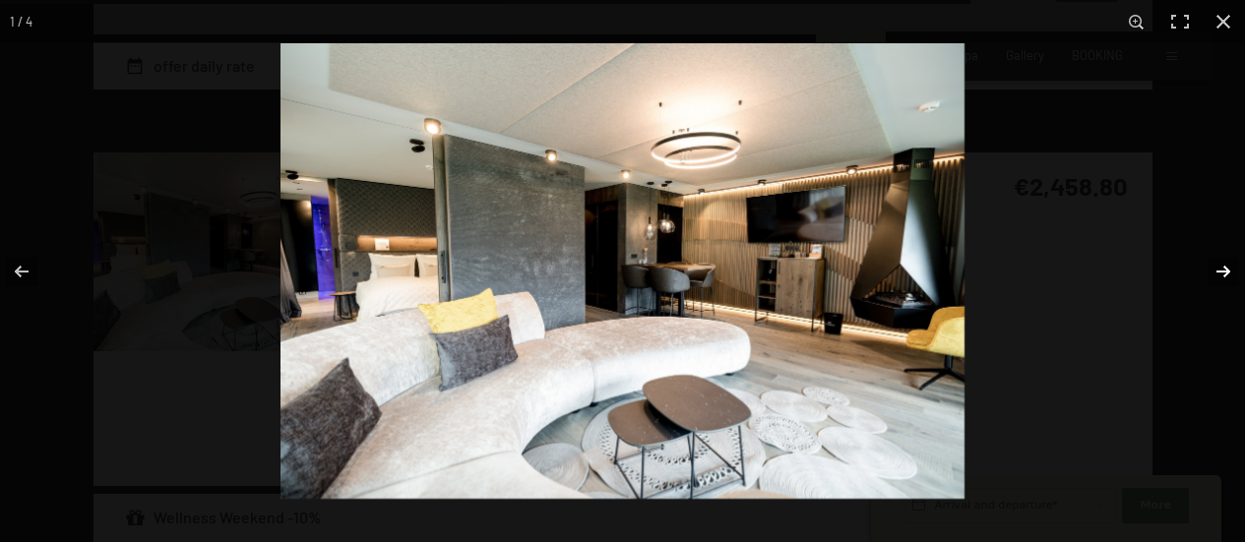
click at [1225, 268] on button "button" at bounding box center [1210, 271] width 69 height 98
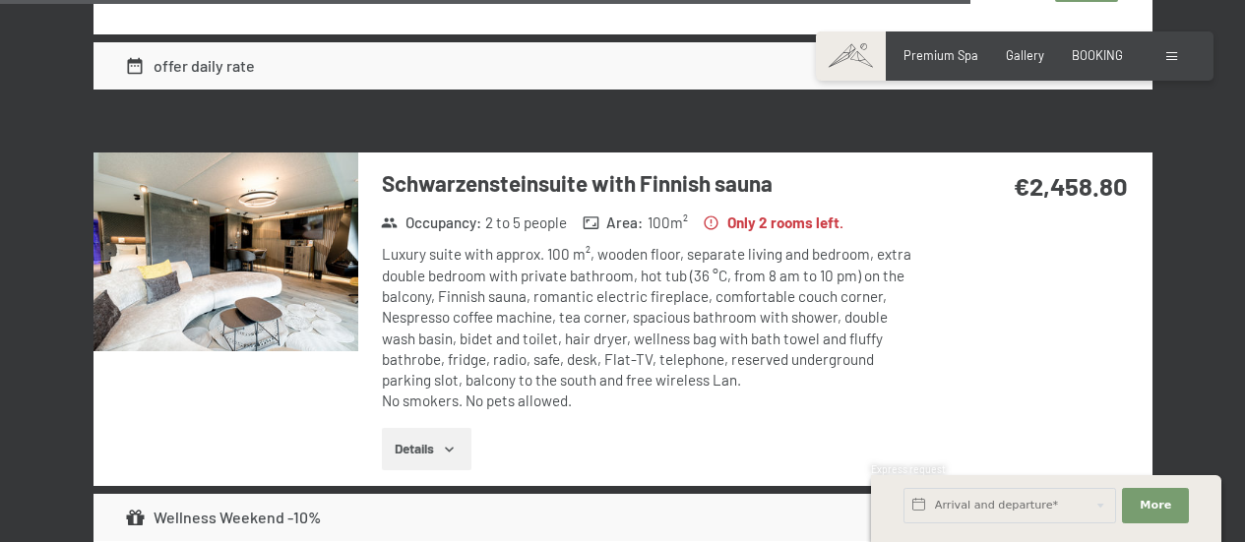
click at [0, 0] on button "button" at bounding box center [0, 0] width 0 height 0
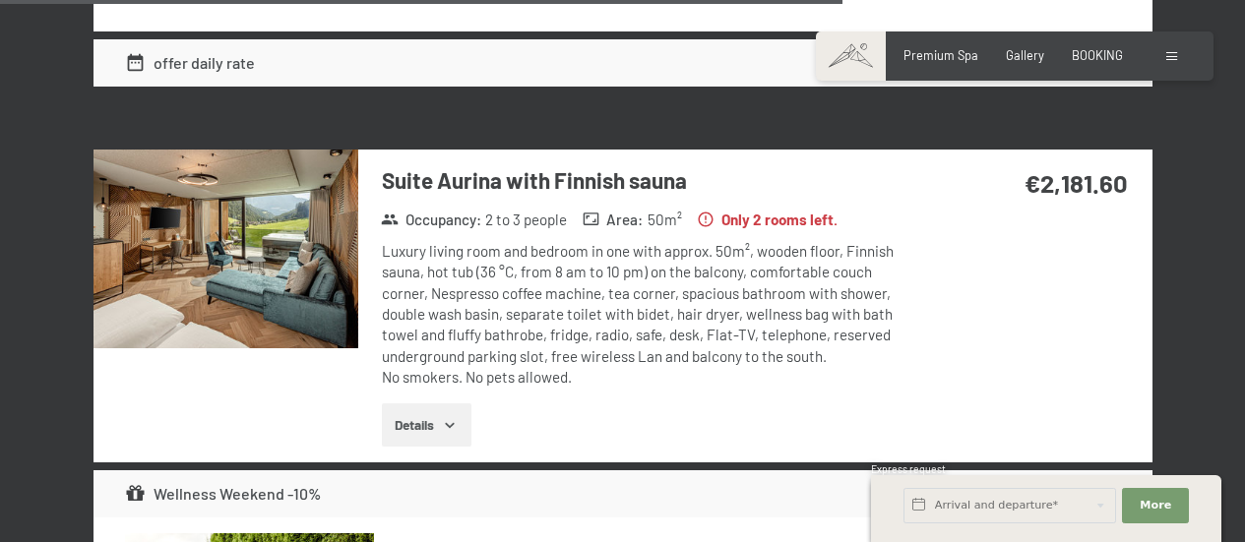
scroll to position [6106, 0]
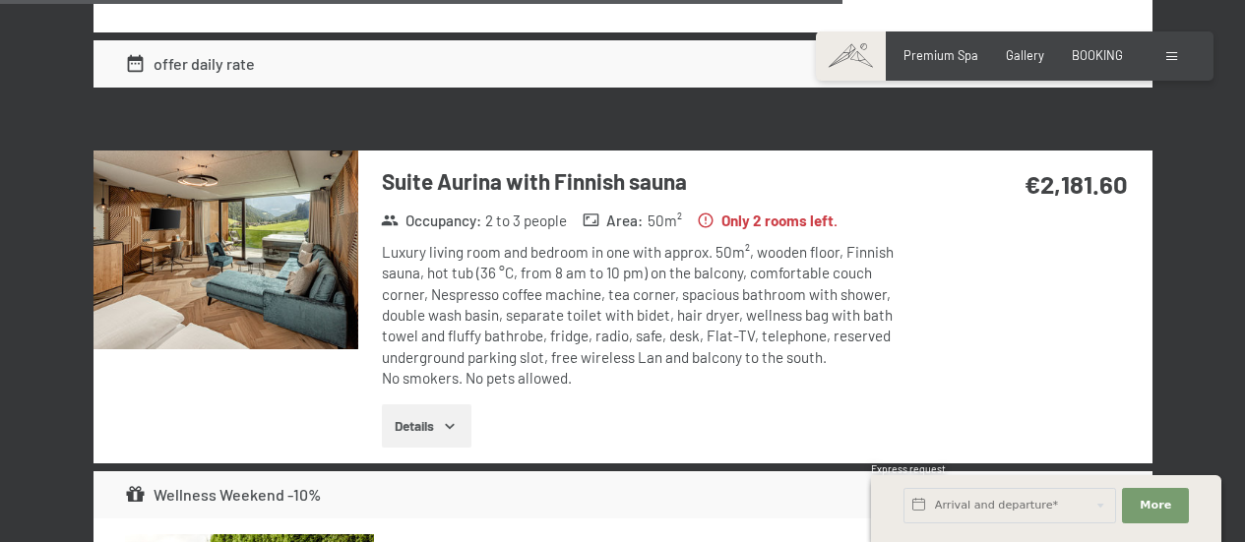
click at [395, 411] on button "Details" at bounding box center [427, 425] width 90 height 43
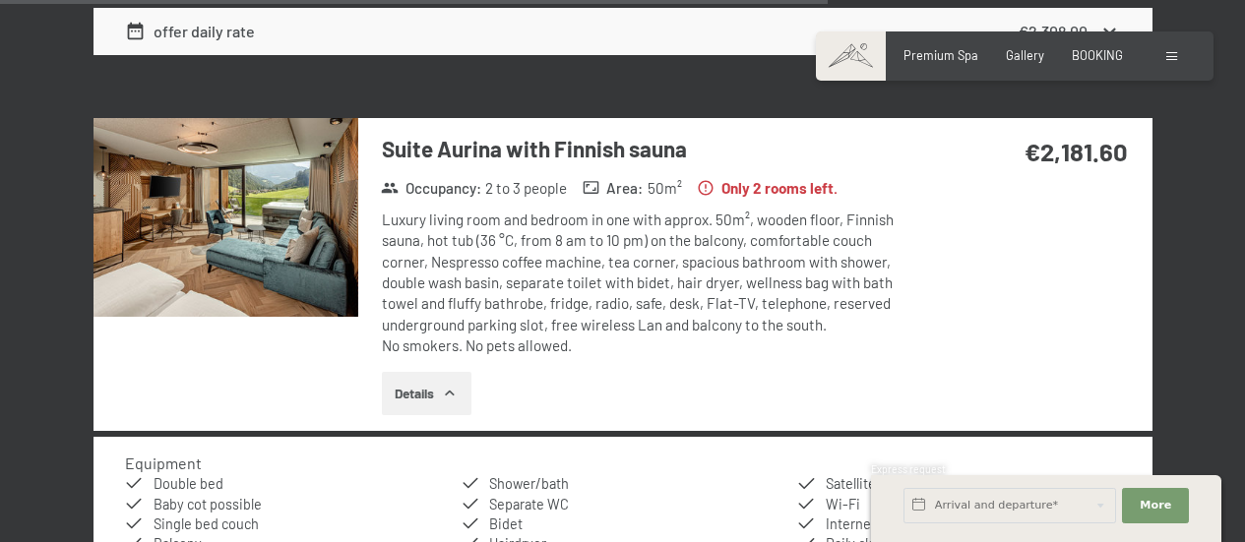
scroll to position [6136, 0]
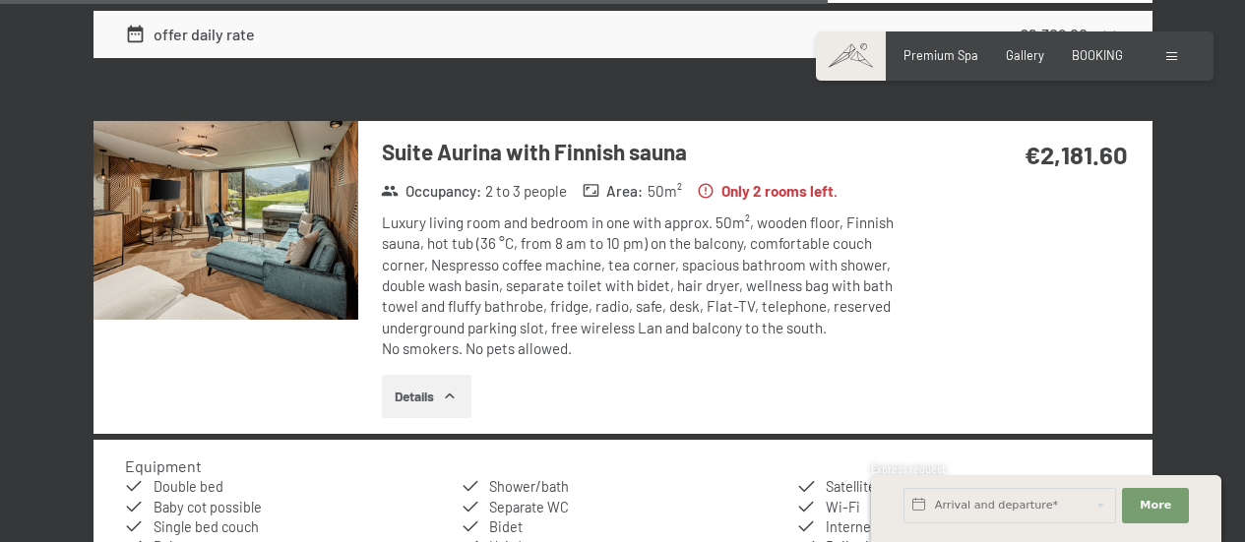
click at [214, 197] on img at bounding box center [225, 220] width 265 height 199
click at [0, 0] on button "button" at bounding box center [0, 0] width 0 height 0
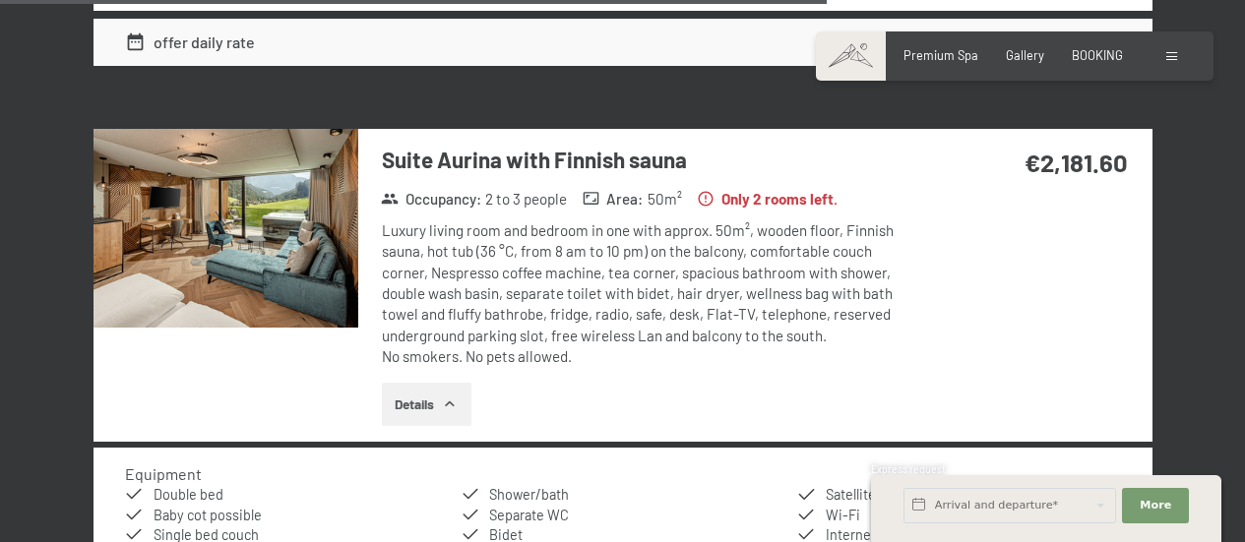
scroll to position [6127, 0]
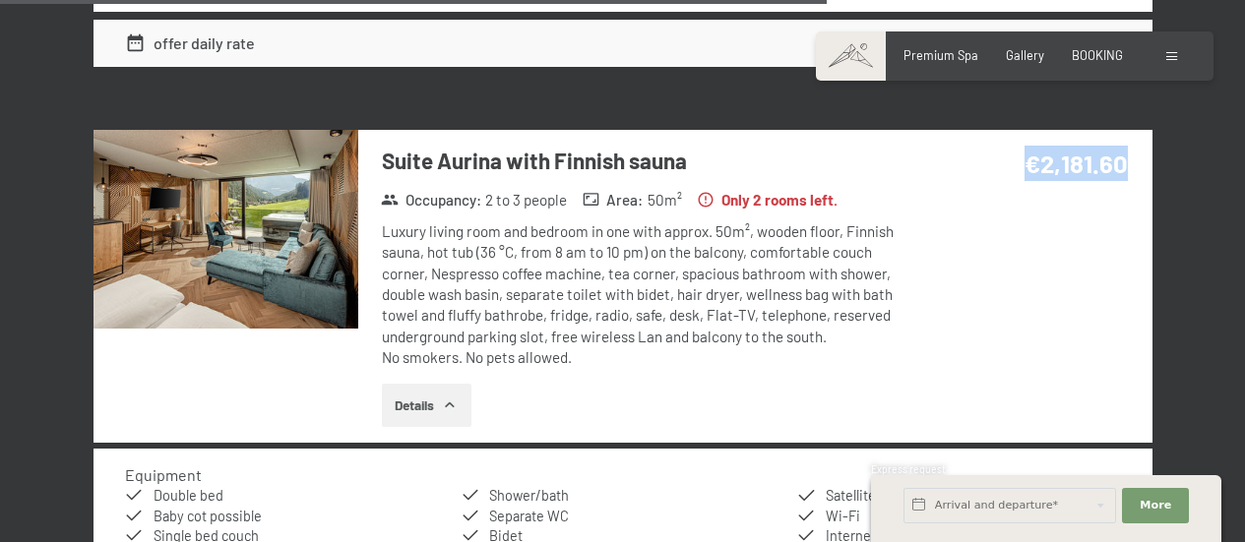
drag, startPoint x: 1032, startPoint y: 156, endPoint x: 1135, endPoint y: 164, distance: 103.6
click at [1135, 164] on div "€2,181.60" at bounding box center [1032, 187] width 238 height 114
click at [287, 222] on img at bounding box center [225, 229] width 265 height 199
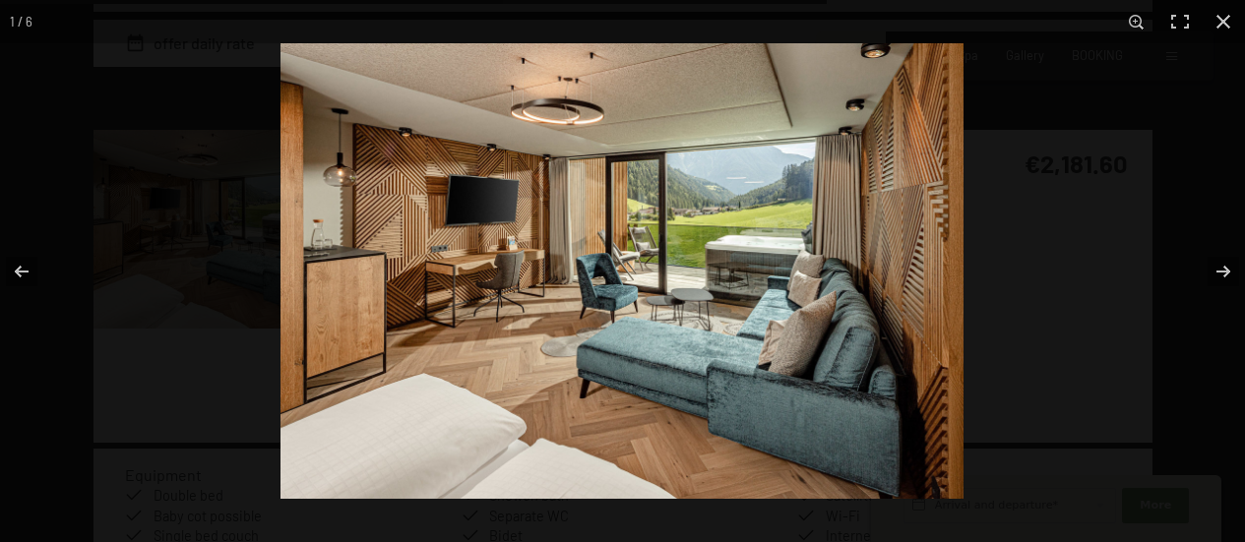
click at [744, 267] on img at bounding box center [621, 271] width 683 height 456
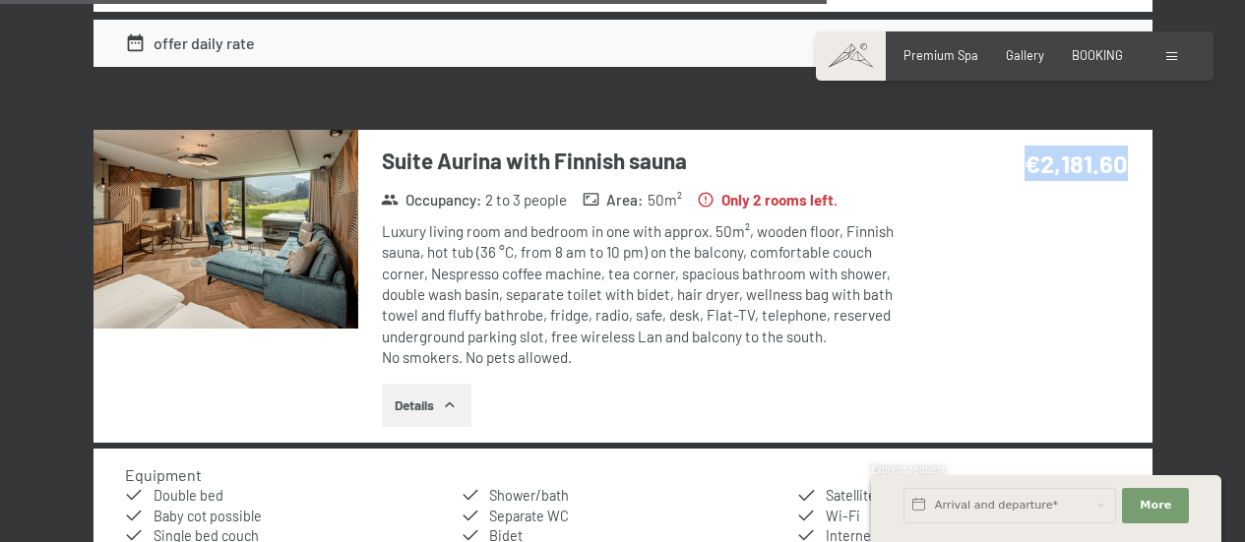
click at [0, 0] on button "button" at bounding box center [0, 0] width 0 height 0
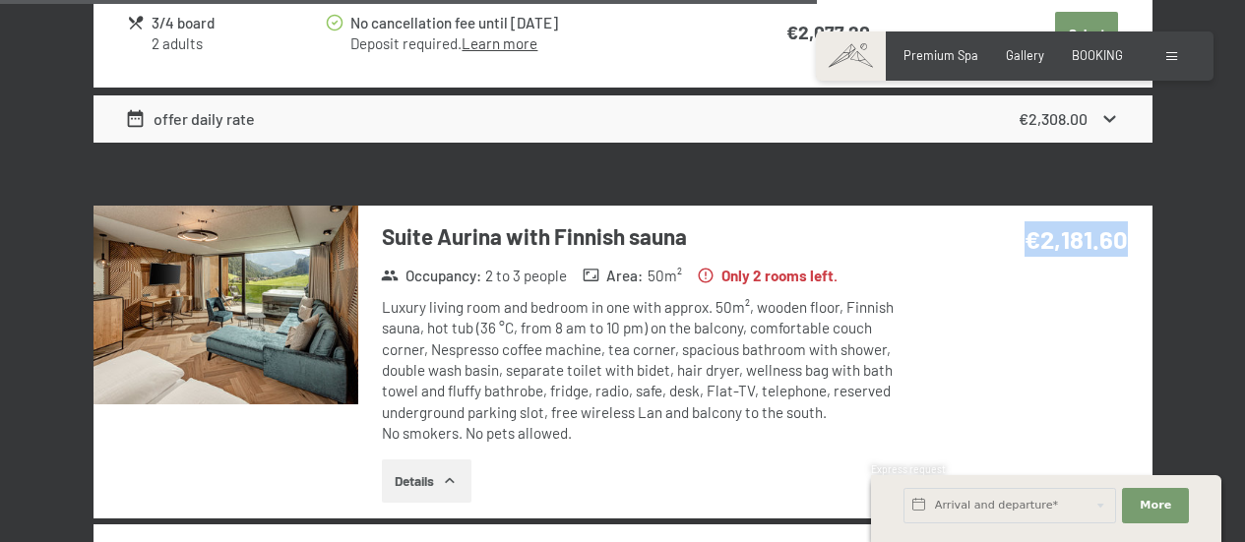
scroll to position [6052, 0]
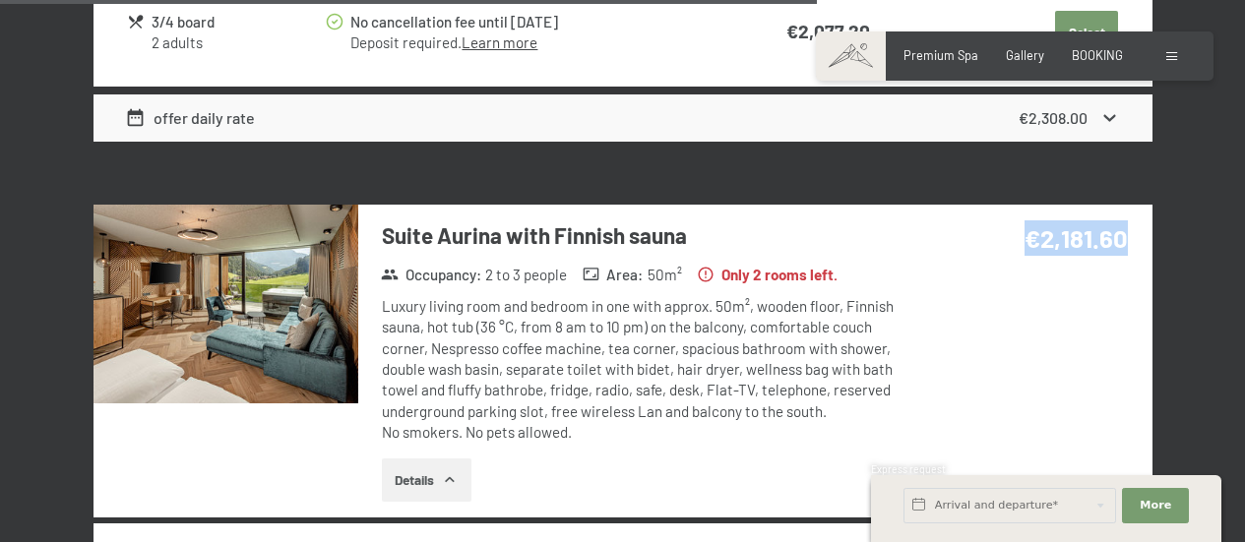
click at [937, 305] on div "€2,181.60" at bounding box center [1032, 262] width 238 height 114
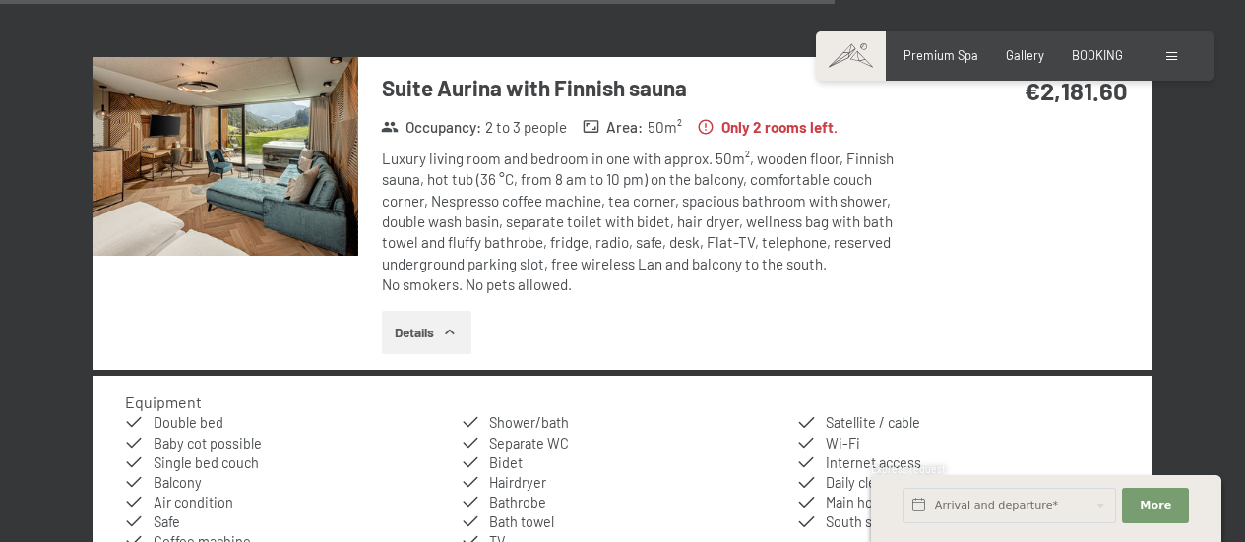
scroll to position [6185, 0]
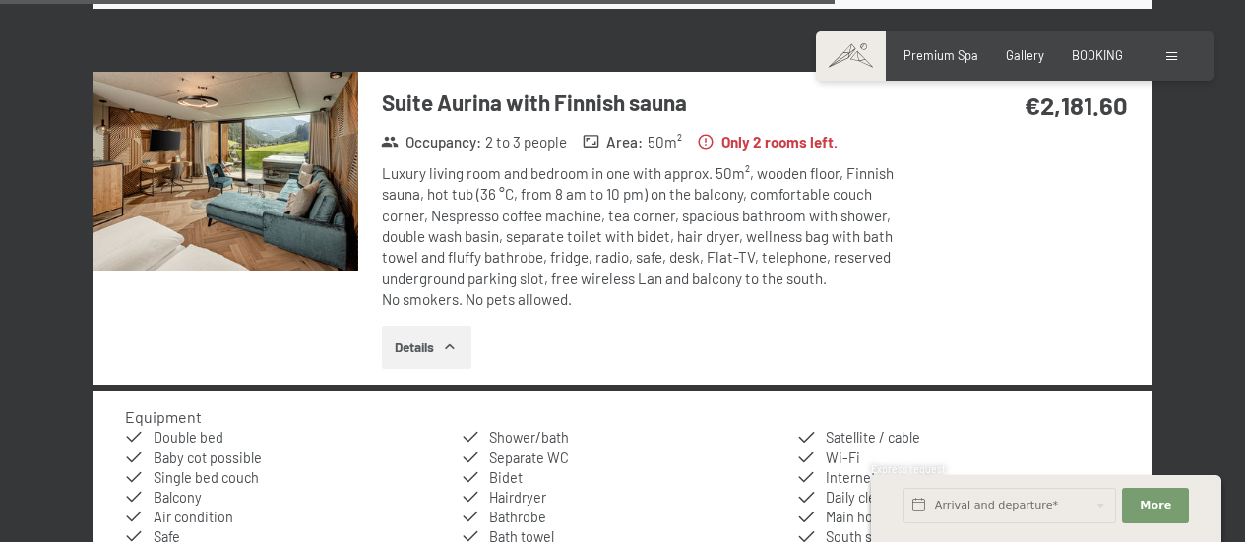
click at [226, 188] on img at bounding box center [225, 171] width 265 height 199
click at [0, 0] on button "button" at bounding box center [0, 0] width 0 height 0
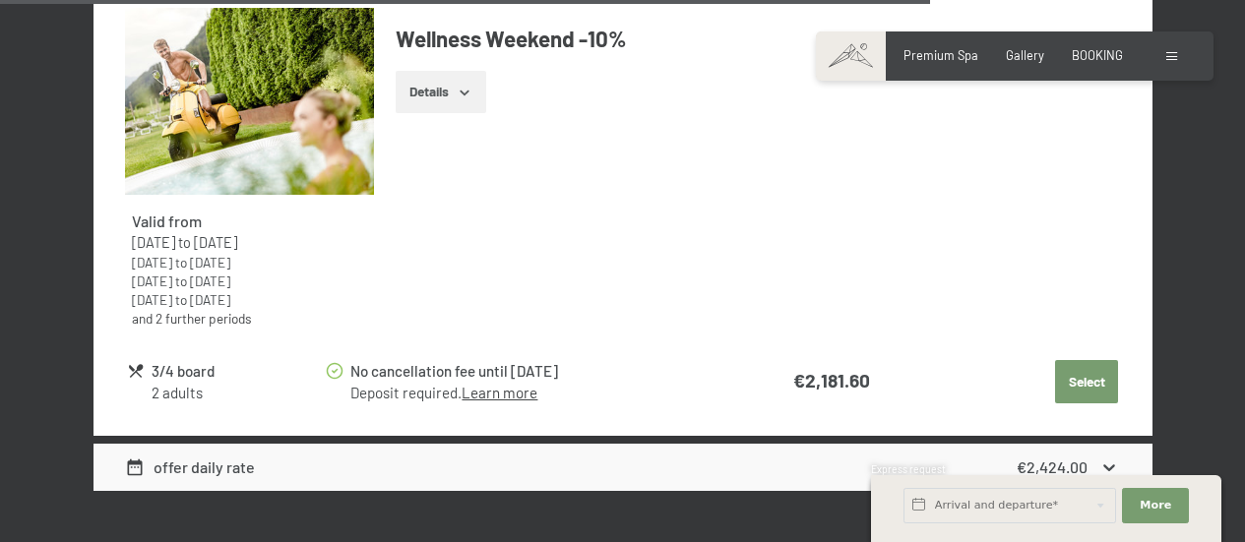
scroll to position [6896, 0]
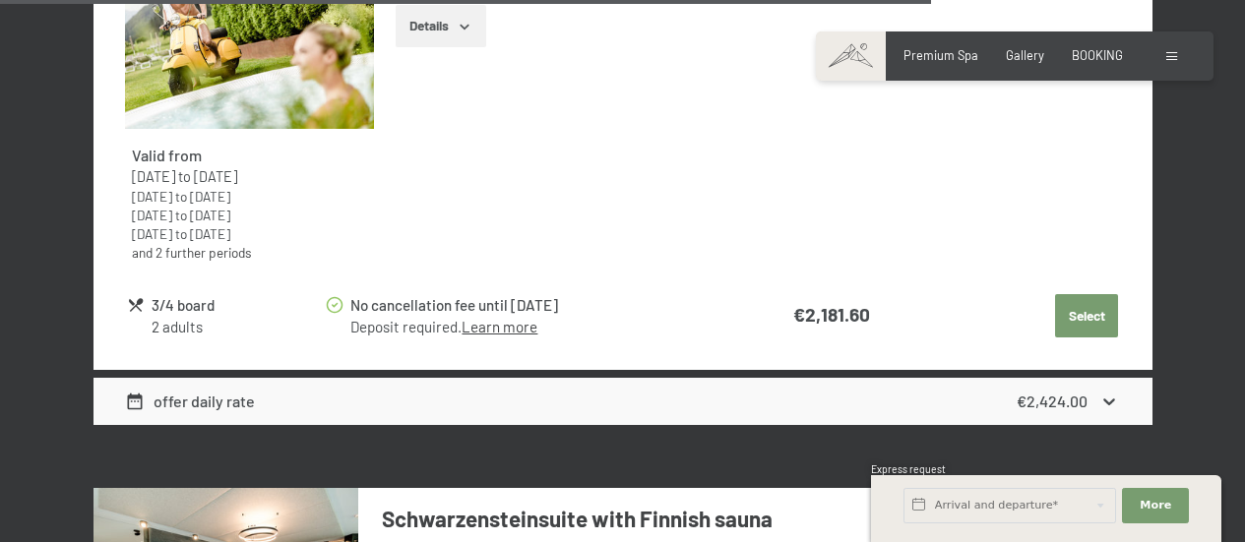
drag, startPoint x: 511, startPoint y: 301, endPoint x: 630, endPoint y: 306, distance: 119.2
click at [630, 306] on div "No cancellation fee until [DATE]" at bounding box center [534, 305] width 369 height 23
click at [497, 325] on span "Consent to marketing activities*" at bounding box center [543, 333] width 222 height 20
click at [422, 325] on input "Consent to marketing activities*" at bounding box center [412, 333] width 20 height 20
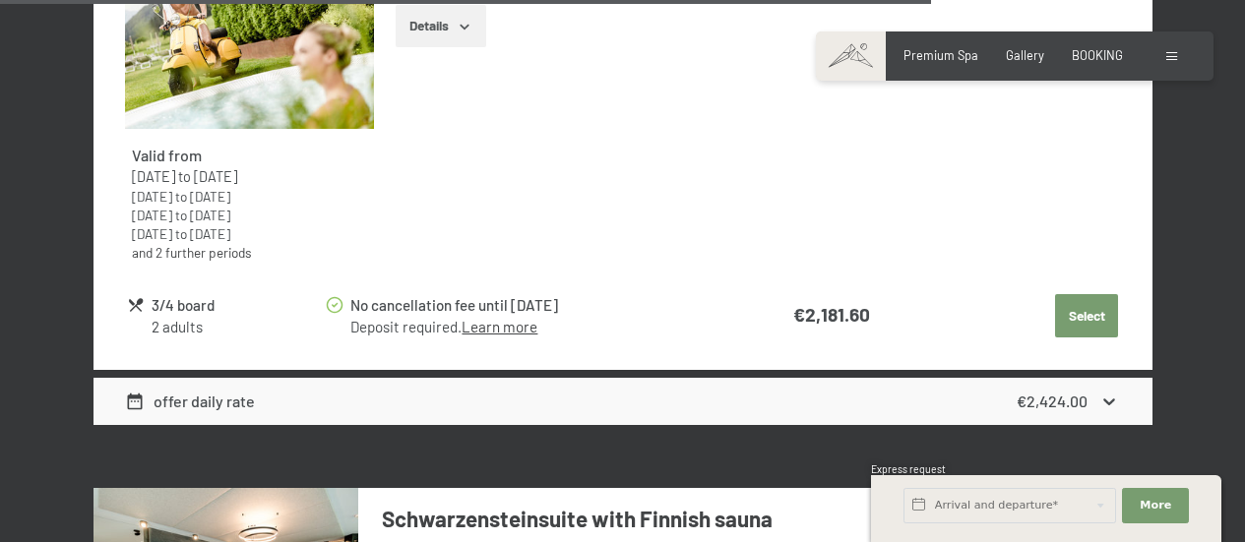
click at [519, 323] on span "Consent to marketing activities*" at bounding box center [543, 333] width 222 height 20
click at [422, 323] on input "Consent to marketing activities*" at bounding box center [412, 333] width 20 height 20
checkbox input "false"
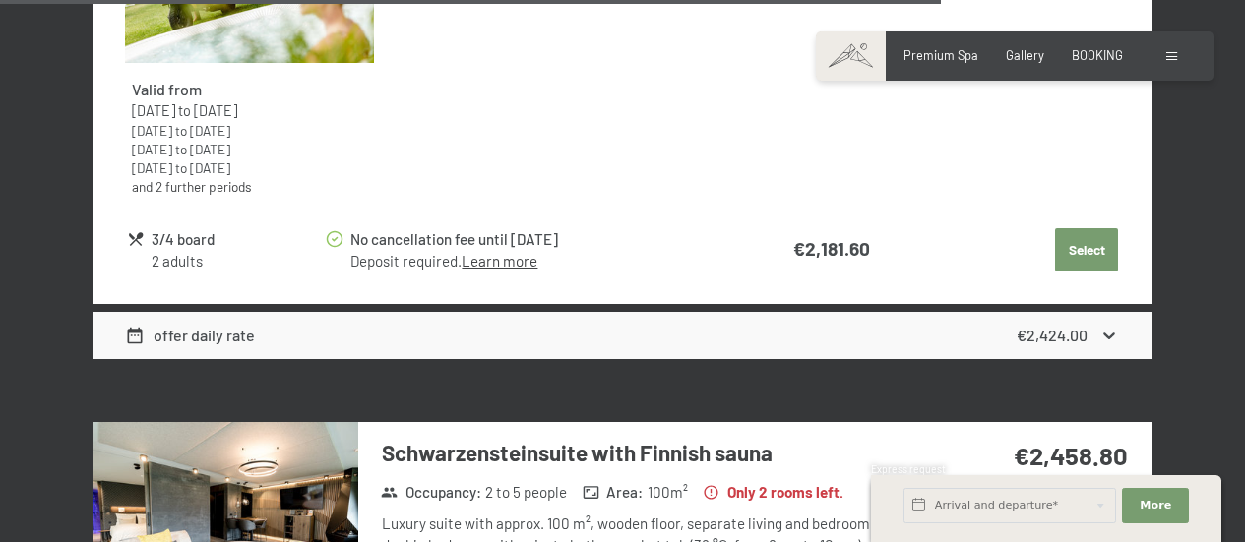
scroll to position [6977, 0]
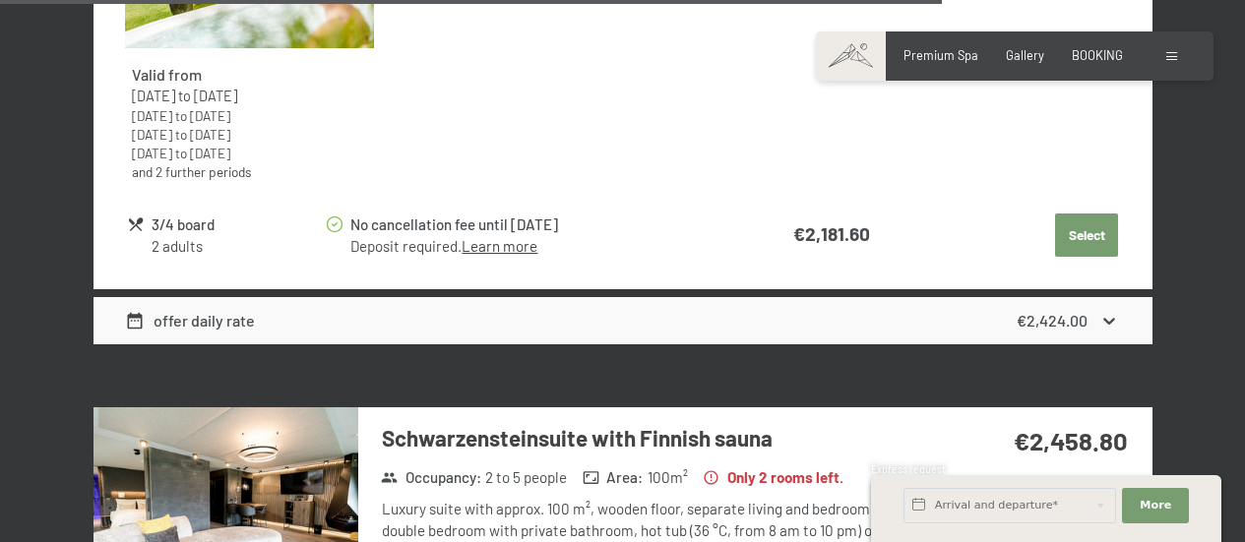
click at [509, 248] on link "Learn more" at bounding box center [499, 246] width 76 height 18
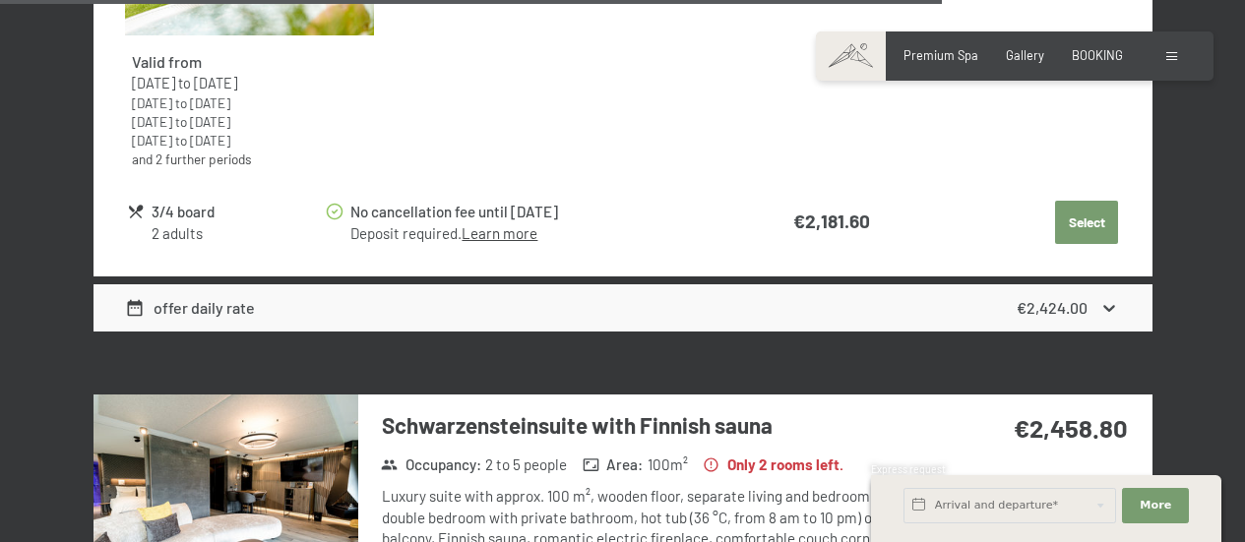
scroll to position [6970, 0]
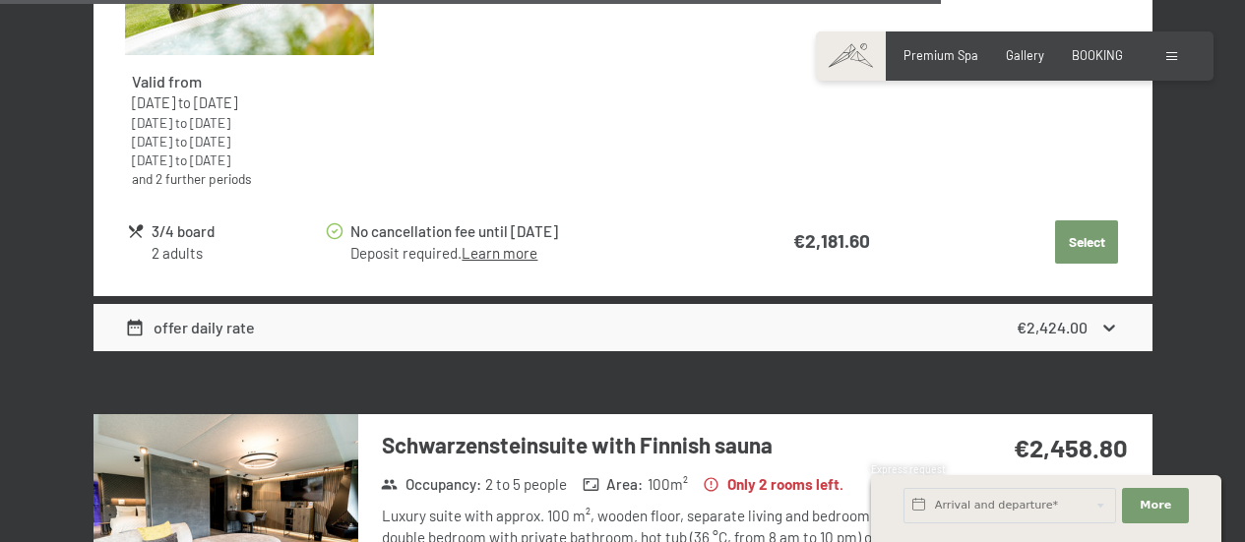
click at [1032, 333] on strong "€2,424.00" at bounding box center [1051, 327] width 71 height 19
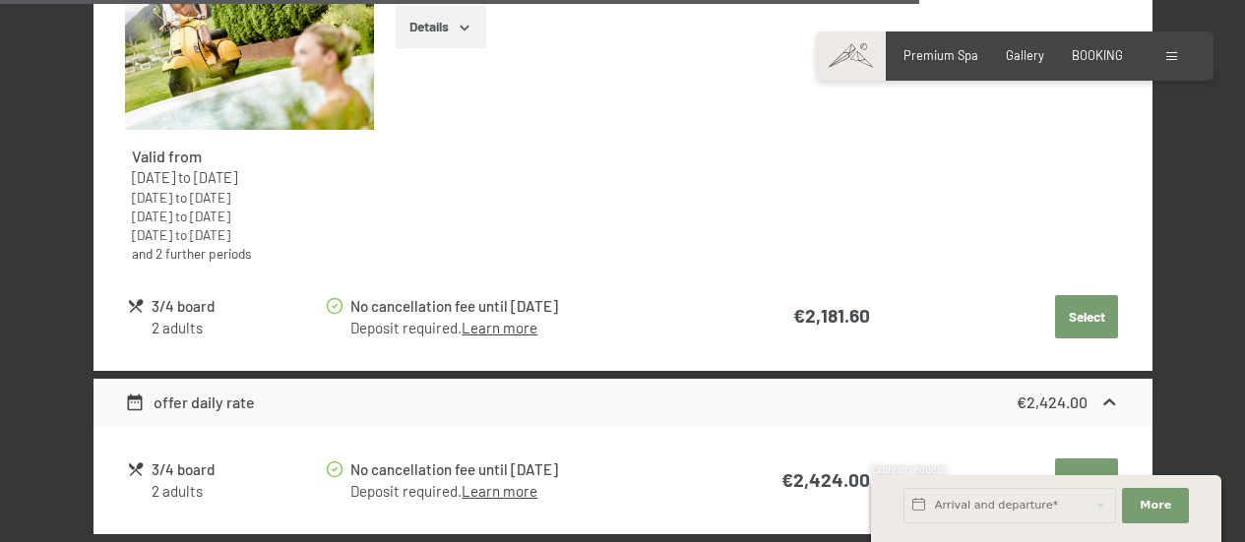
scroll to position [6892, 0]
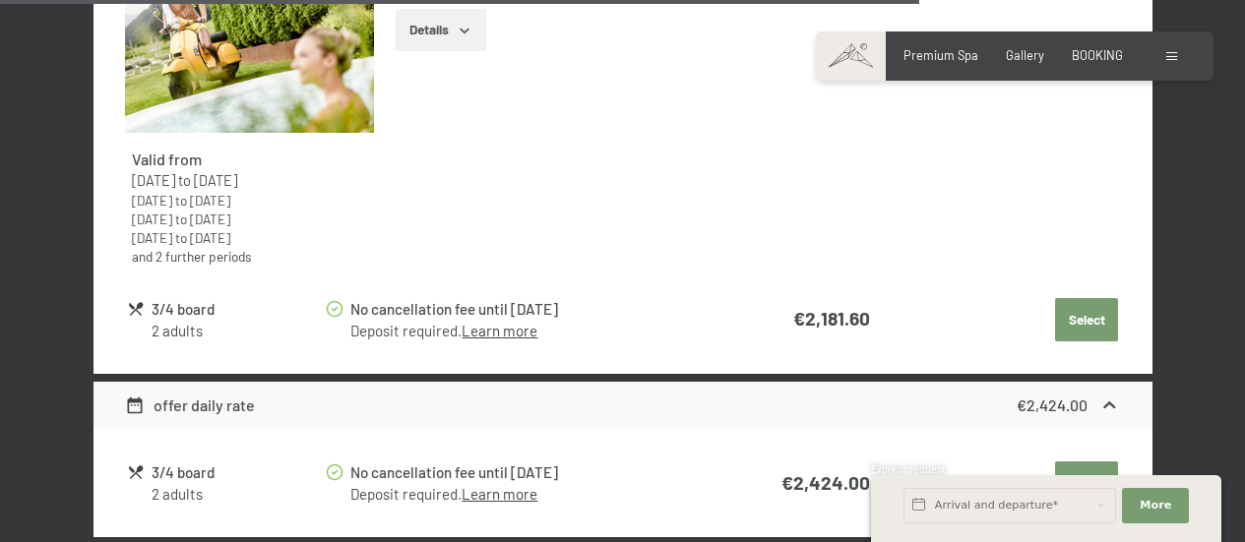
click at [1063, 310] on button "Select" at bounding box center [1086, 319] width 63 height 43
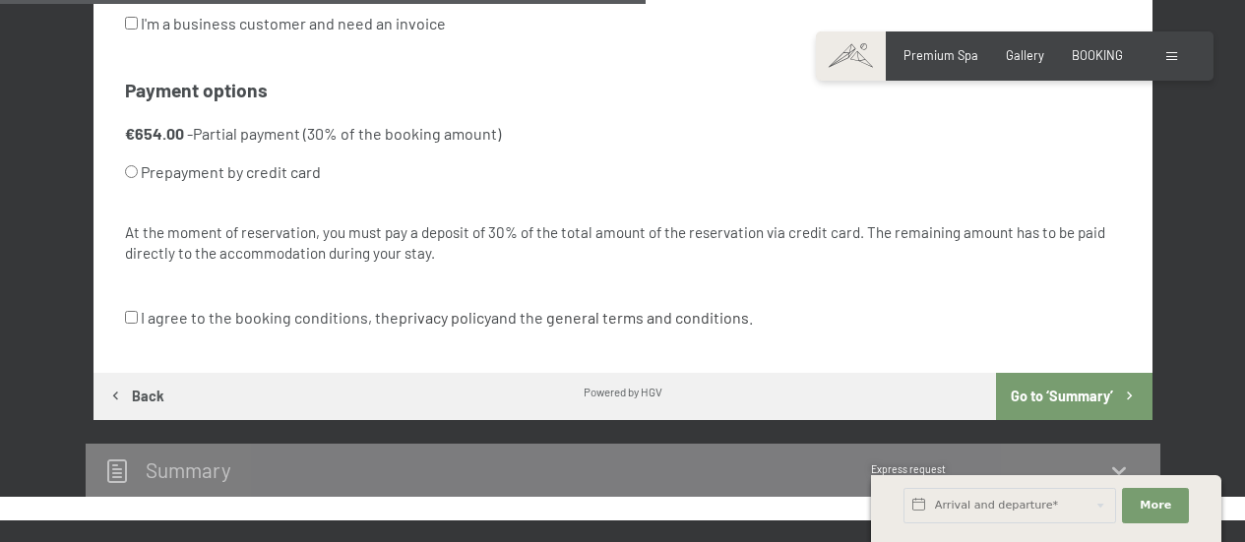
scroll to position [1237, 0]
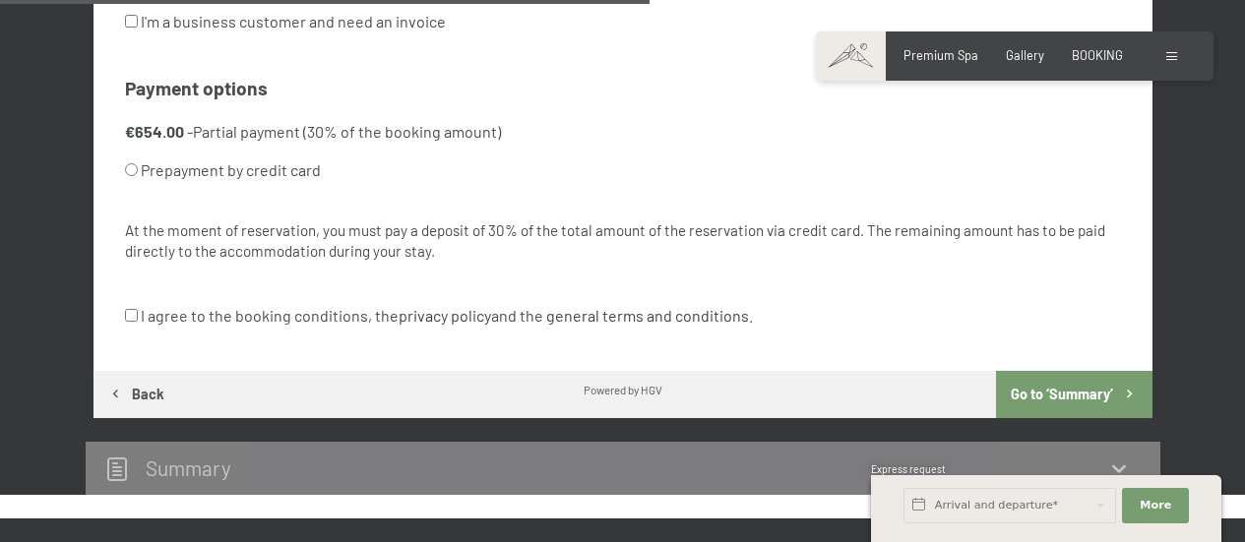
click at [139, 166] on label "Prepayment by credit card" at bounding box center [350, 170] width 451 height 37
click at [138, 166] on input "Prepayment by credit card" at bounding box center [131, 169] width 13 height 13
radio input "true"
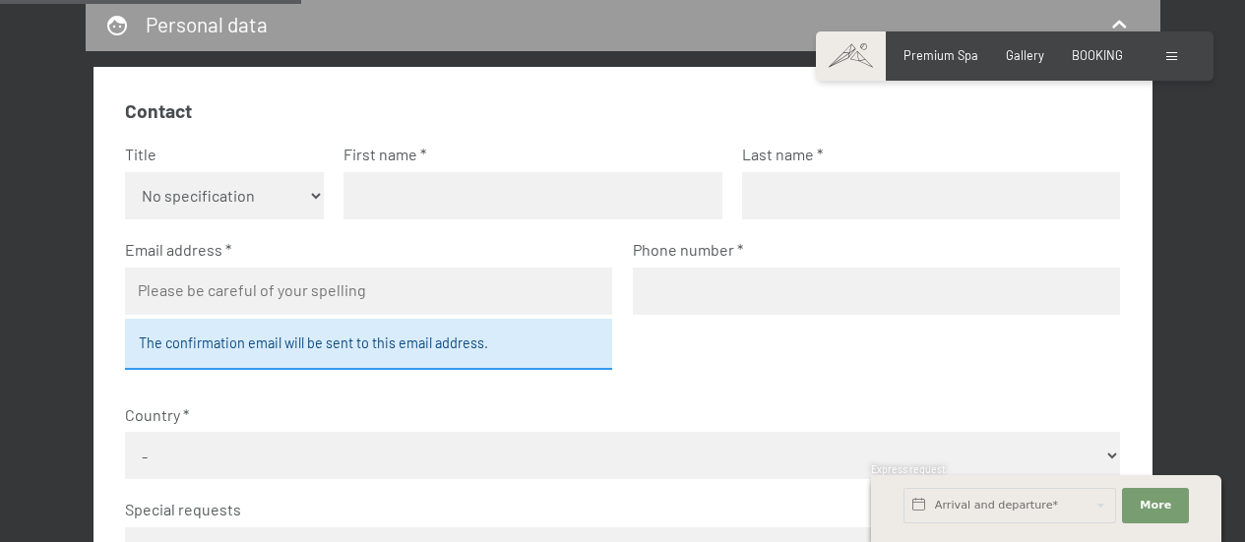
scroll to position [573, 0]
click at [245, 209] on select "No specification Ms. Mr." at bounding box center [224, 196] width 199 height 47
select select "f"
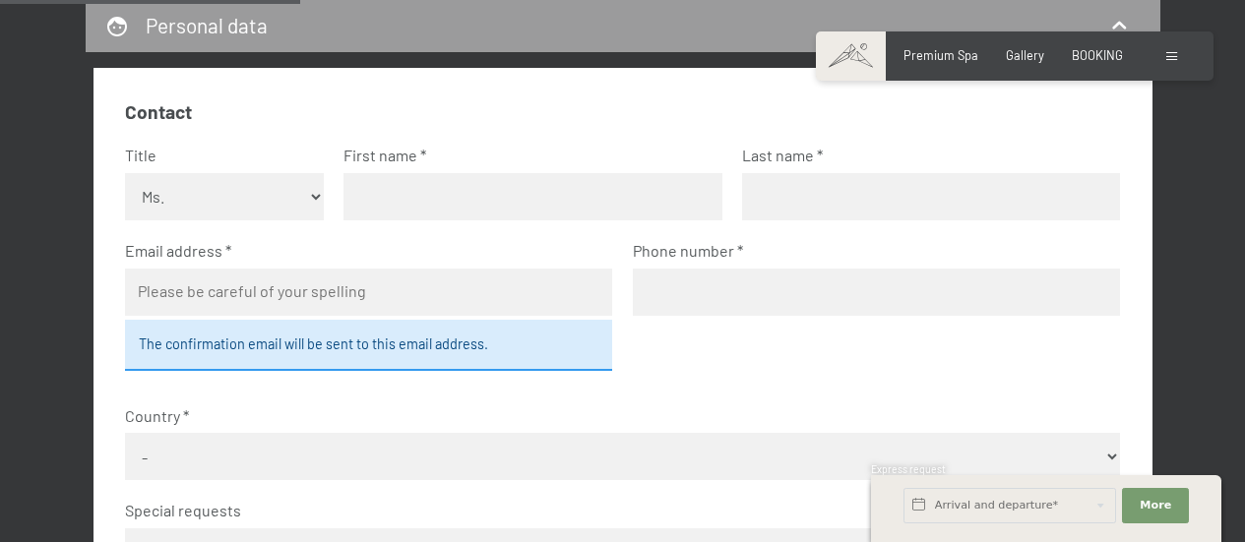
click at [125, 173] on select "No specification Ms. Mr." at bounding box center [224, 196] width 199 height 47
click at [401, 205] on input "text" at bounding box center [532, 196] width 378 height 47
type input "[PERSON_NAME]"
type input "[EMAIL_ADDRESS][DOMAIN_NAME]"
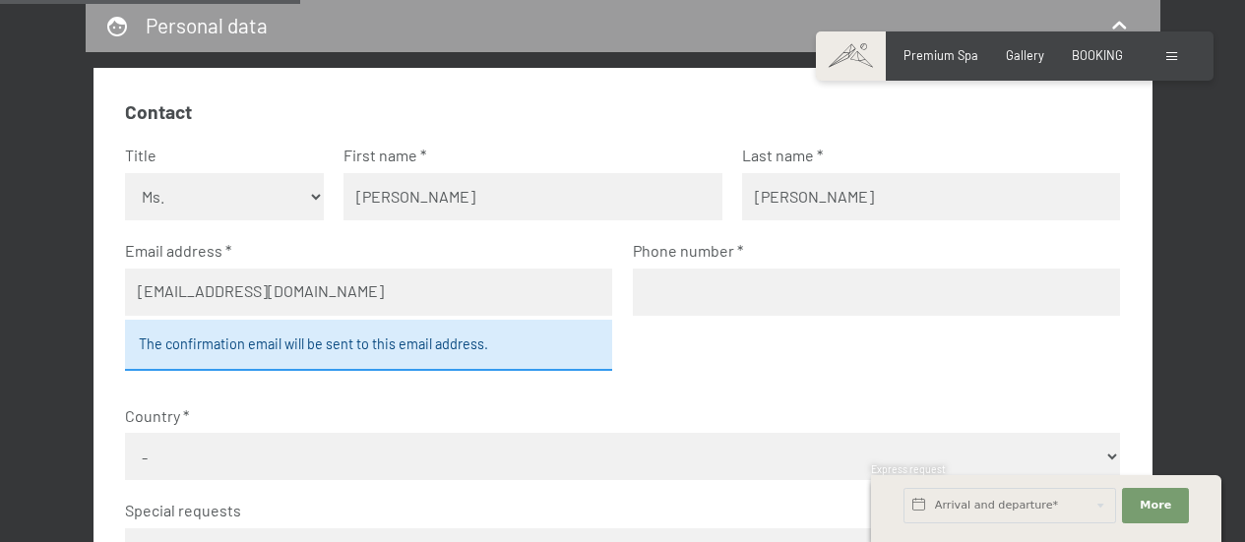
type input "6475493704"
select select "CAN"
click at [647, 294] on input "6475493704" at bounding box center [877, 292] width 488 height 47
click at [753, 366] on fieldset "Contact Title No specification Ms. Mr. First name [PERSON_NAME] Last name [PERS…" at bounding box center [622, 411] width 995 height 625
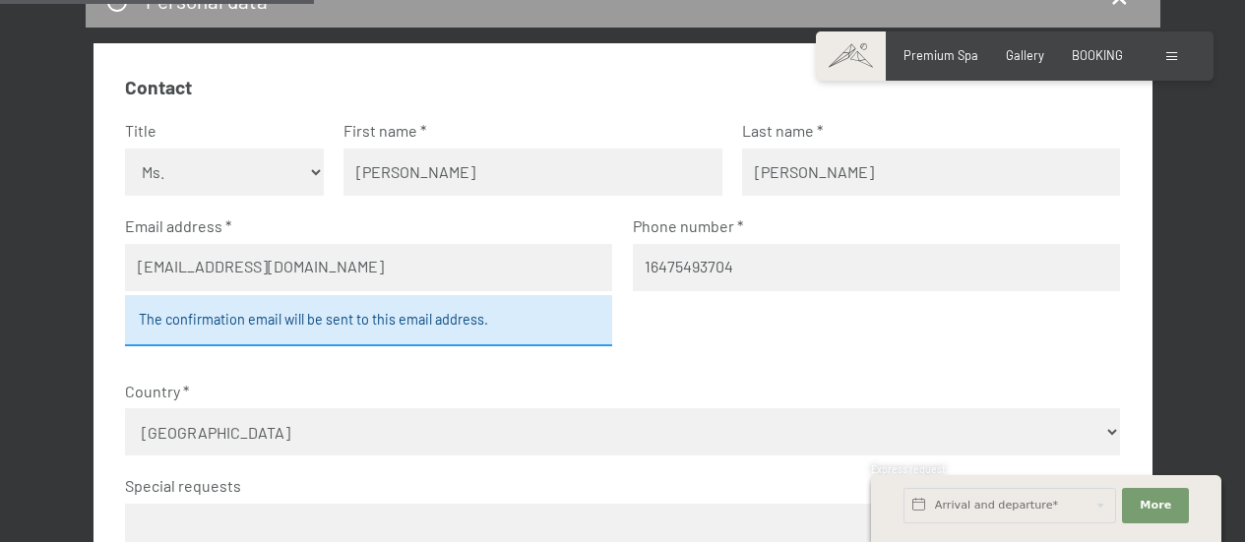
scroll to position [598, 0]
click at [643, 269] on input "16475493704" at bounding box center [877, 266] width 488 height 47
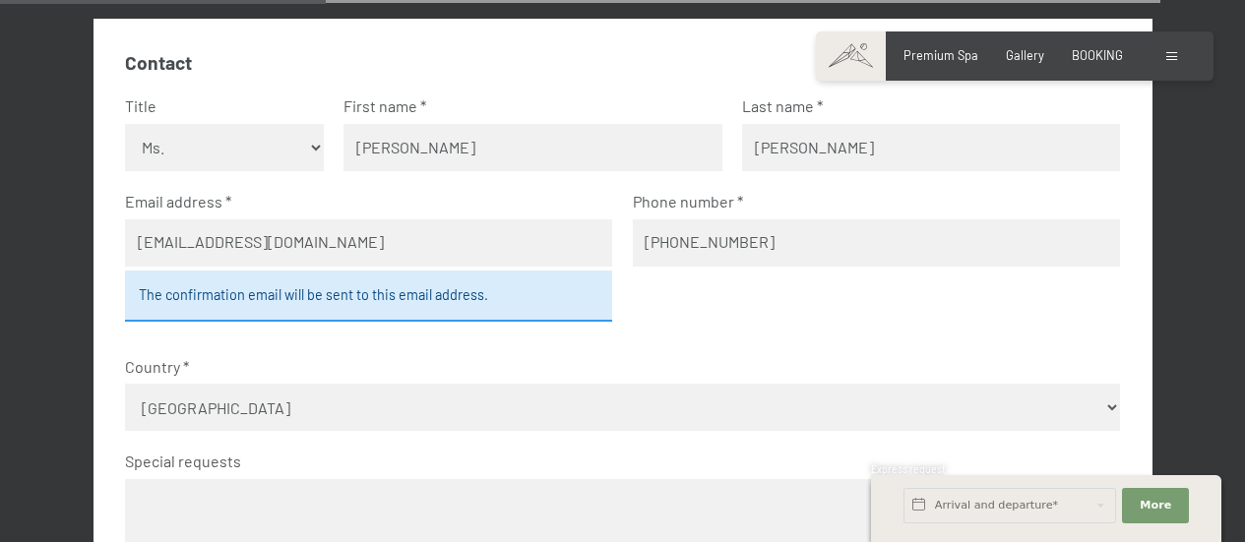
scroll to position [623, 0]
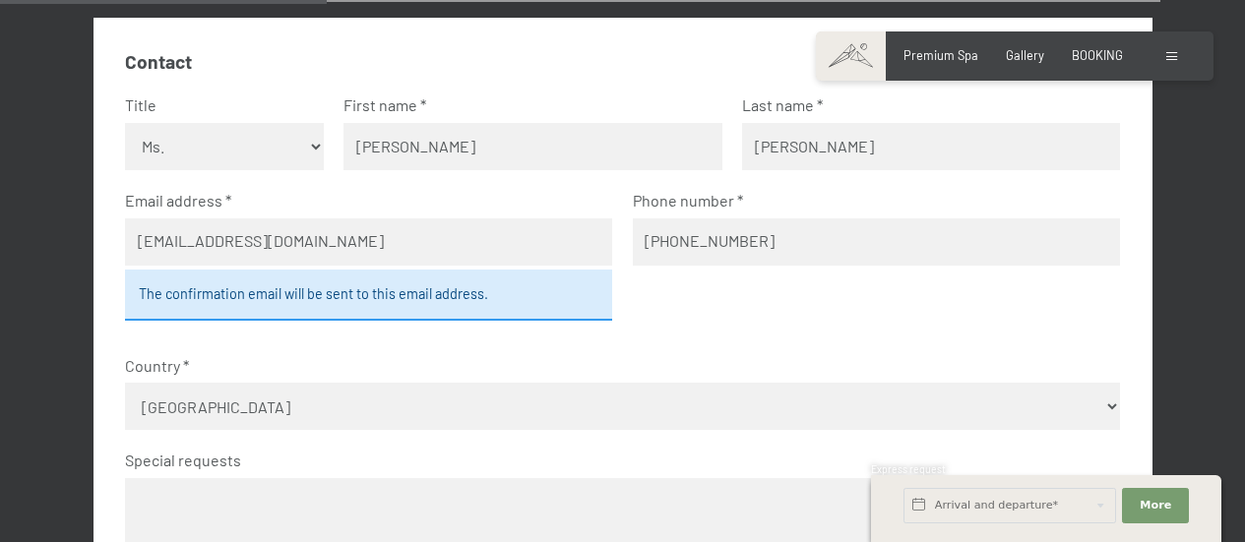
type input "[PHONE_NUMBER]"
click at [425, 302] on div "The confirmation email will be sent to this email address." at bounding box center [369, 295] width 488 height 51
click at [488, 369] on label "Country" at bounding box center [614, 366] width 979 height 22
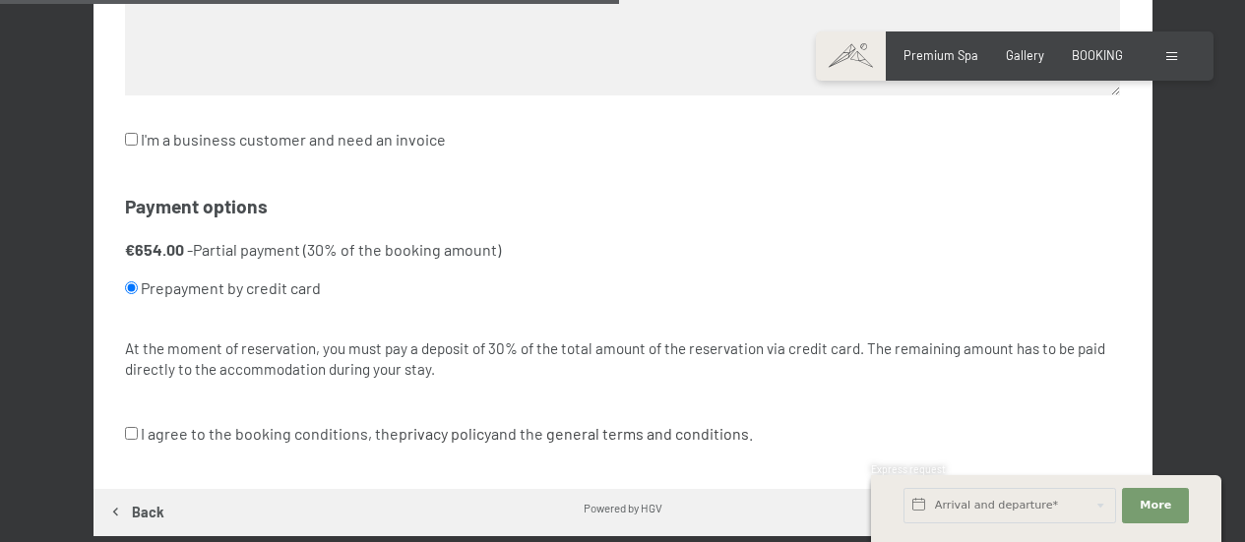
scroll to position [1219, 0]
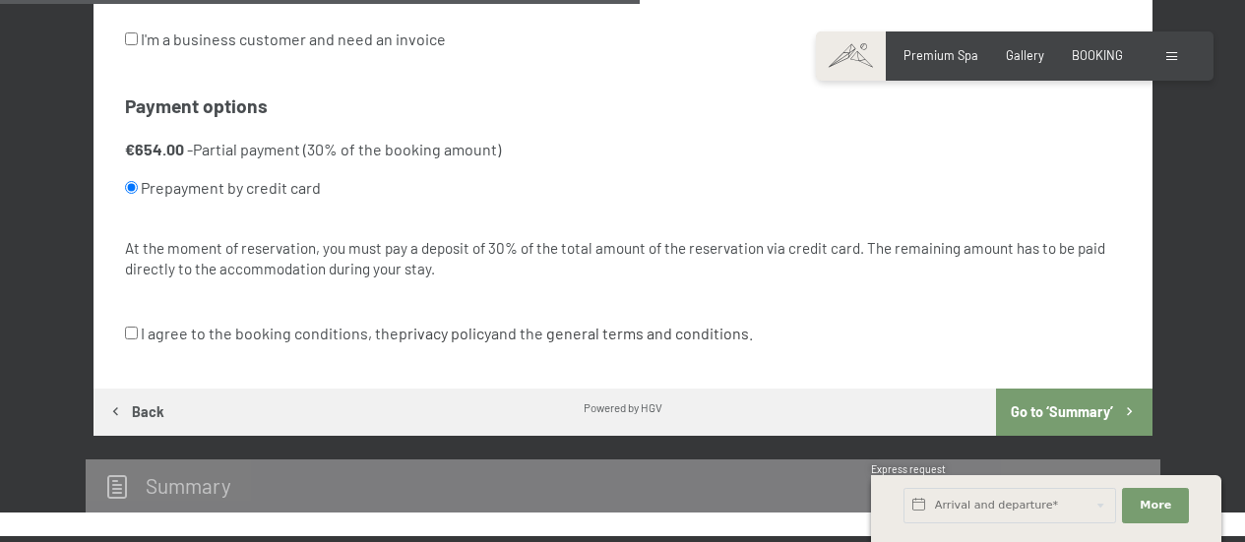
click at [132, 339] on input "I agree to the booking conditions, the privacy policy and the general terms and…" at bounding box center [131, 333] width 13 height 13
checkbox input "true"
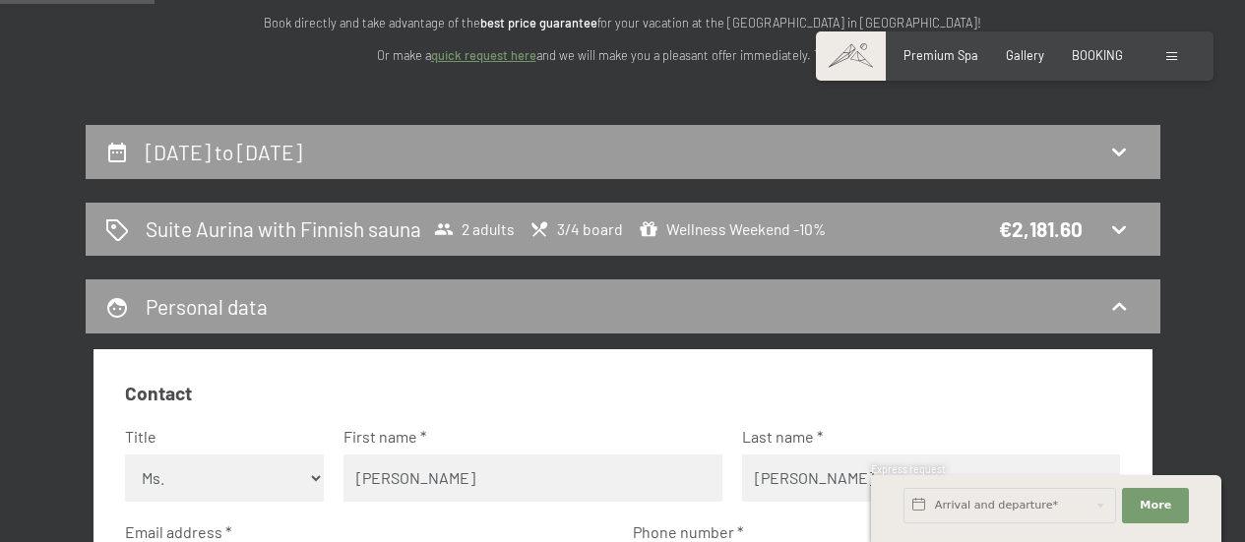
scroll to position [295, 0]
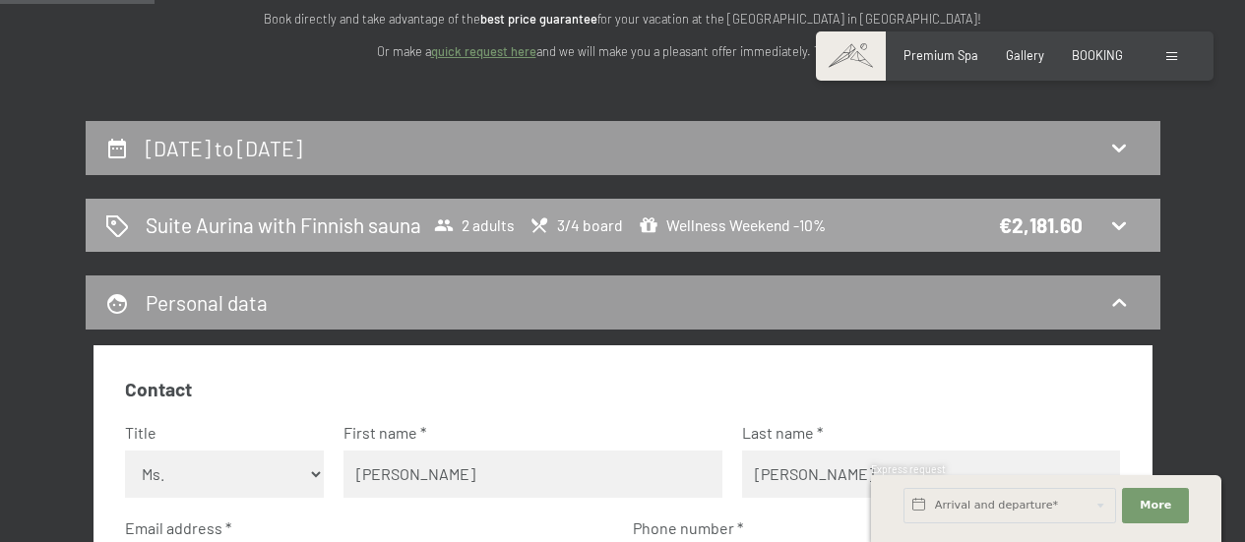
click at [1080, 230] on div "€2,181.60" at bounding box center [1041, 225] width 84 height 29
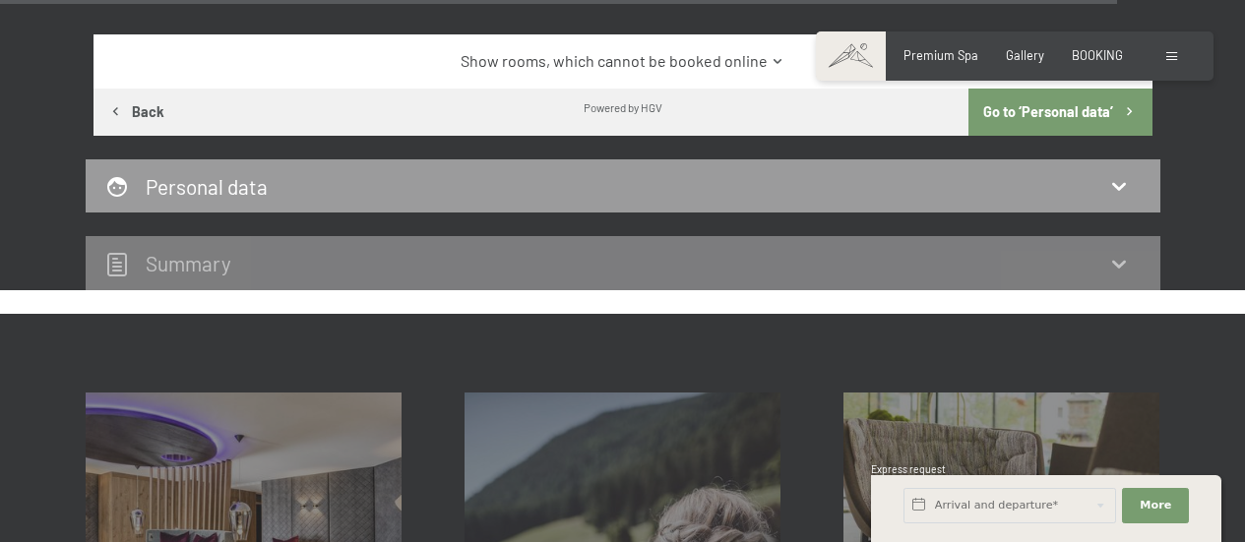
scroll to position [8099, 0]
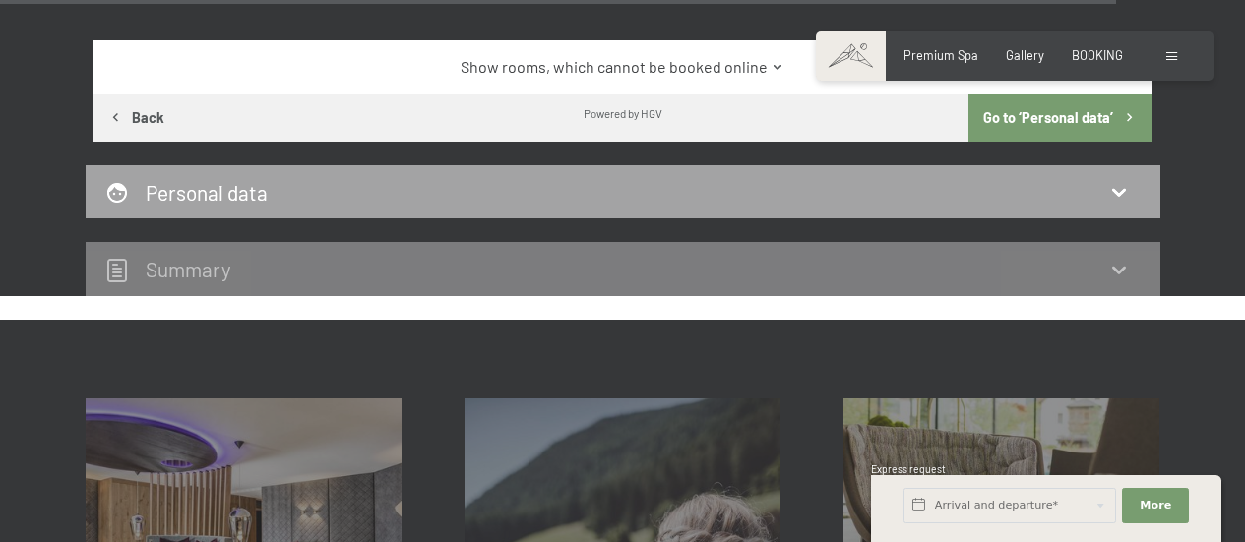
click at [1127, 196] on icon at bounding box center [1119, 192] width 24 height 24
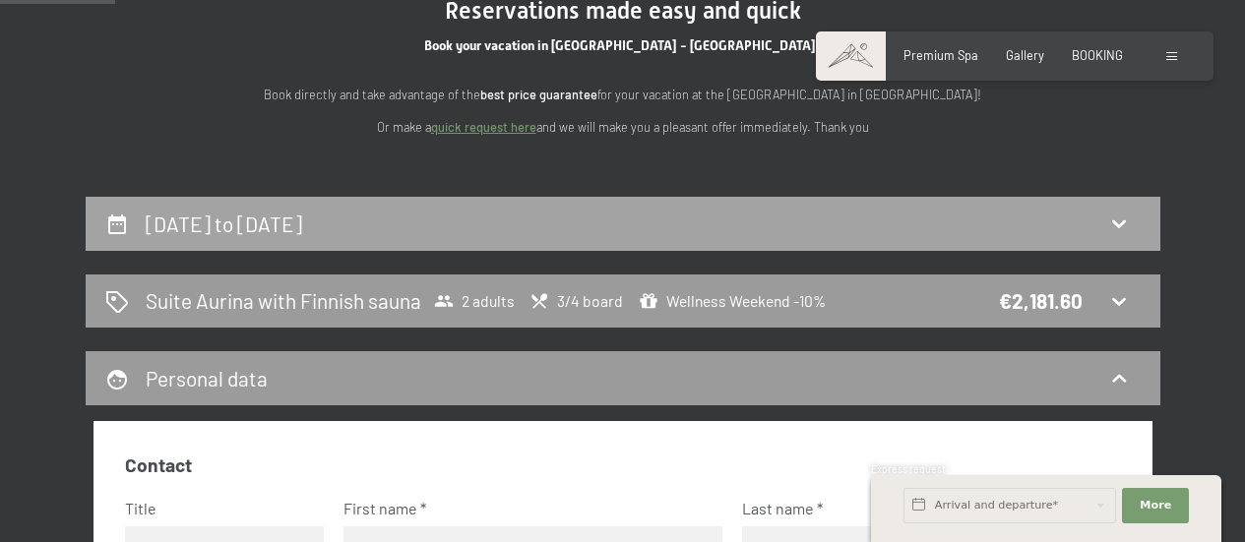
scroll to position [220, 0]
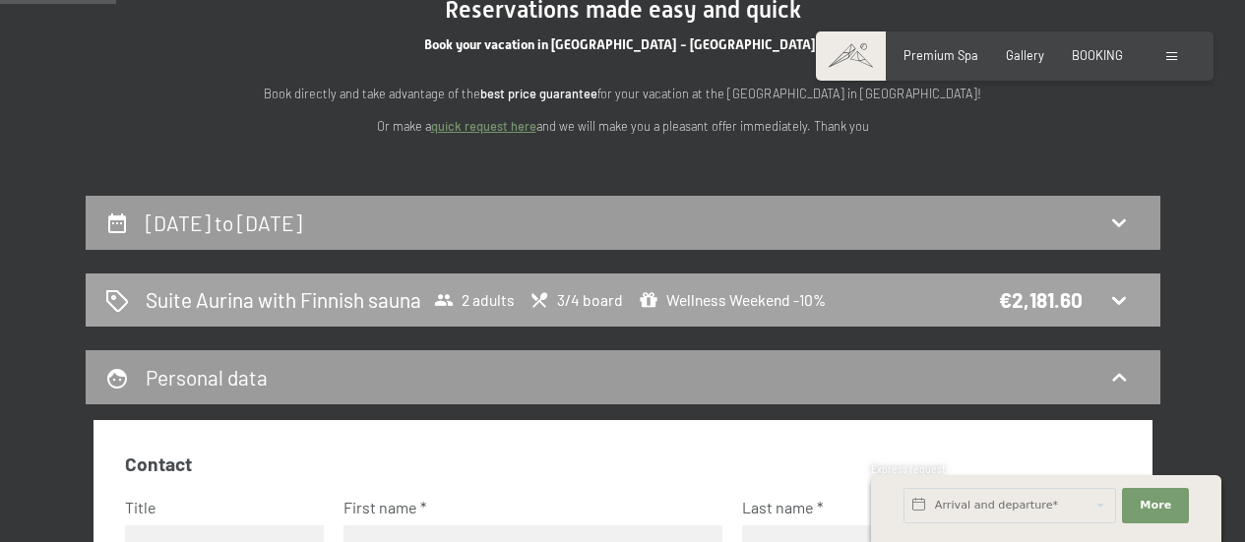
click at [877, 293] on div "Suite Aurina with Finnish sauna 2 adults 3/4 board Wellness Weekend -10% €2,181…" at bounding box center [622, 299] width 1035 height 29
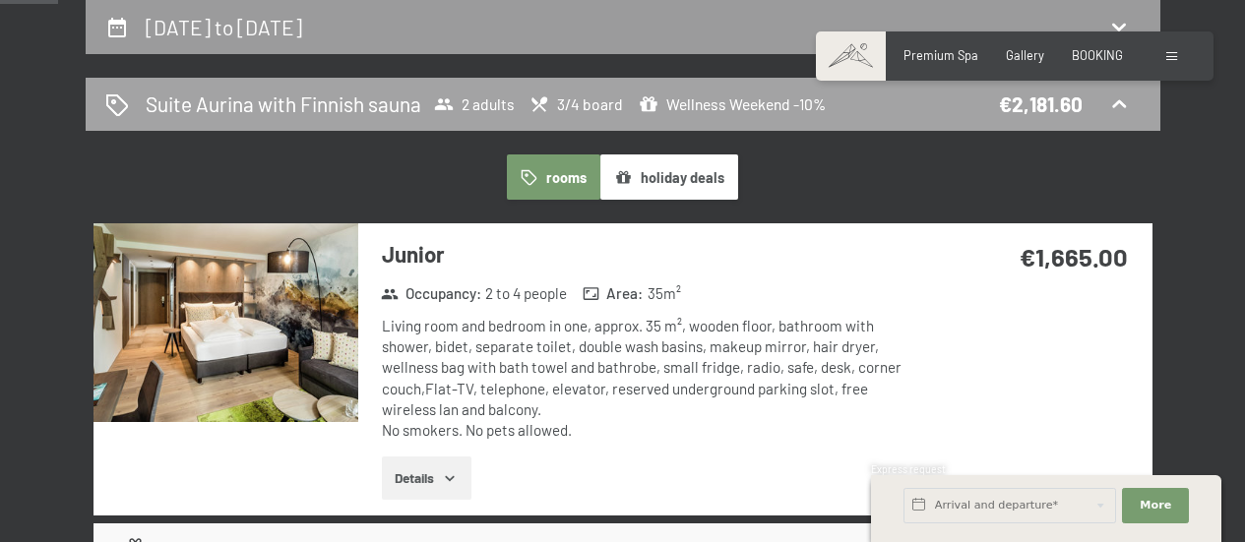
scroll to position [426, 0]
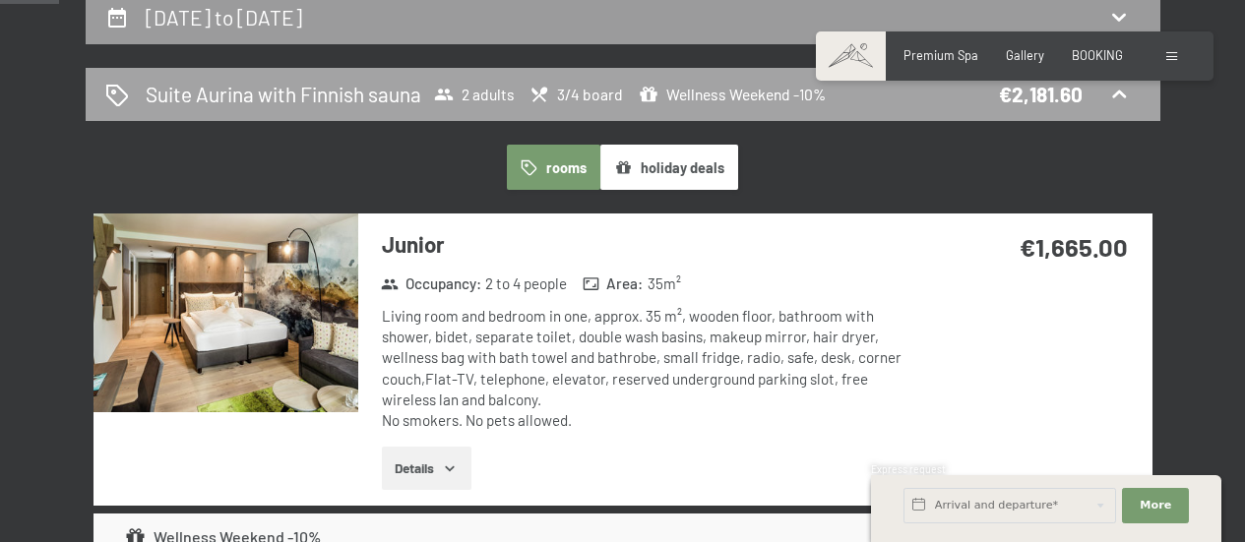
click at [1045, 102] on div "€2,181.60" at bounding box center [1041, 94] width 84 height 29
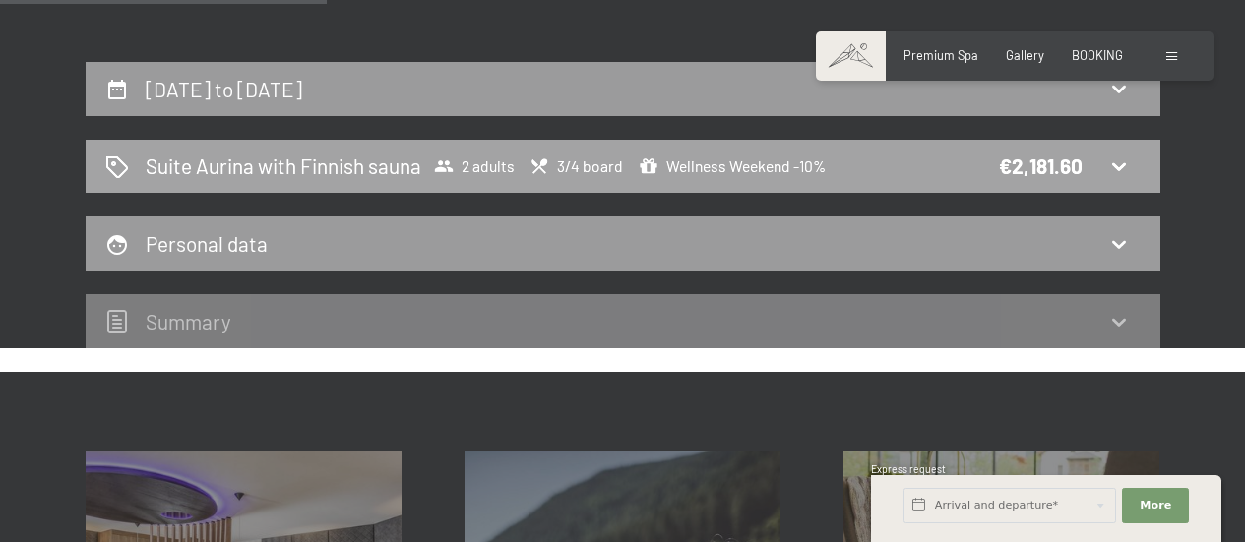
scroll to position [352, 0]
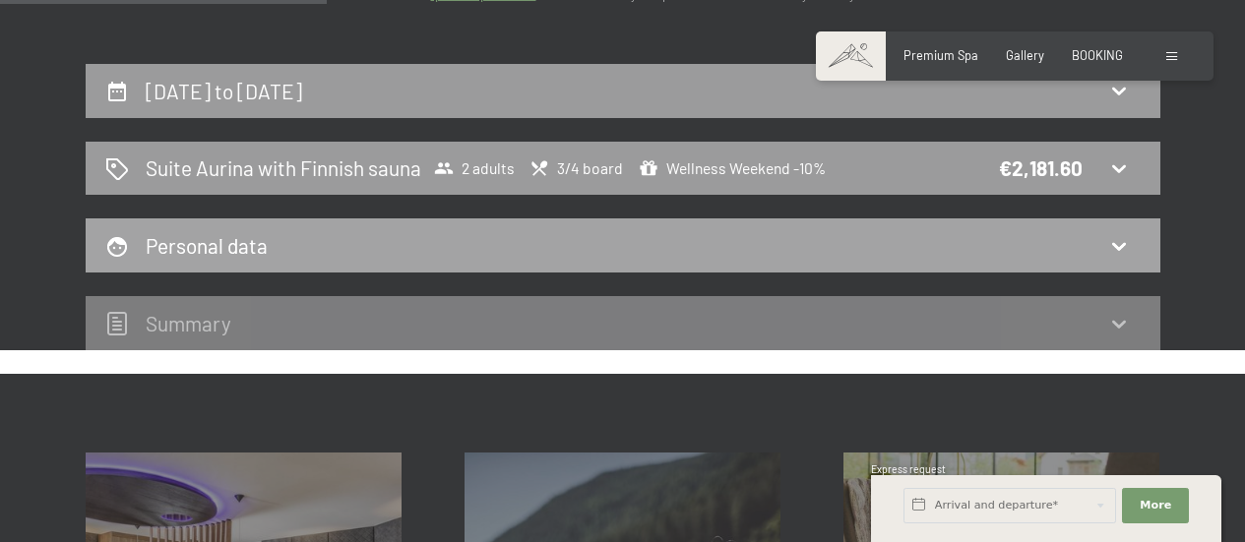
click at [1072, 227] on div "Personal data" at bounding box center [623, 245] width 1074 height 54
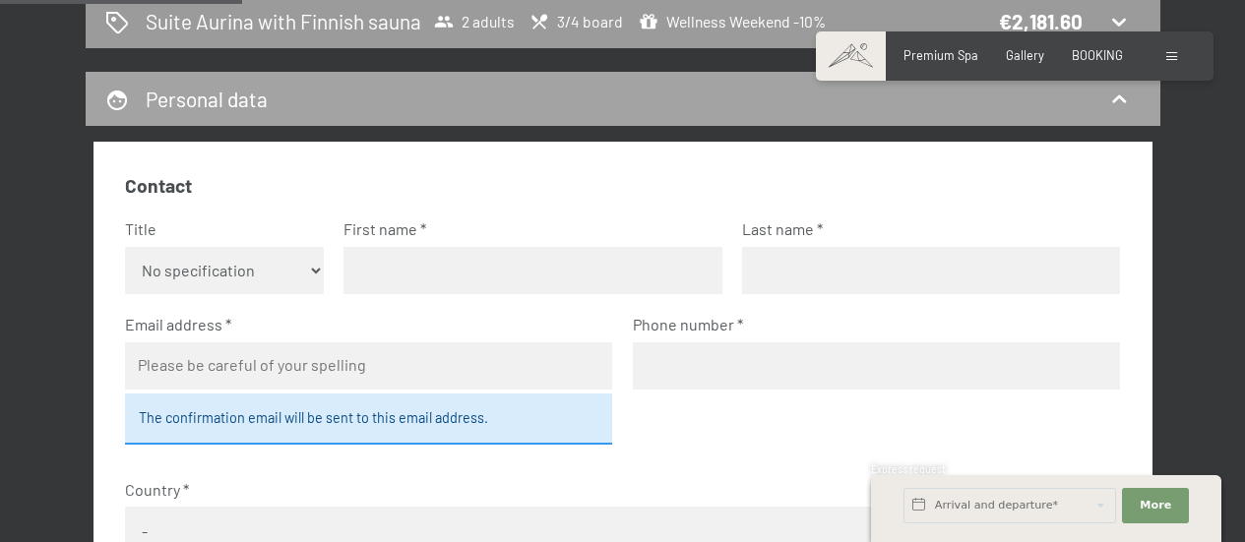
scroll to position [508, 0]
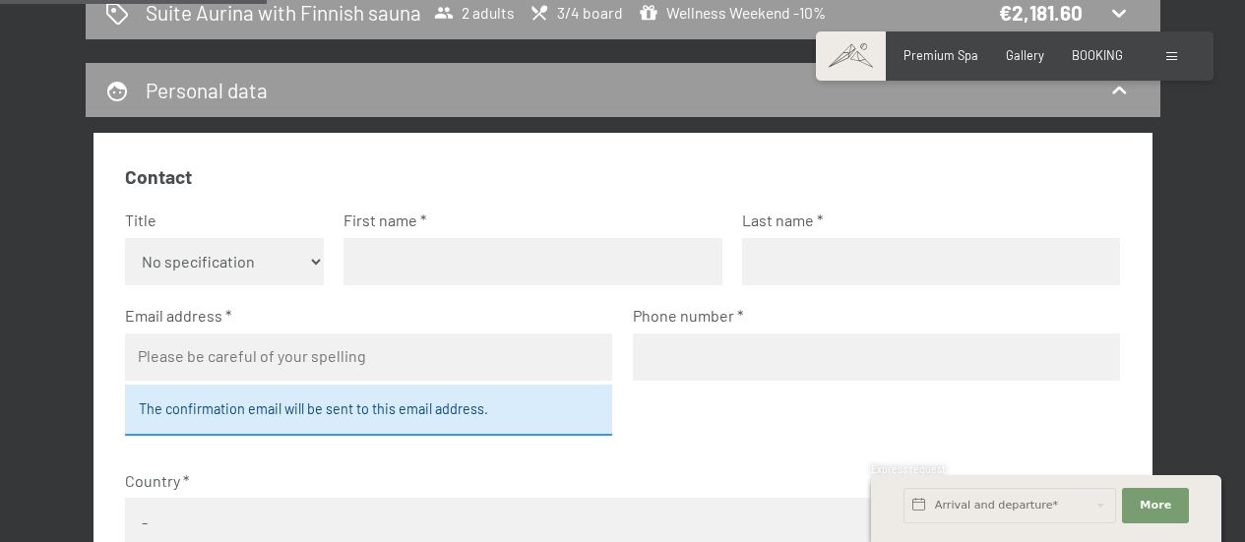
click at [300, 264] on select "No specification Ms. Mr." at bounding box center [224, 261] width 199 height 47
select select "f"
click at [125, 238] on select "No specification Ms. Mr." at bounding box center [224, 261] width 199 height 47
click at [422, 257] on input "text" at bounding box center [532, 261] width 378 height 47
type input "[PERSON_NAME]"
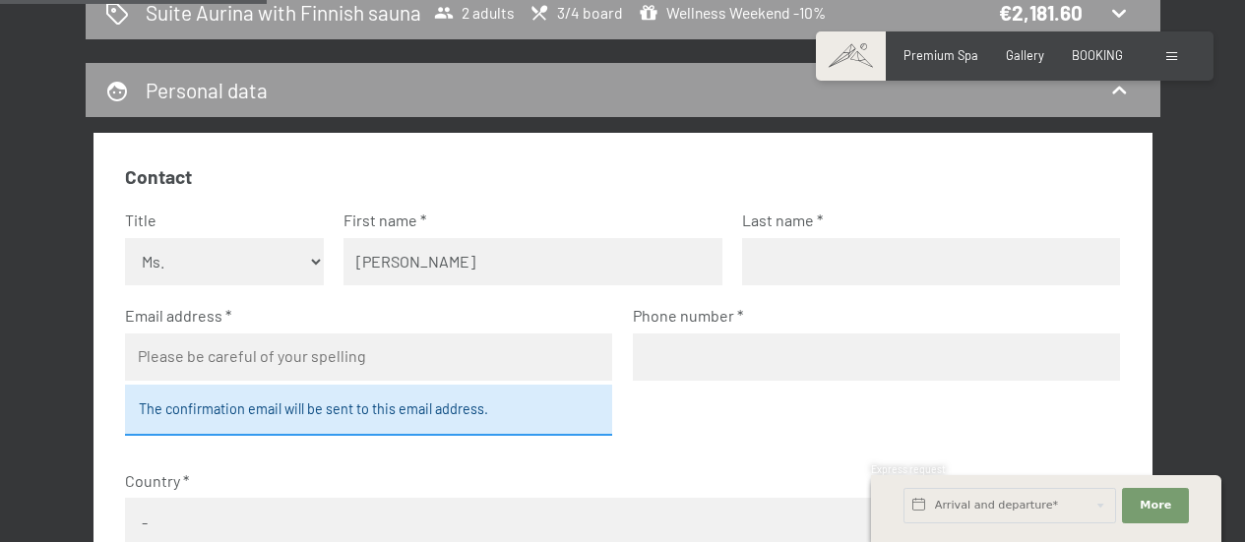
type input "[PERSON_NAME]"
type input "[EMAIL_ADDRESS][DOMAIN_NAME]"
type input "6475493704"
select select "CAN"
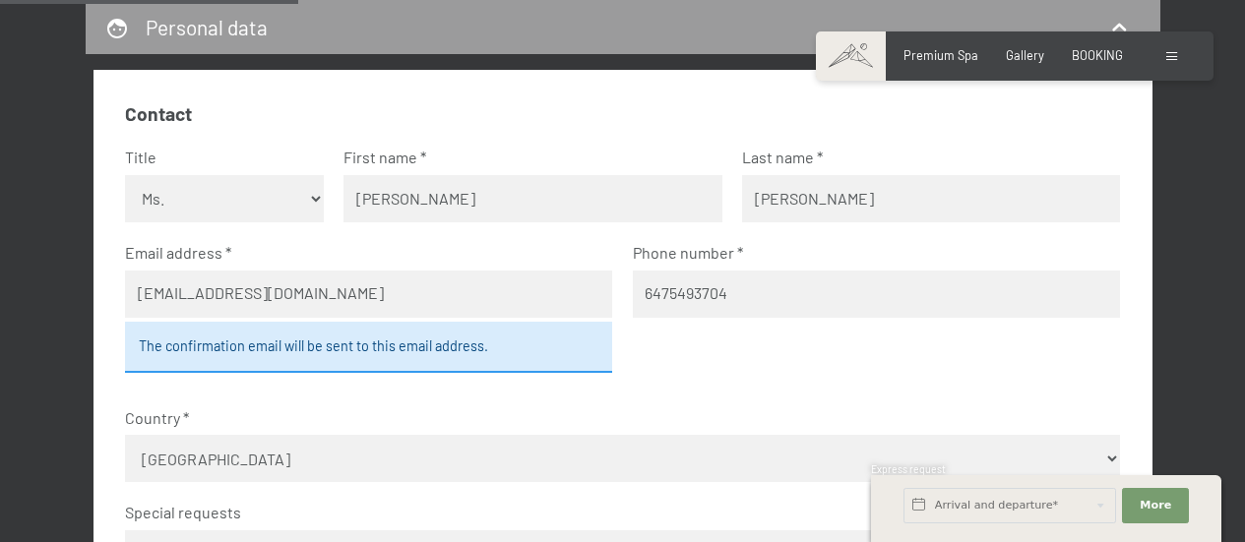
scroll to position [572, 0]
click at [648, 296] on input "6475493704" at bounding box center [877, 293] width 488 height 47
click at [645, 299] on input "6475493704" at bounding box center [877, 293] width 488 height 47
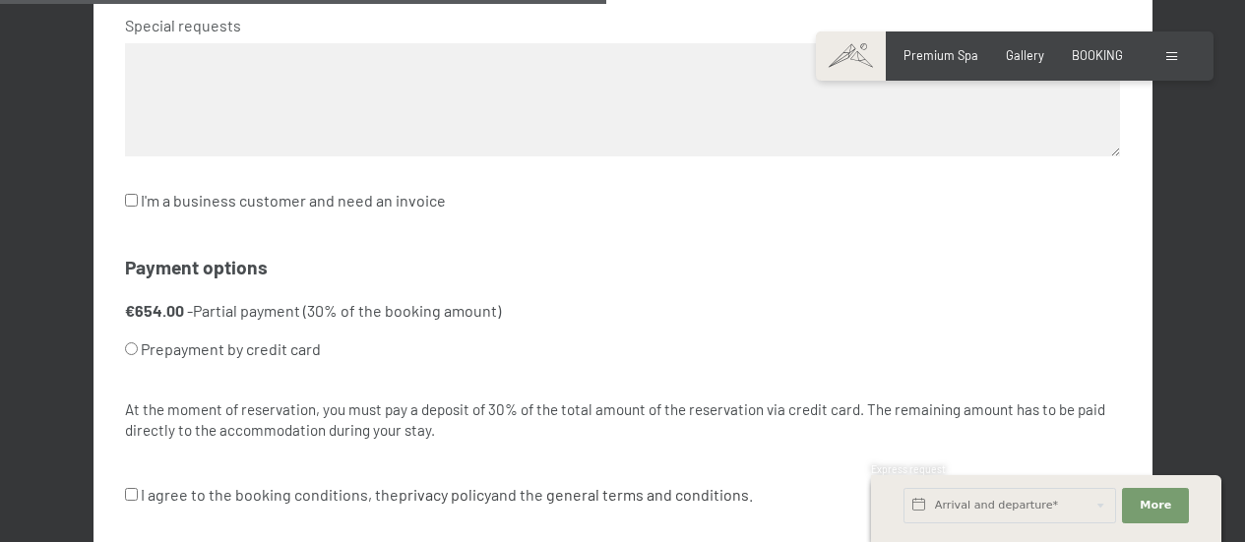
scroll to position [1158, 0]
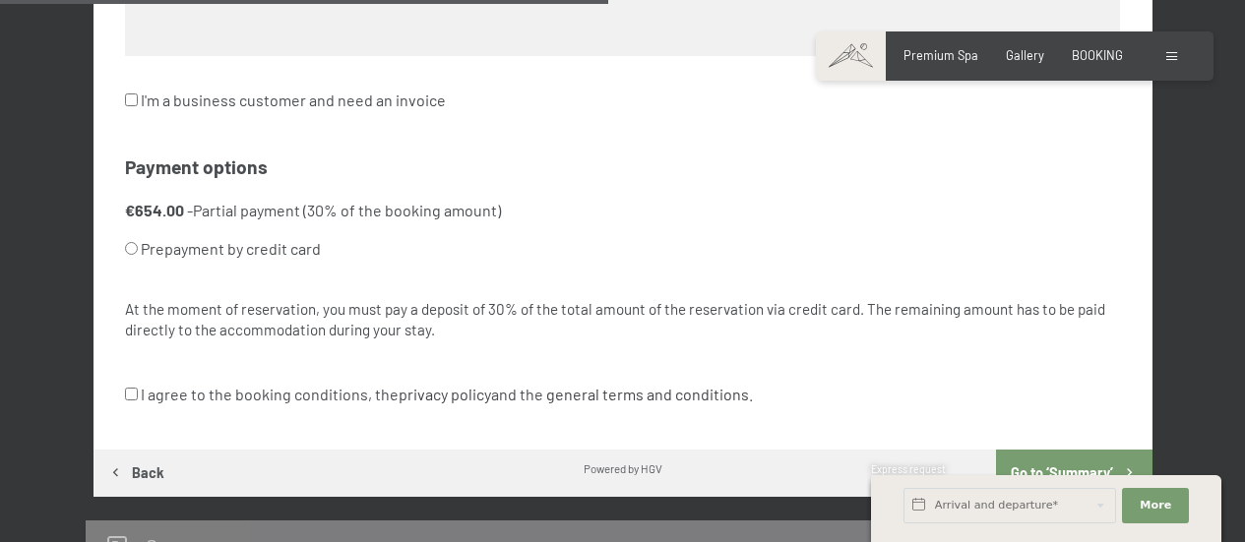
type input "[PHONE_NUMBER]"
click at [229, 254] on label "Prepayment by credit card" at bounding box center [350, 248] width 451 height 37
click at [138, 254] on input "Prepayment by credit card" at bounding box center [131, 248] width 13 height 13
radio input "true"
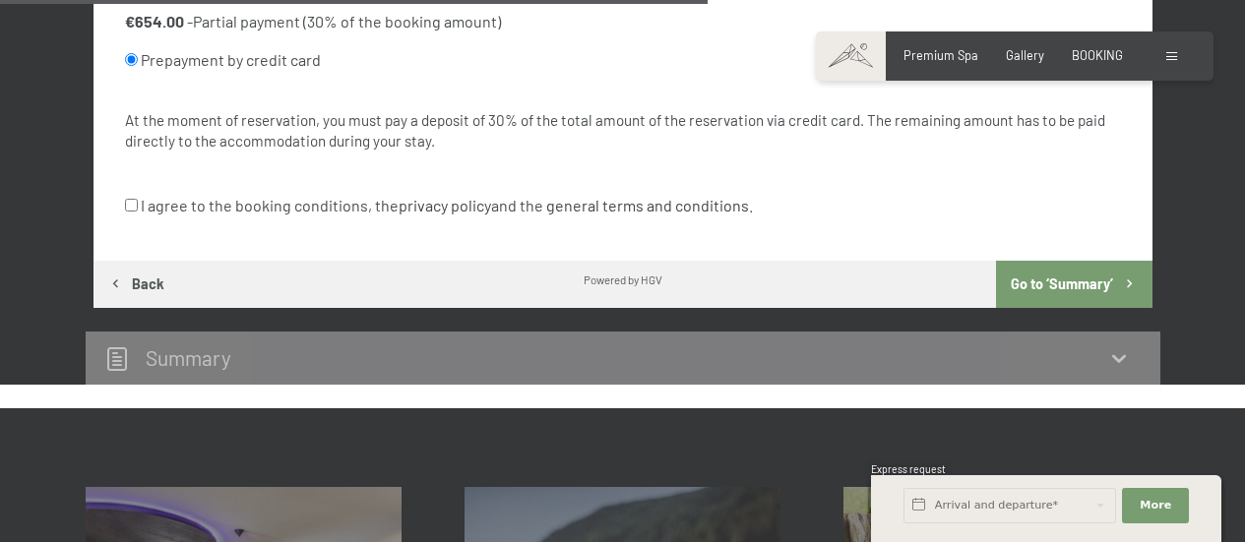
click at [1099, 280] on button "Go to ‘Summary’" at bounding box center [1073, 284] width 155 height 47
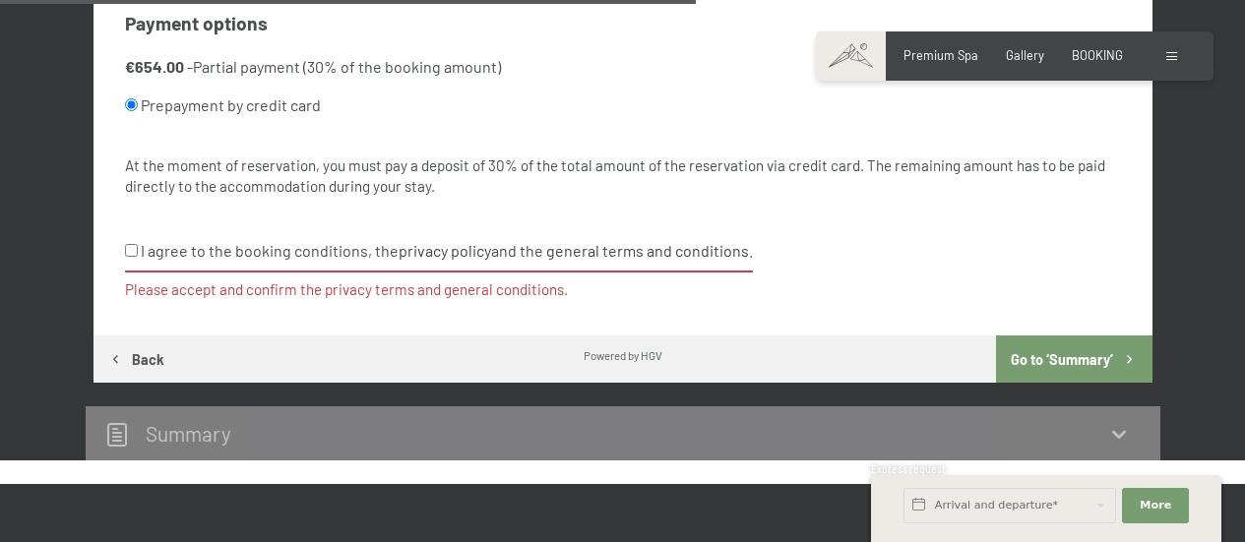
scroll to position [1281, 0]
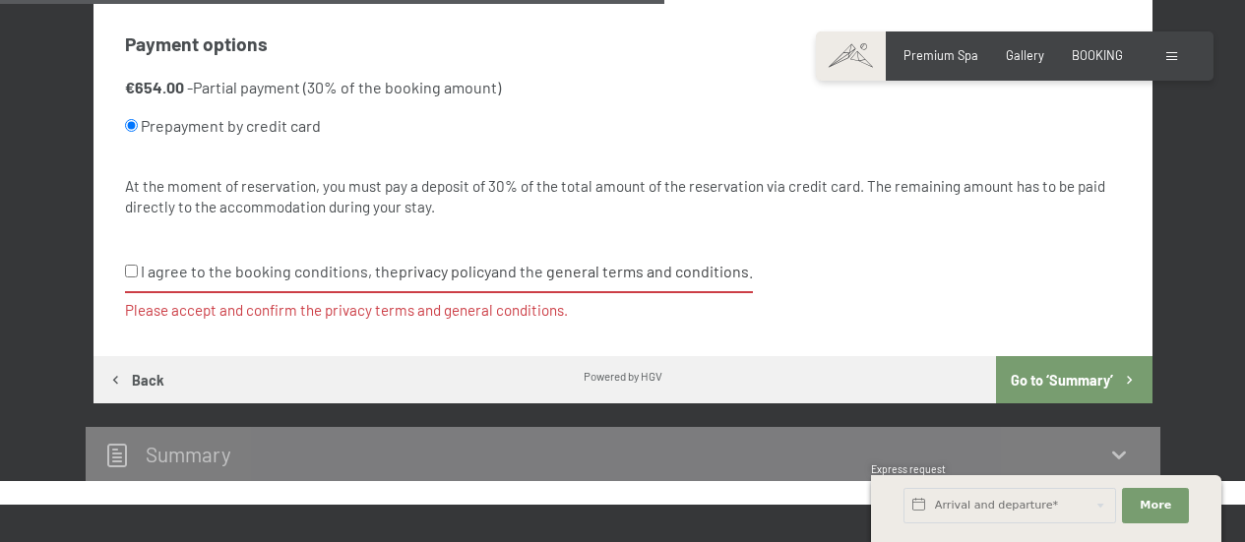
click at [134, 275] on input "I agree to the booking conditions, the privacy policy and the general terms and…" at bounding box center [131, 271] width 13 height 13
checkbox input "true"
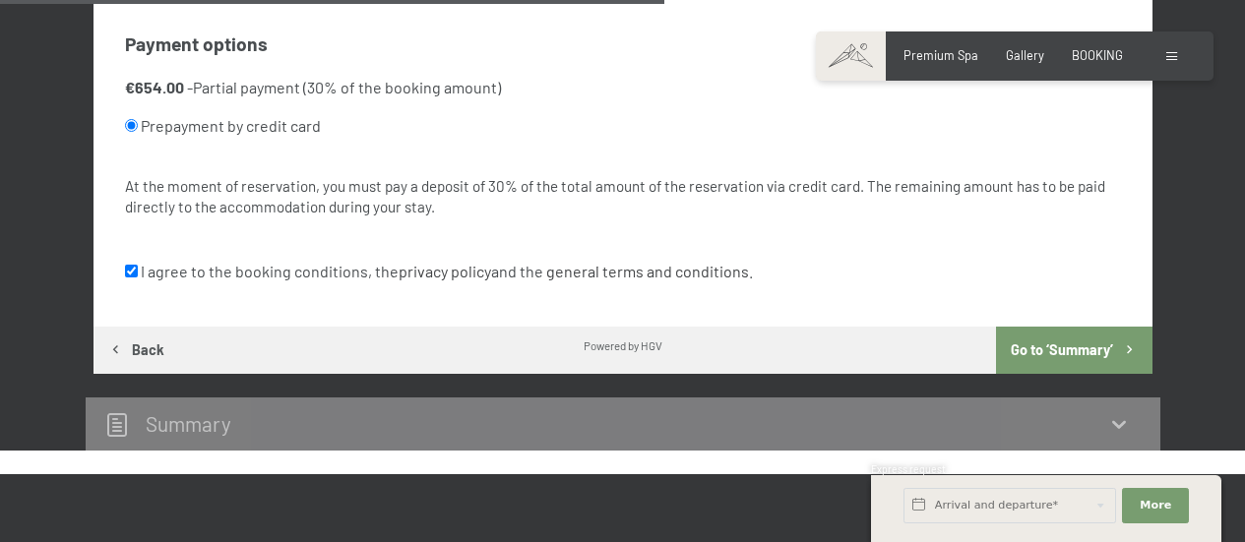
click at [1073, 357] on button "Go to ‘Summary’" at bounding box center [1073, 350] width 155 height 47
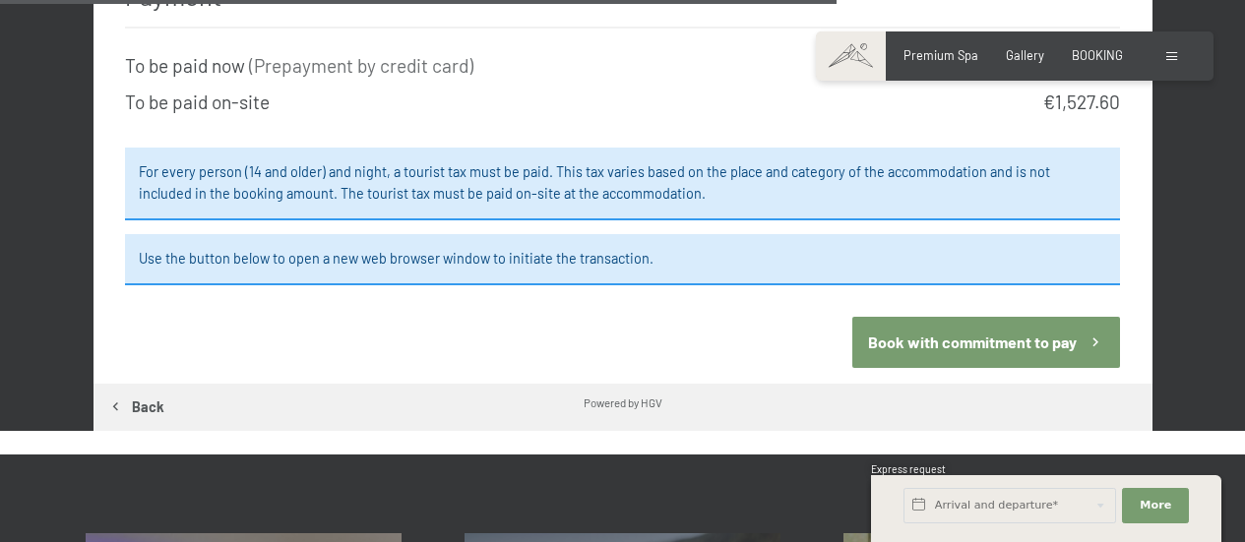
scroll to position [2221, 0]
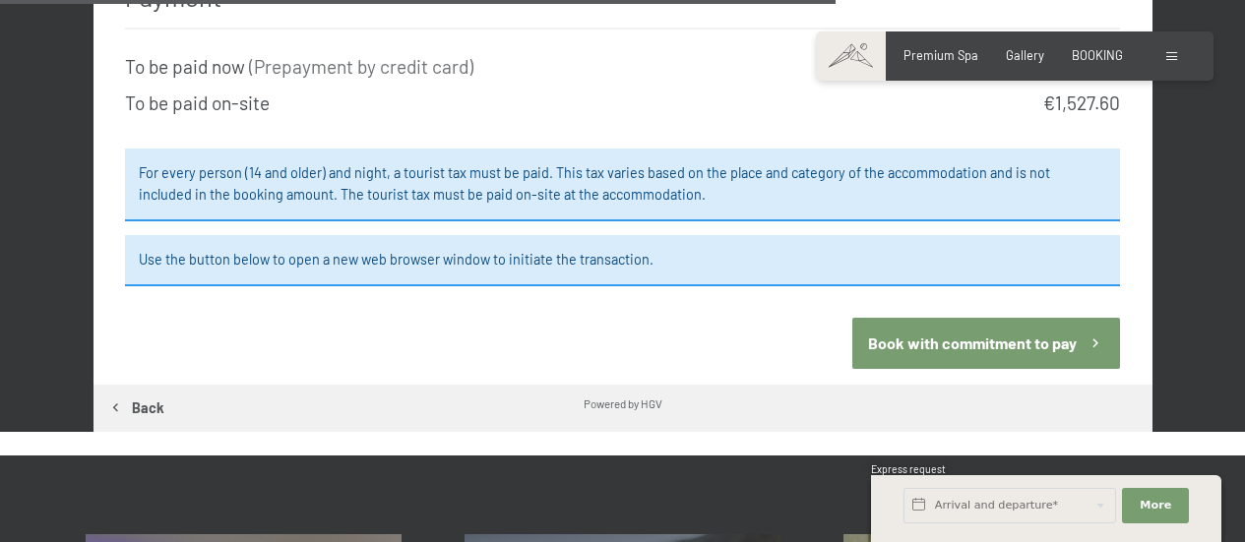
click at [959, 363] on button "Book with commitment to pay" at bounding box center [986, 343] width 268 height 50
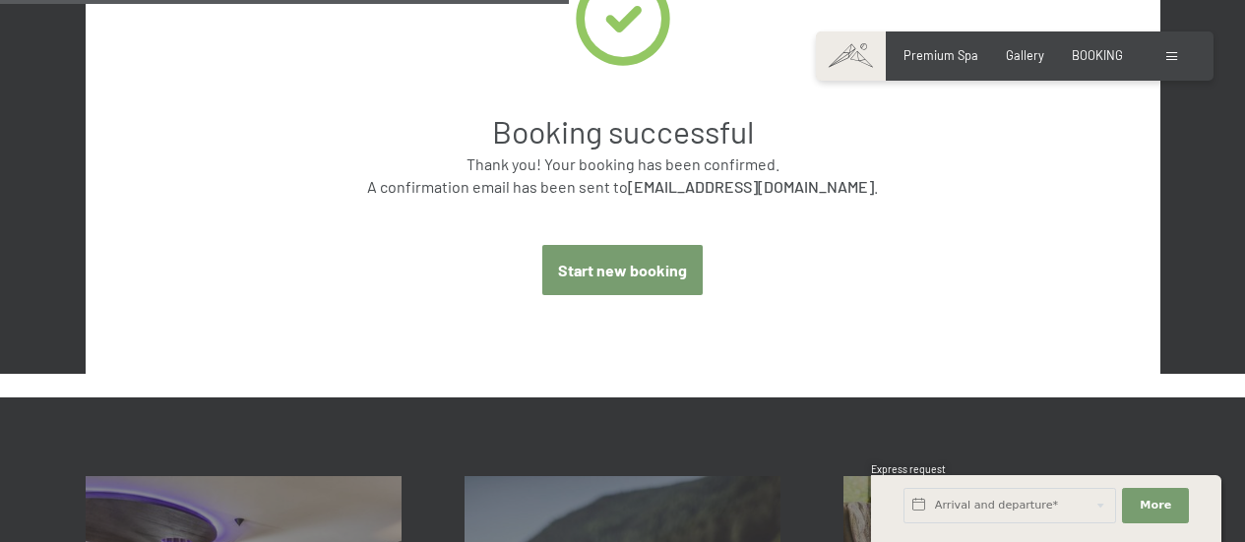
scroll to position [853, 0]
